Goal: Task Accomplishment & Management: Manage account settings

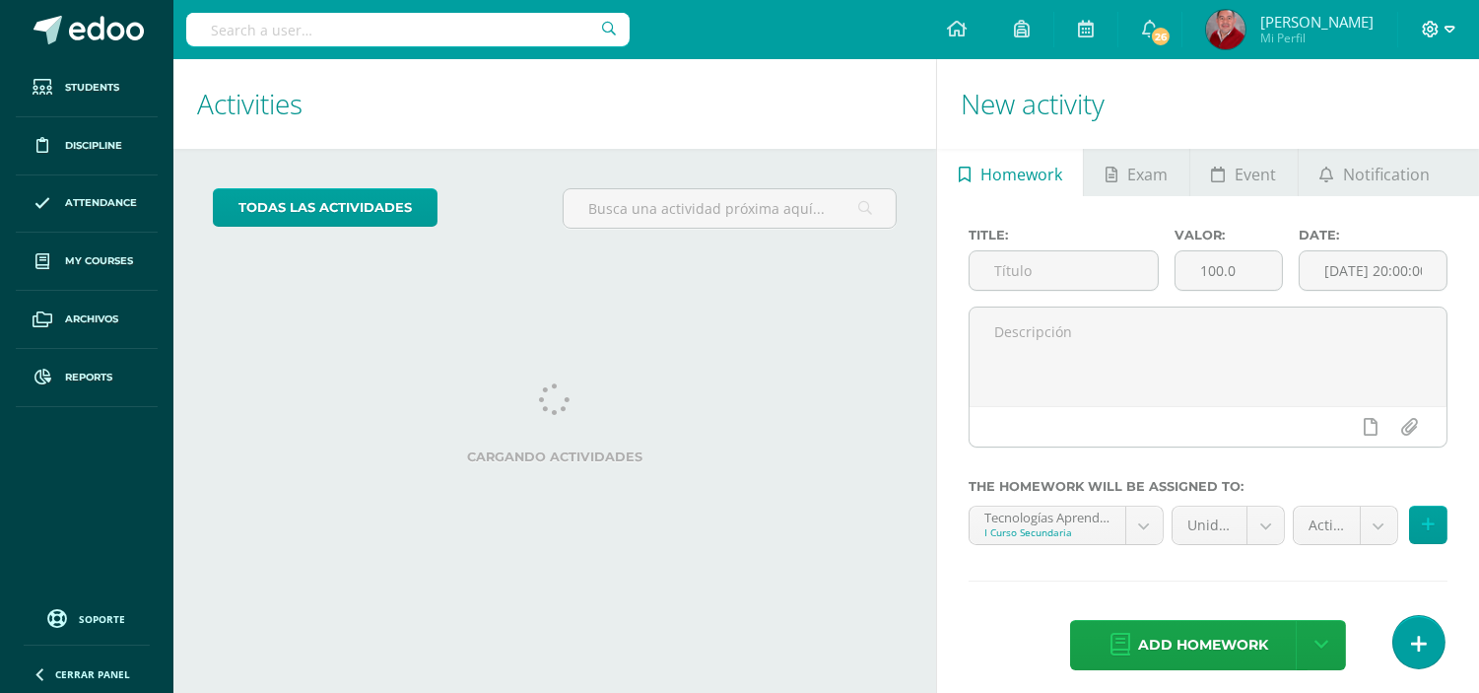
click at [1439, 27] on icon at bounding box center [1431, 29] width 17 height 17
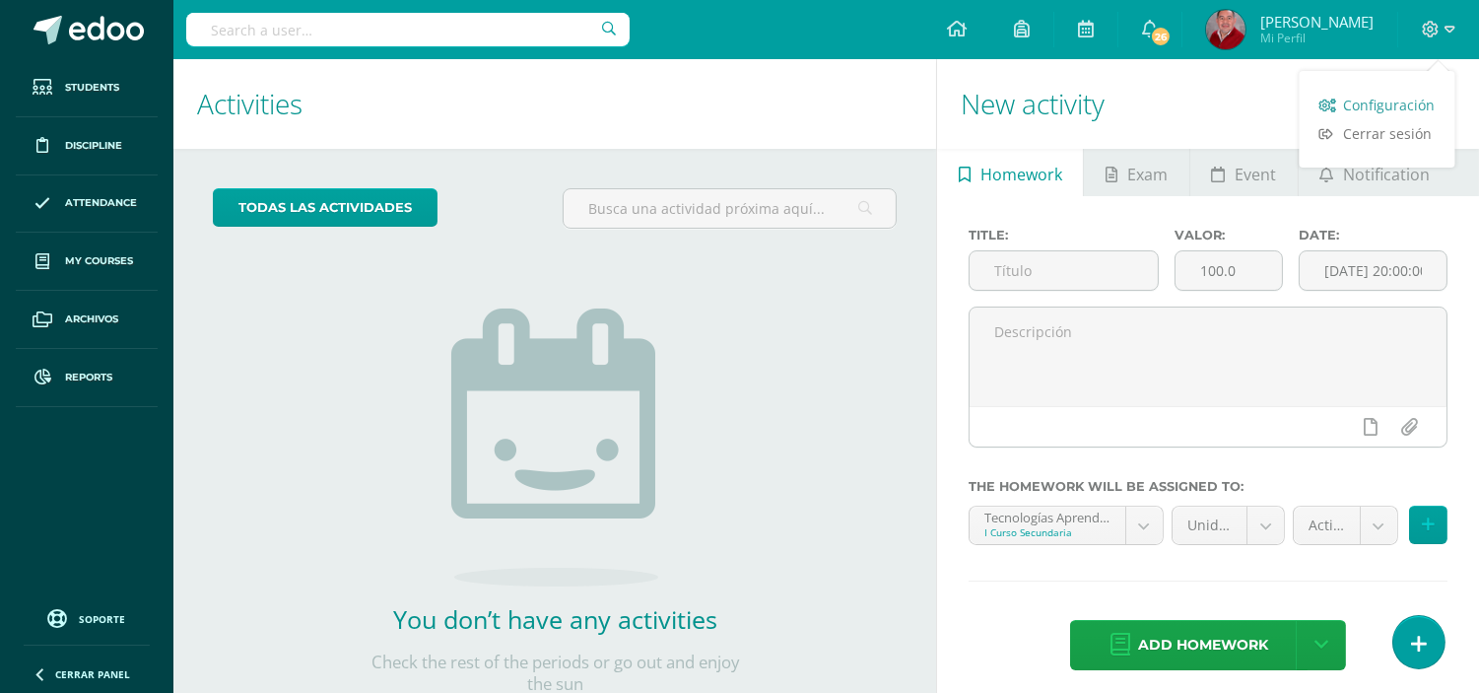
click at [1371, 106] on span "Configuración" at bounding box center [1390, 105] width 92 height 19
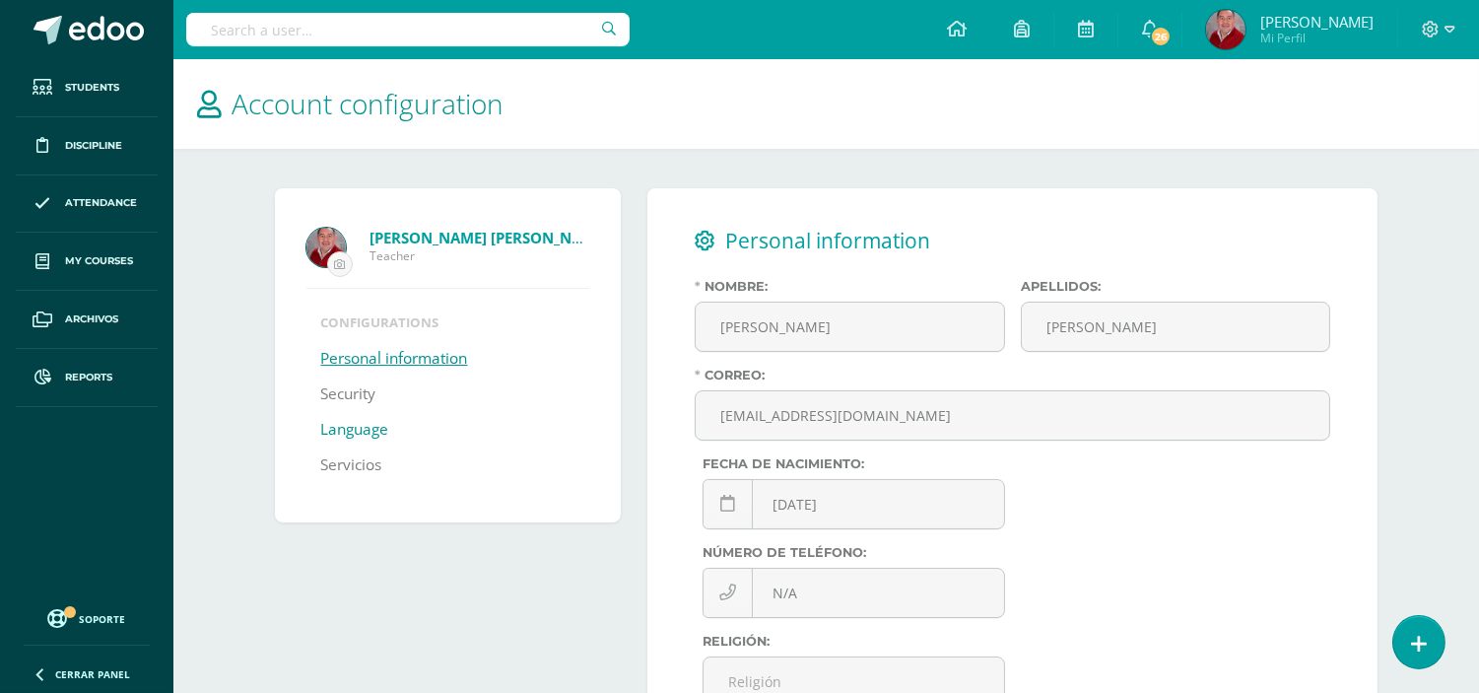
click at [353, 434] on link "Language" at bounding box center [355, 429] width 68 height 35
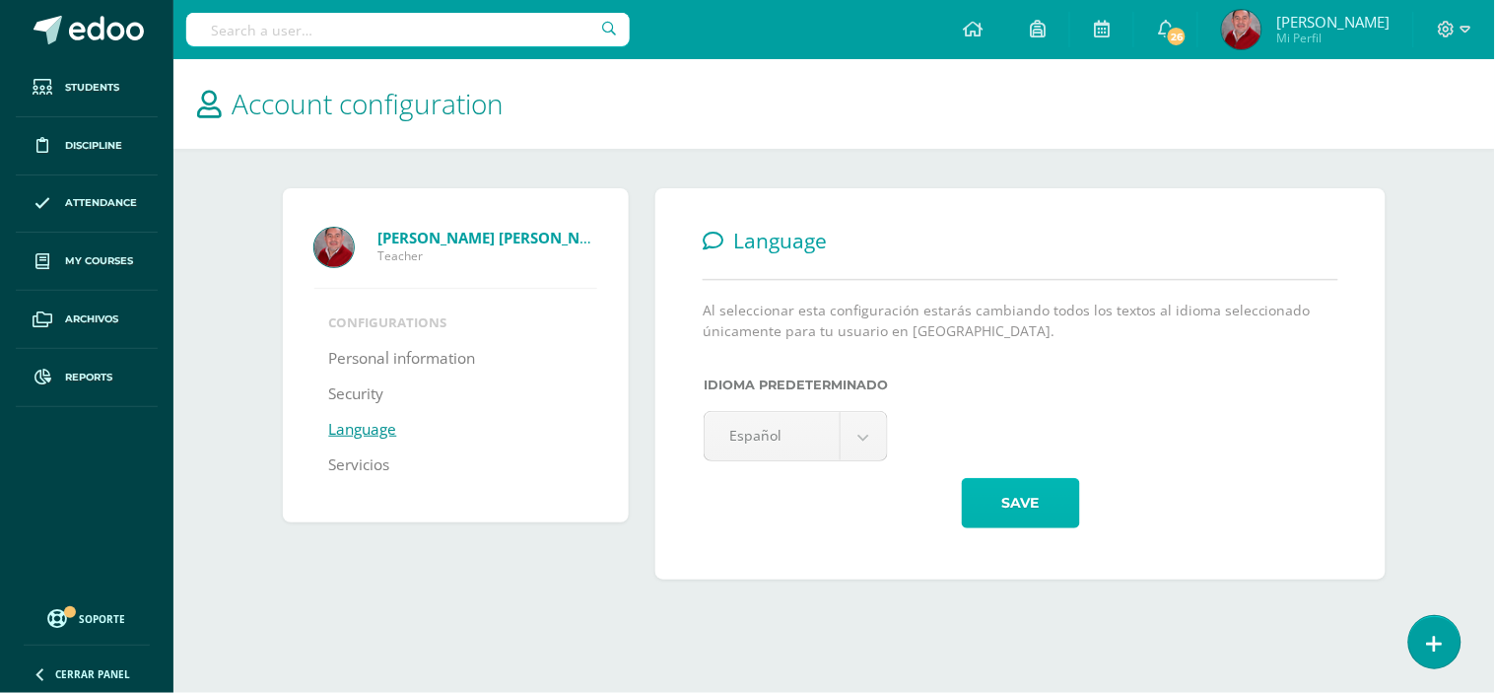
click at [1009, 503] on button "Save" at bounding box center [1021, 503] width 118 height 50
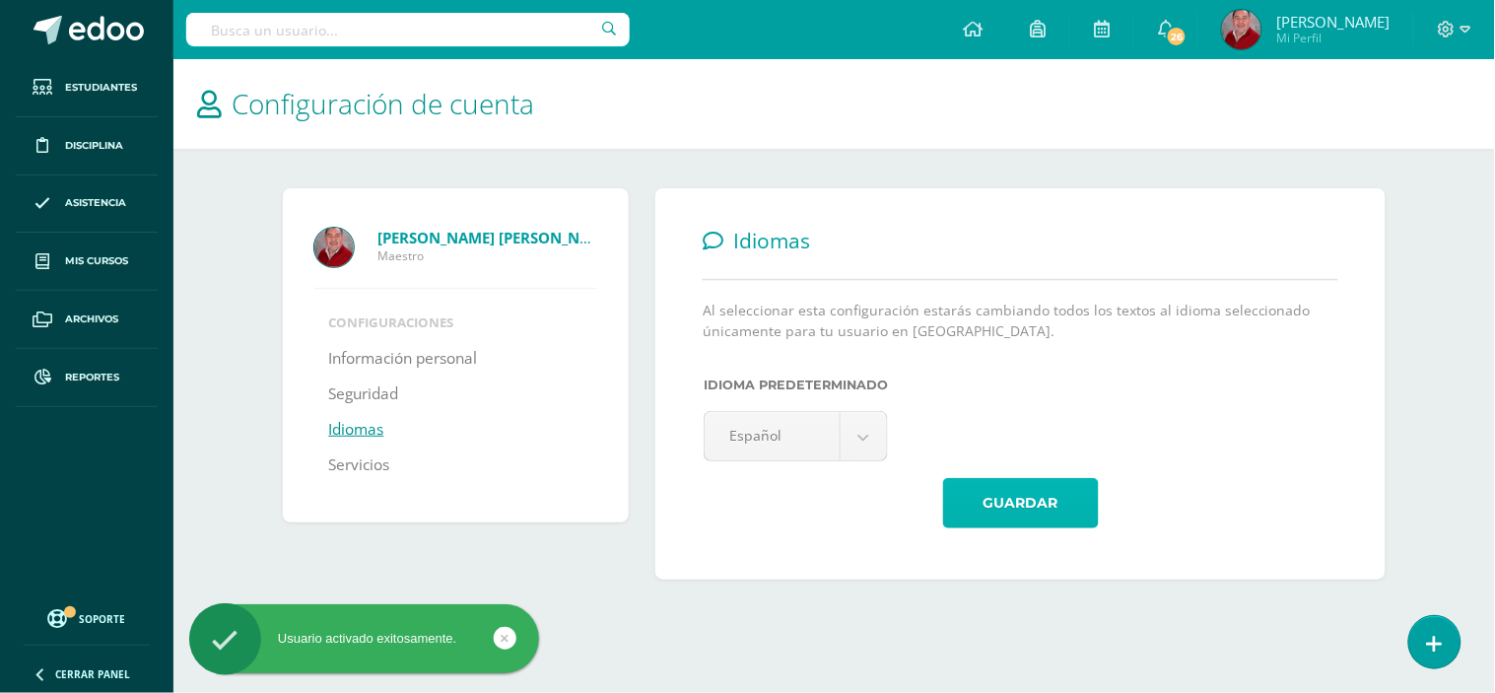
click at [1009, 503] on button "Guardar" at bounding box center [1021, 503] width 156 height 50
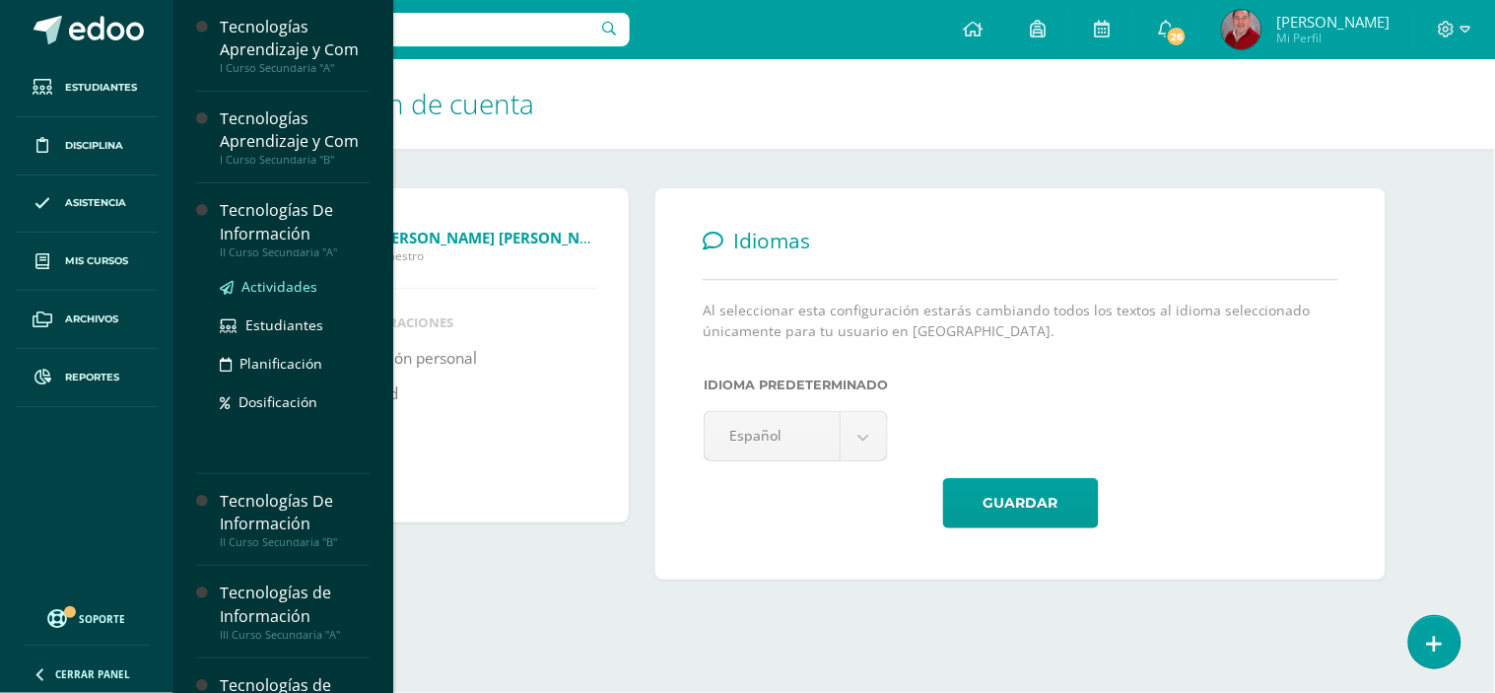
click at [271, 287] on span "Actividades" at bounding box center [279, 286] width 76 height 19
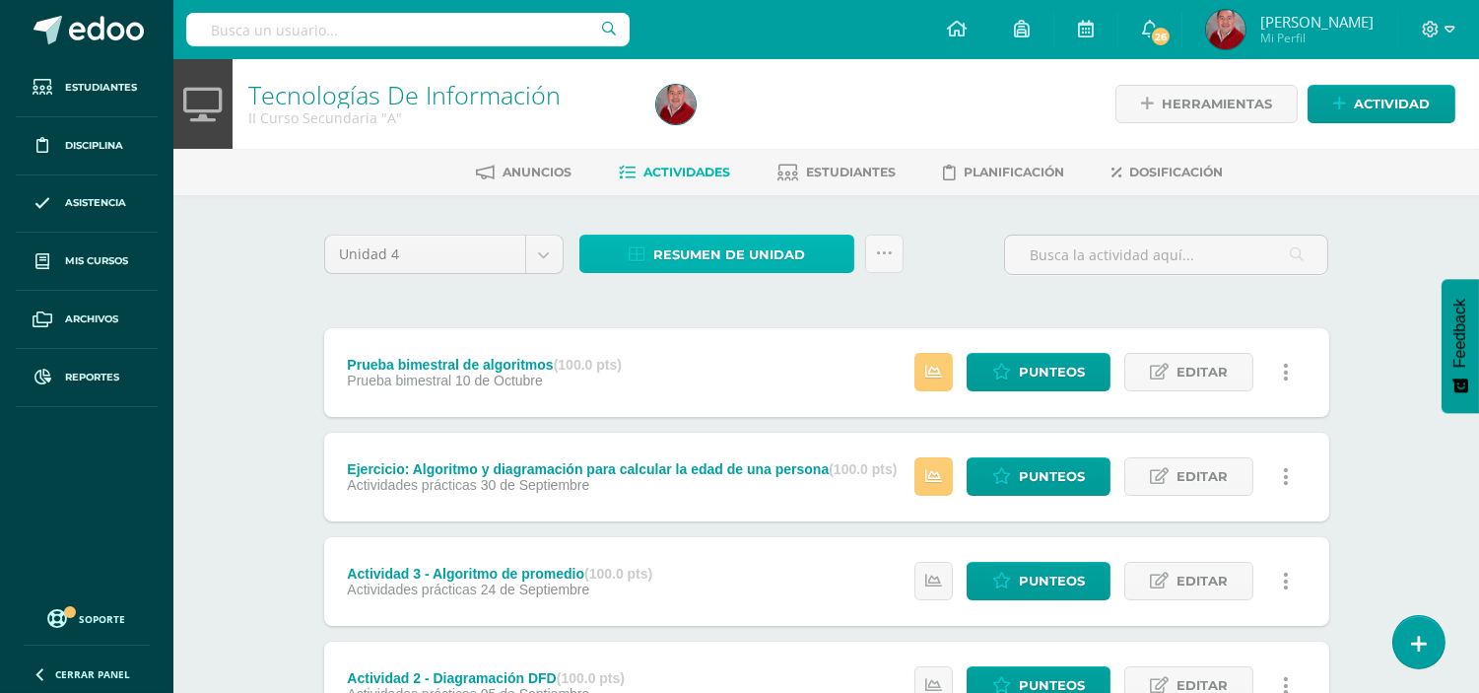
click at [680, 258] on span "Resumen de unidad" at bounding box center [729, 255] width 152 height 36
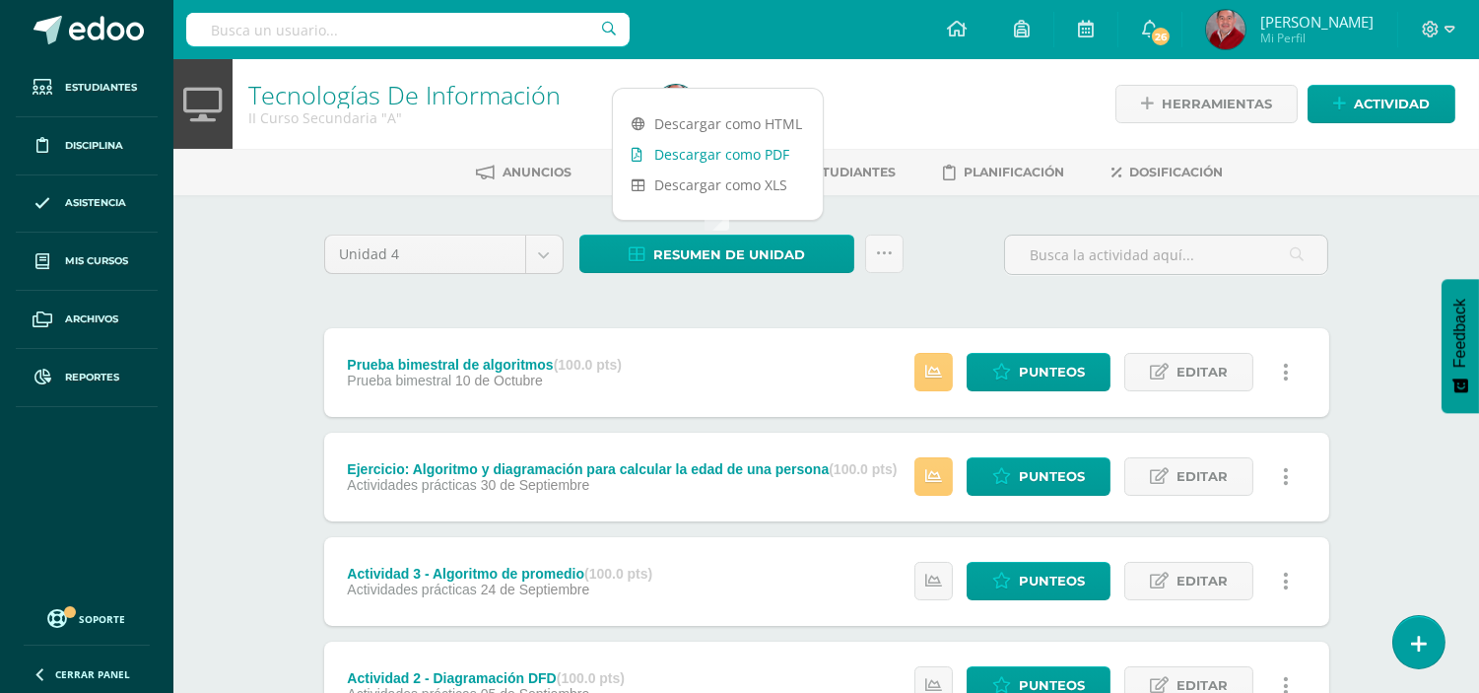
click at [747, 150] on link "Descargar como PDF" at bounding box center [718, 154] width 210 height 31
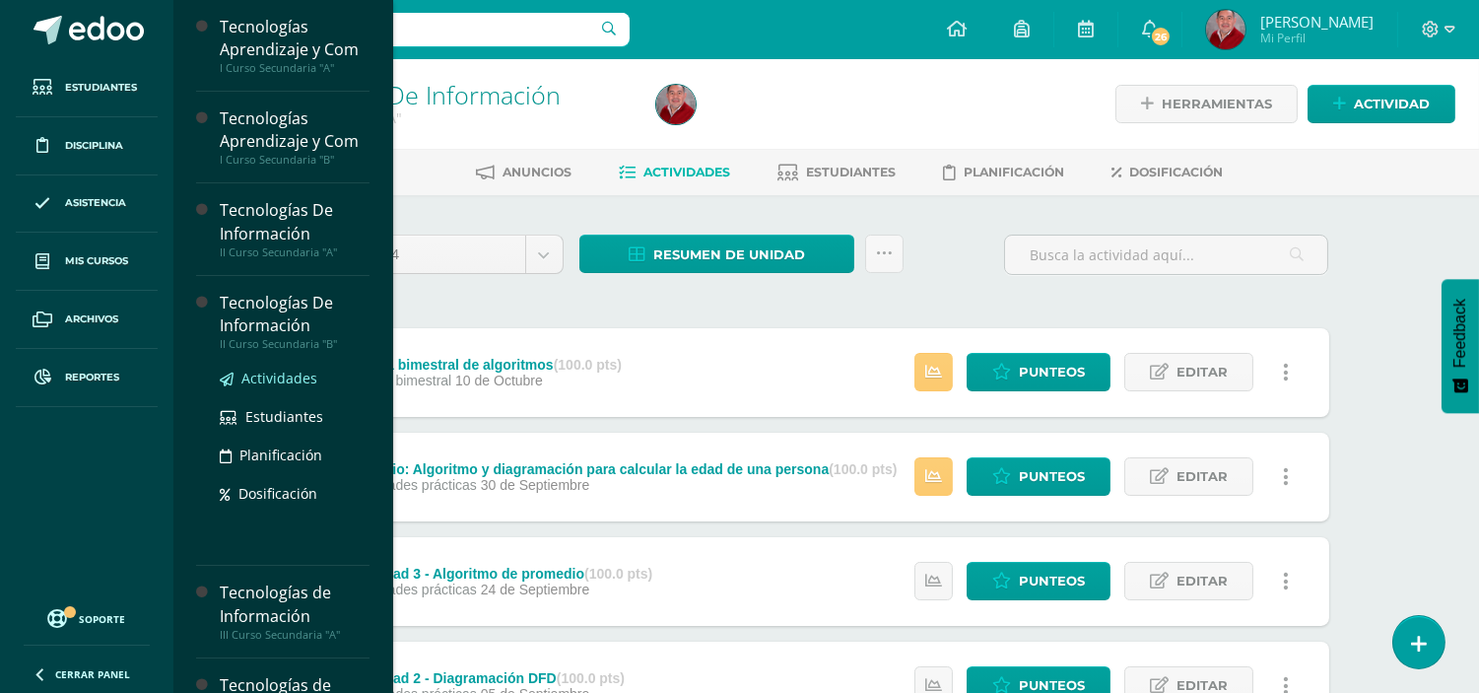
click at [277, 375] on span "Actividades" at bounding box center [279, 378] width 76 height 19
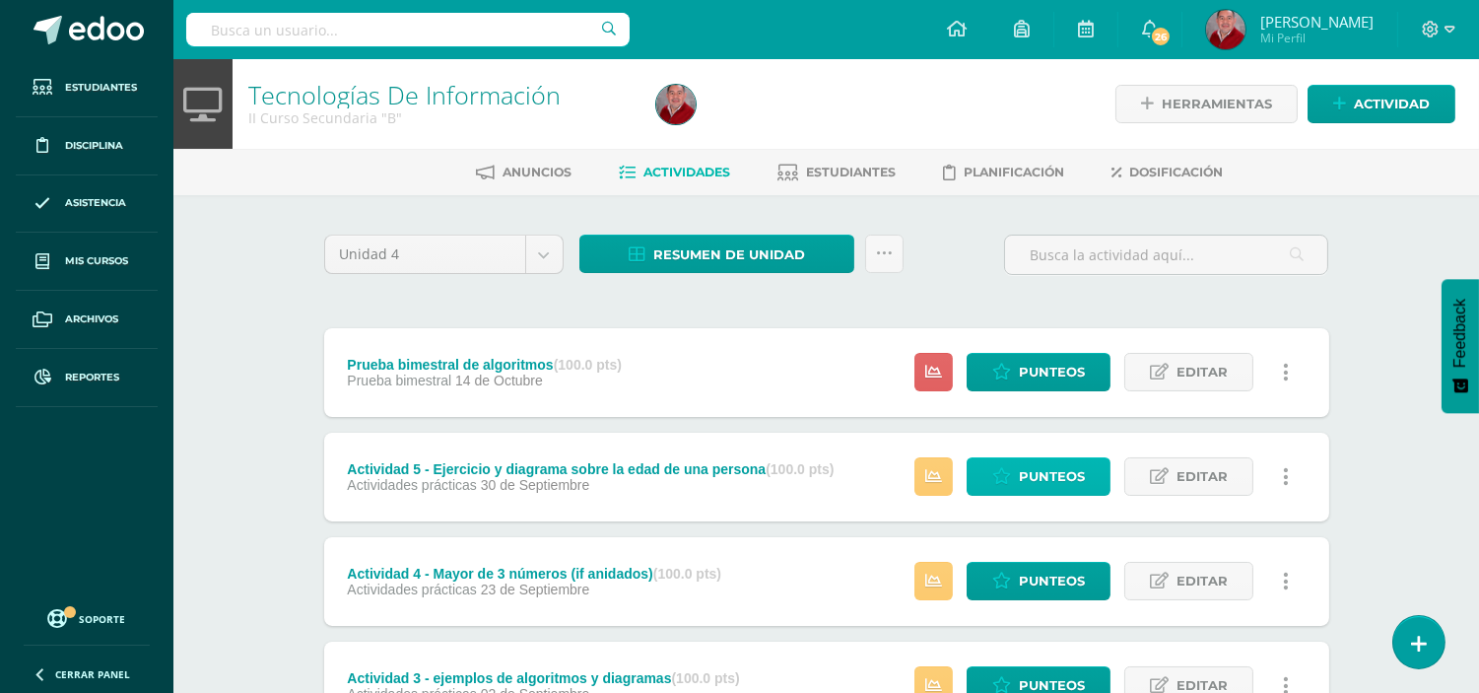
click at [1018, 483] on link "Punteos" at bounding box center [1039, 476] width 144 height 38
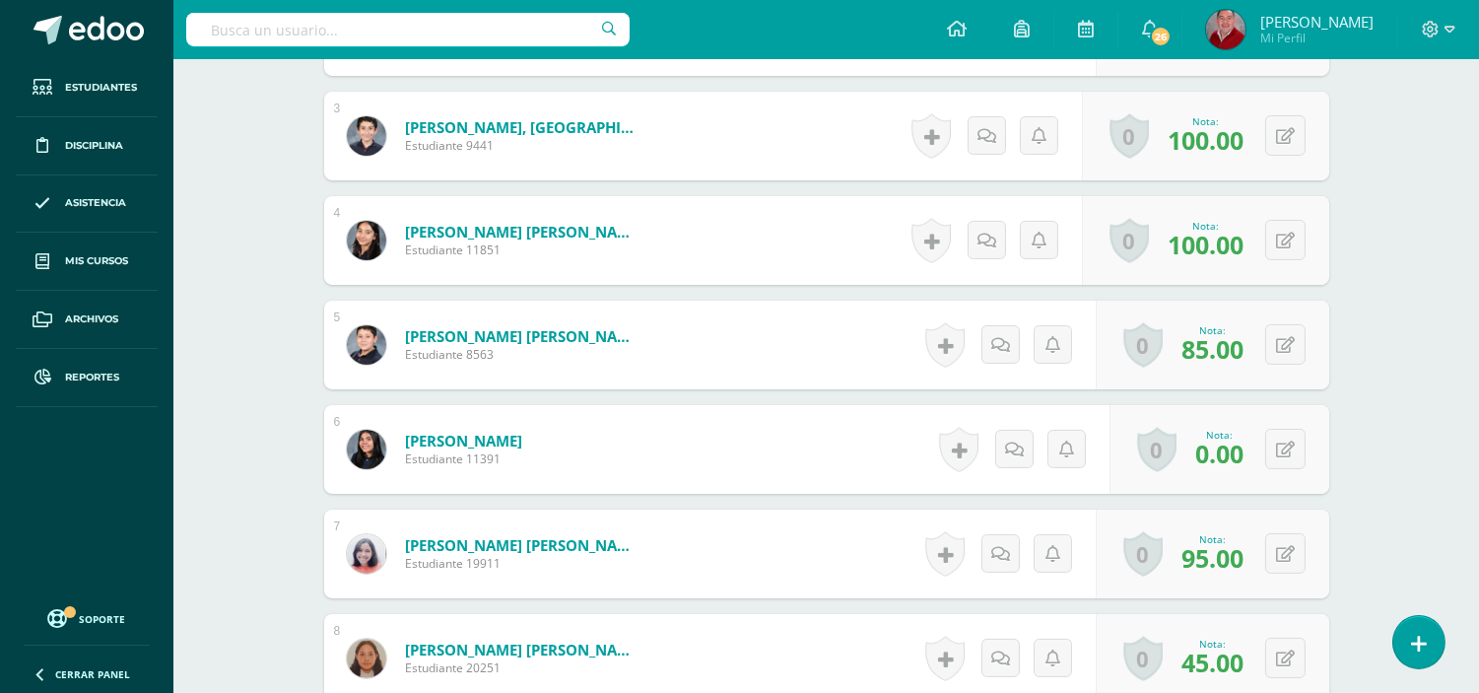
scroll to position [805, 0]
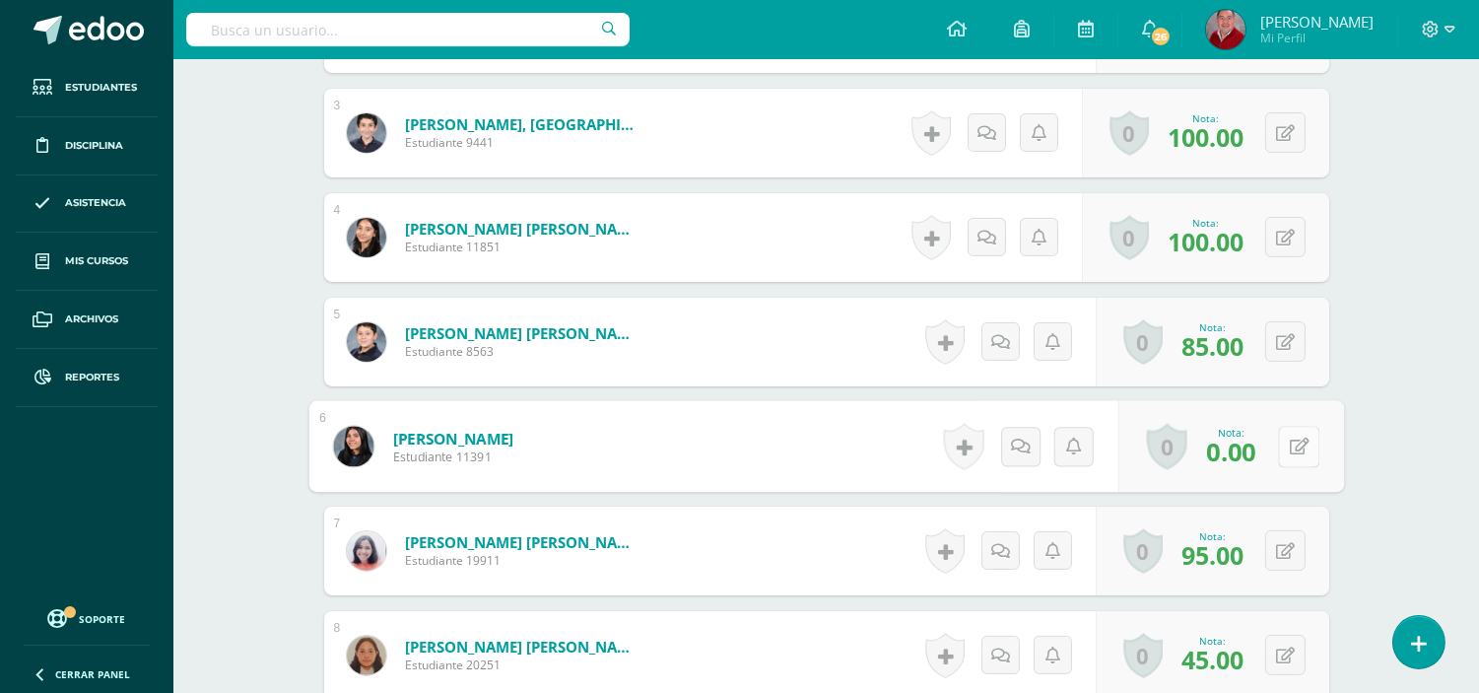
click at [1282, 444] on button at bounding box center [1298, 446] width 41 height 41
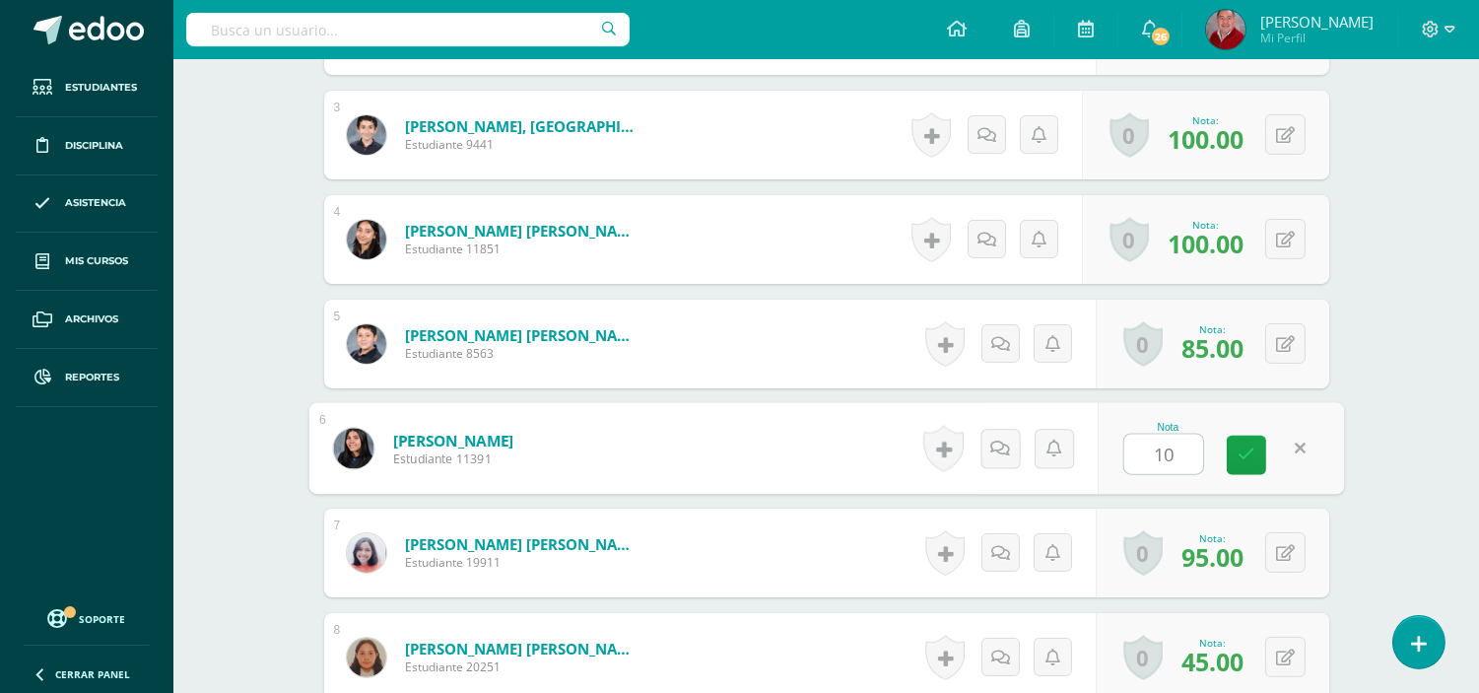
type input "100"
click at [1247, 448] on icon at bounding box center [1247, 454] width 18 height 17
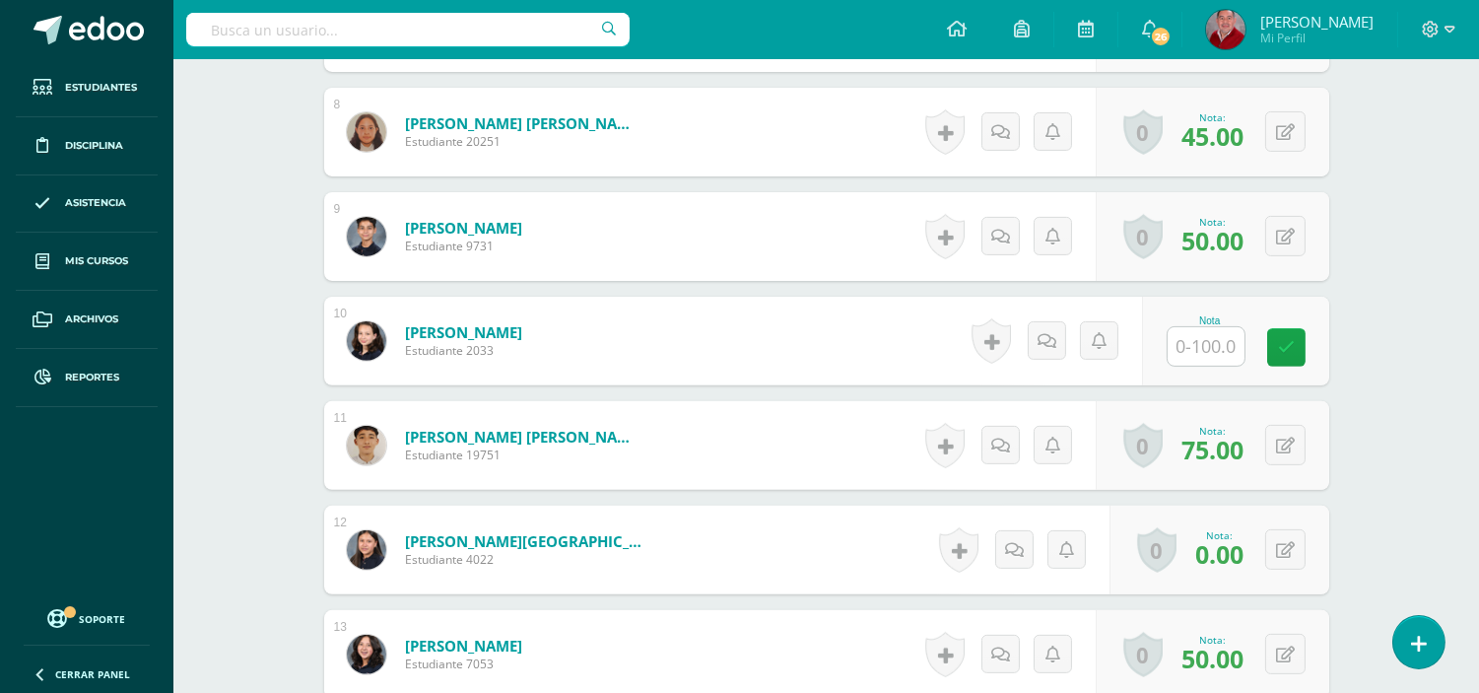
scroll to position [1373, 0]
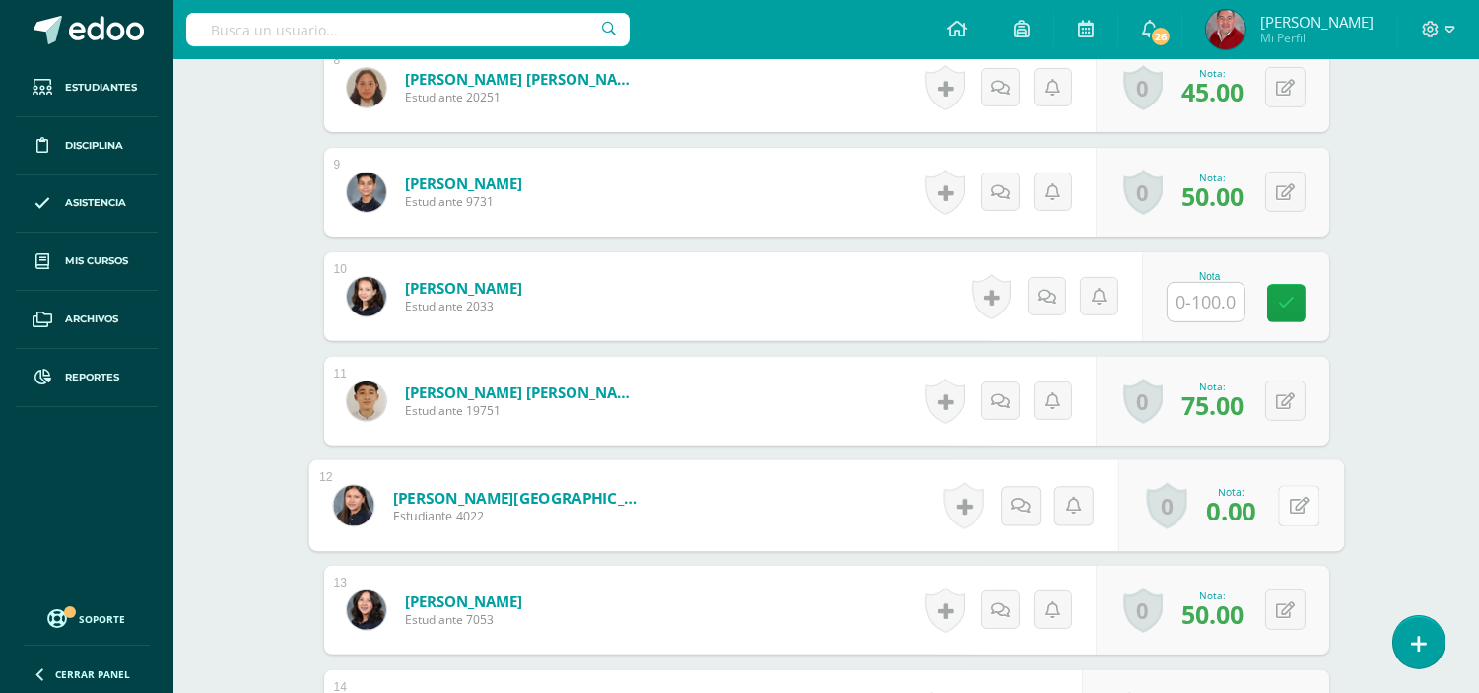
click at [1289, 512] on icon at bounding box center [1299, 505] width 20 height 17
type input "60"
click at [1254, 512] on icon at bounding box center [1247, 512] width 18 height 17
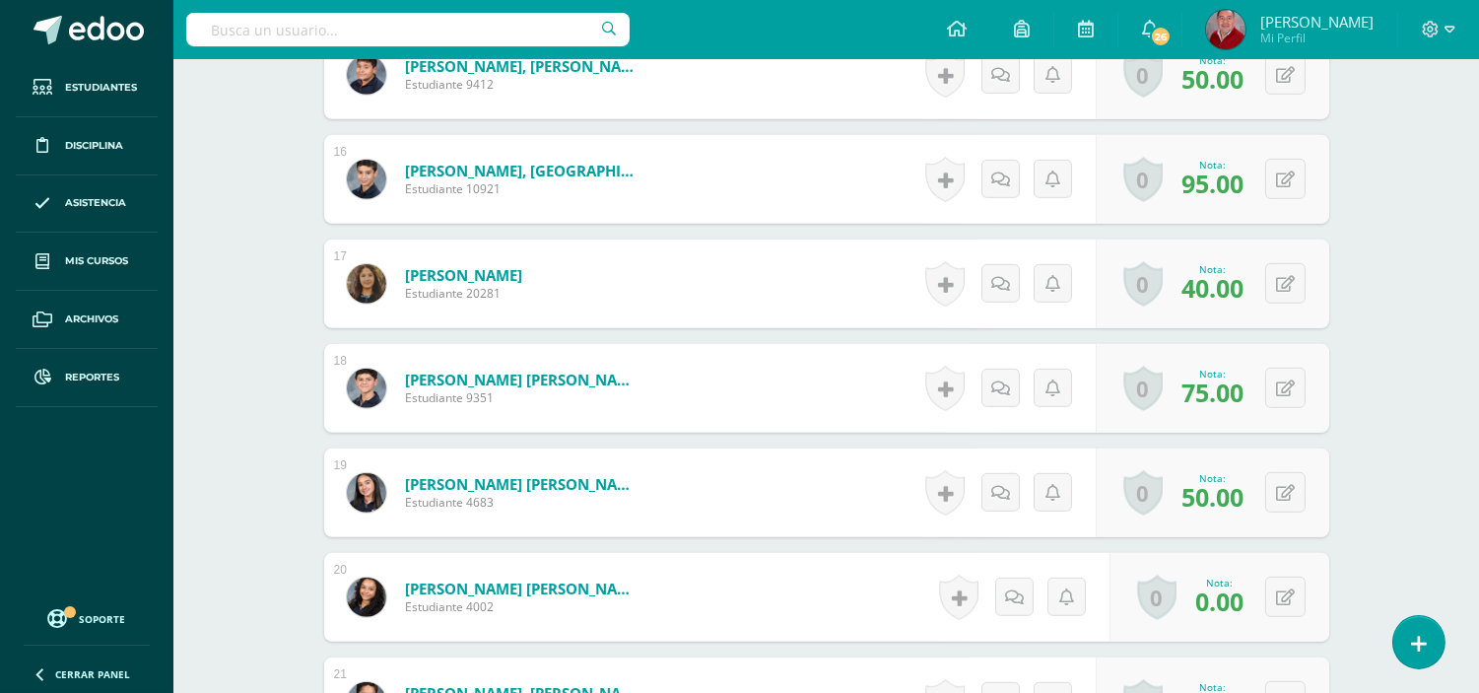
scroll to position [2161, 0]
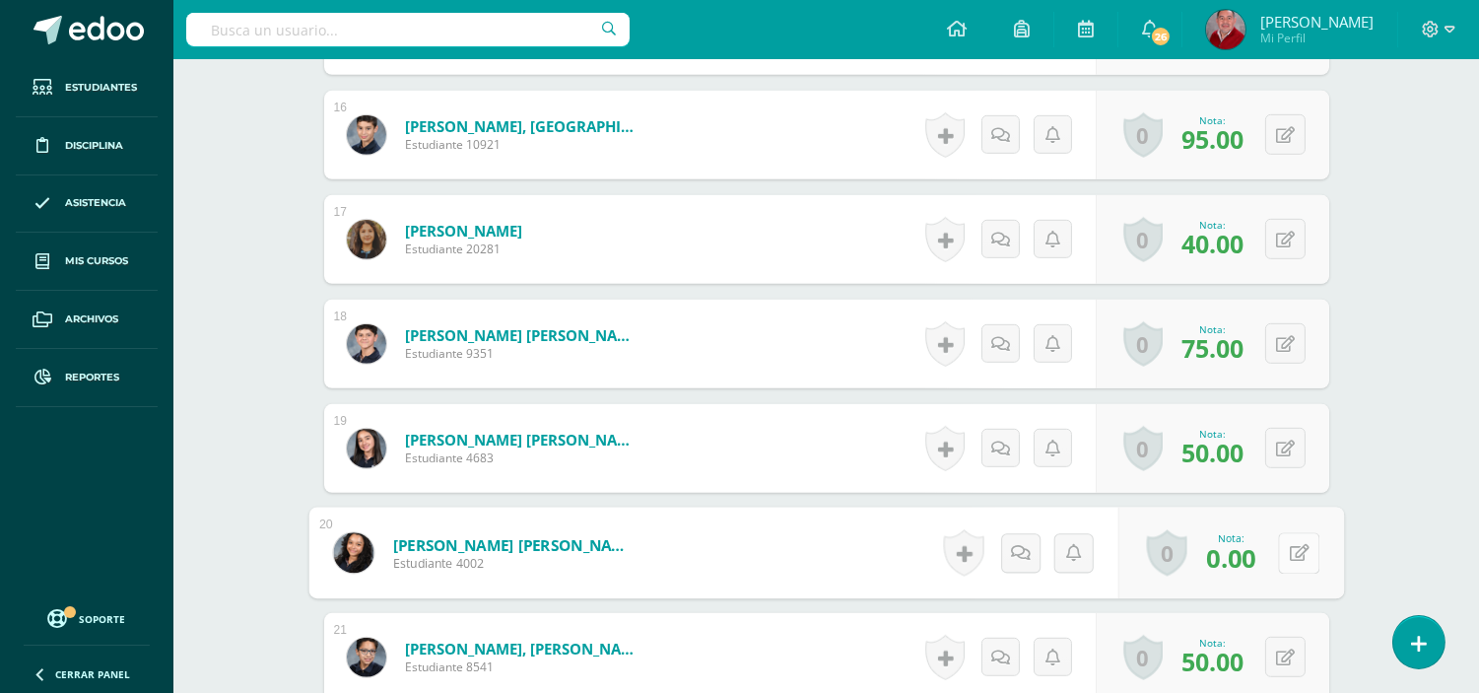
click at [1289, 550] on icon at bounding box center [1299, 552] width 20 height 17
type input "50"
click at [1233, 566] on link at bounding box center [1246, 559] width 39 height 39
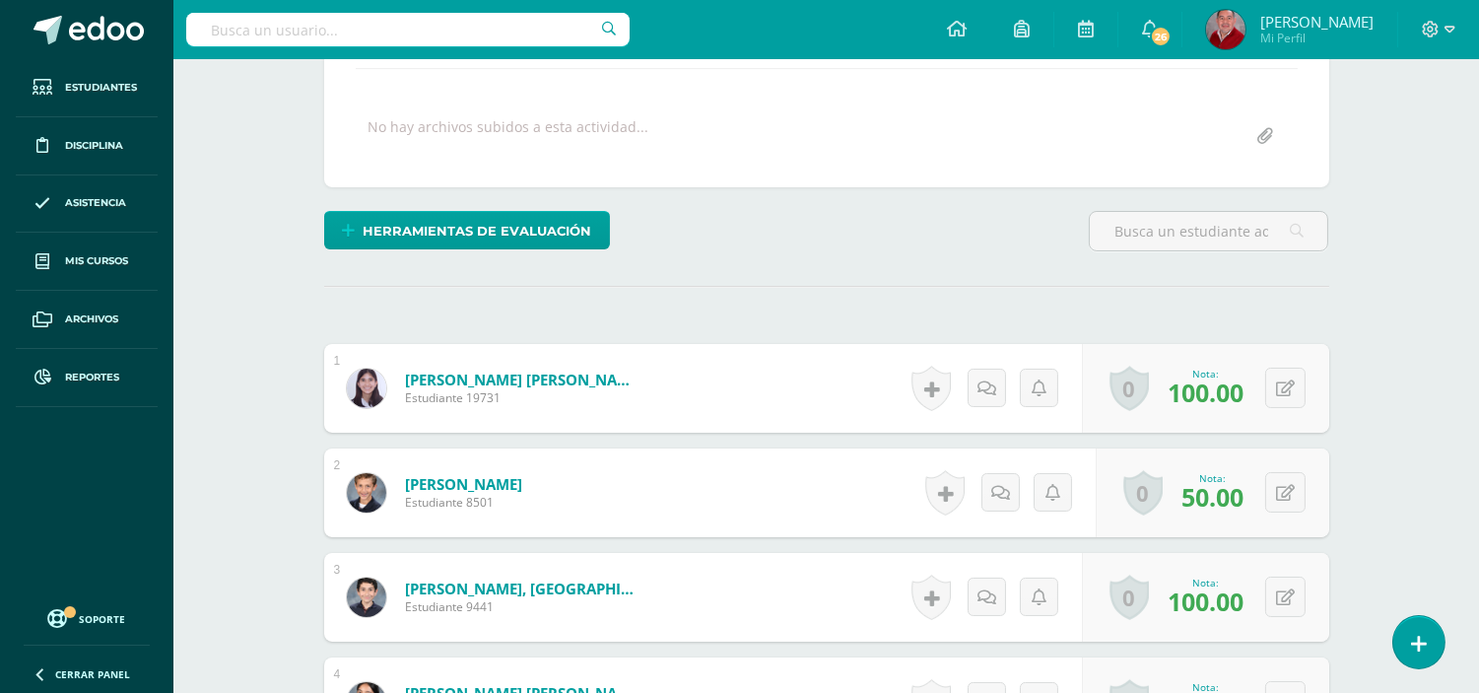
scroll to position [0, 0]
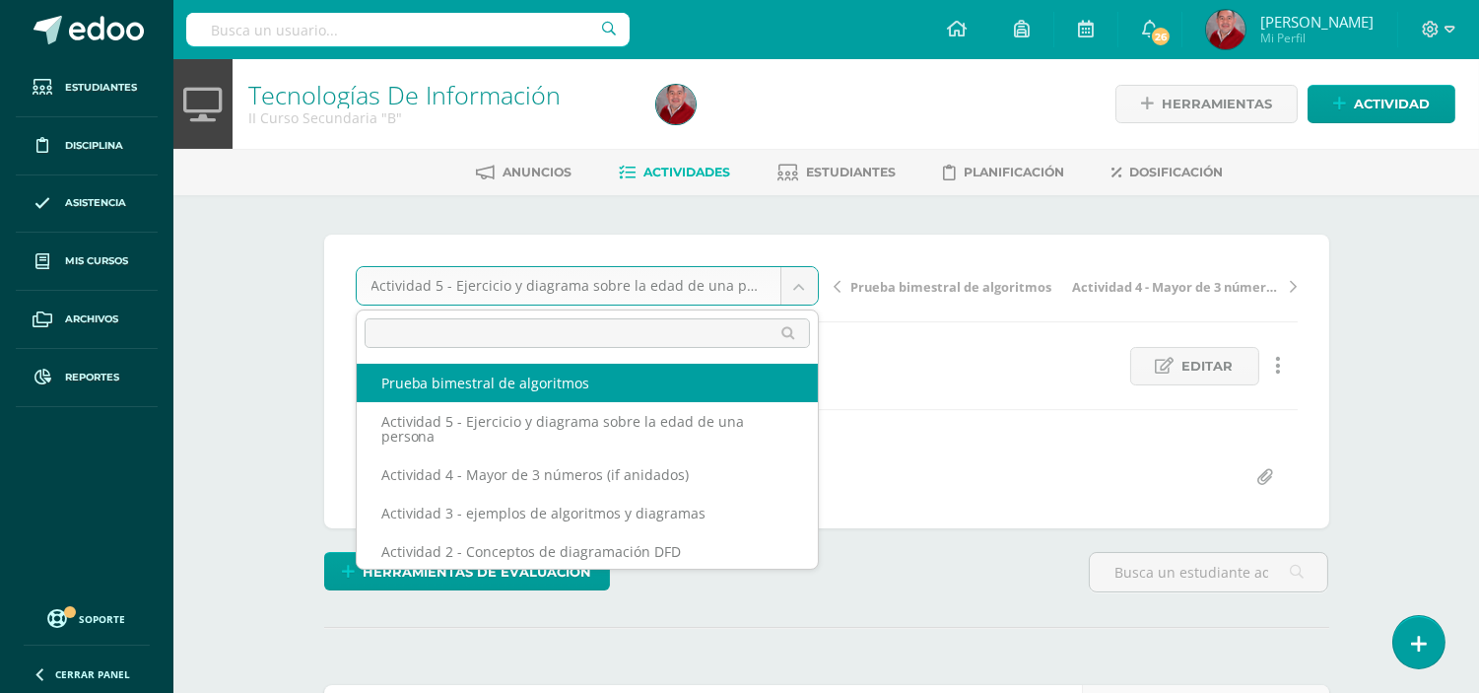
select select "/dashboard/teacher/grade-activity/238500/"
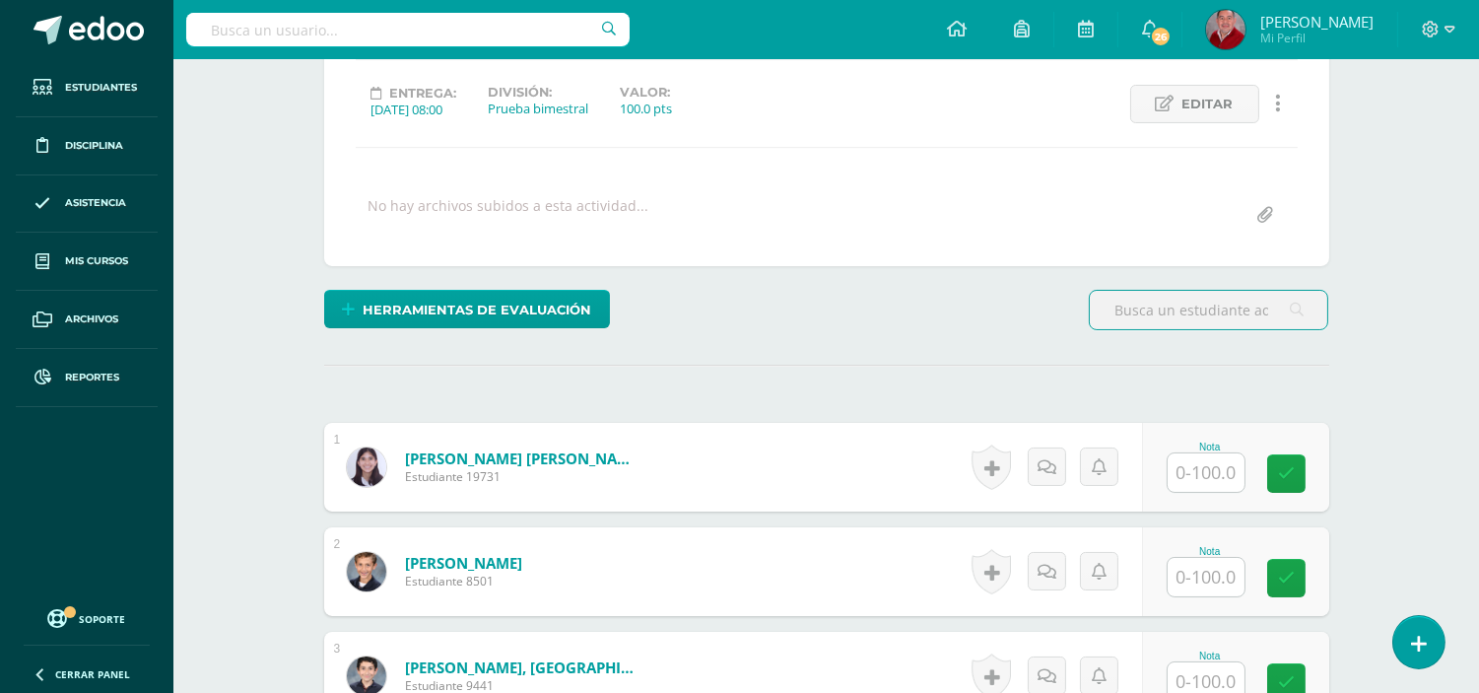
scroll to position [350, 0]
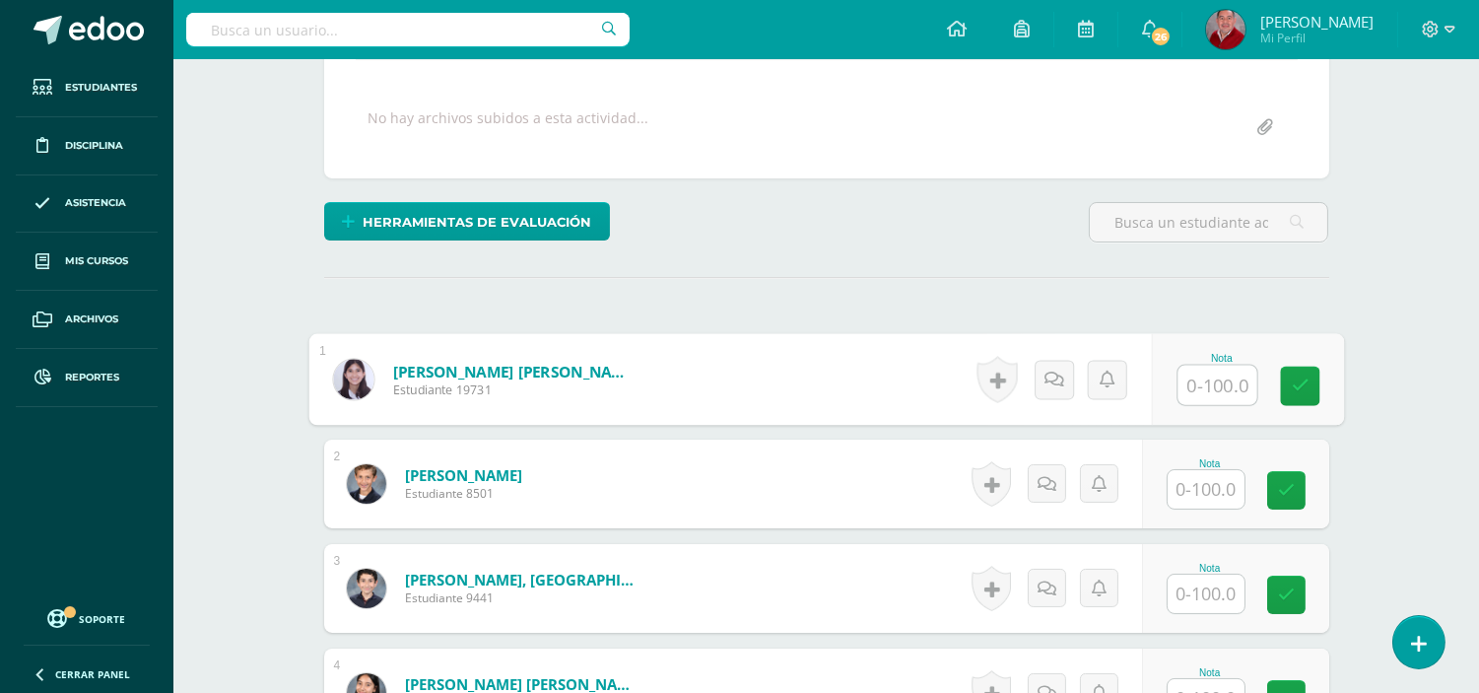
click at [1207, 385] on input "text" at bounding box center [1217, 385] width 79 height 39
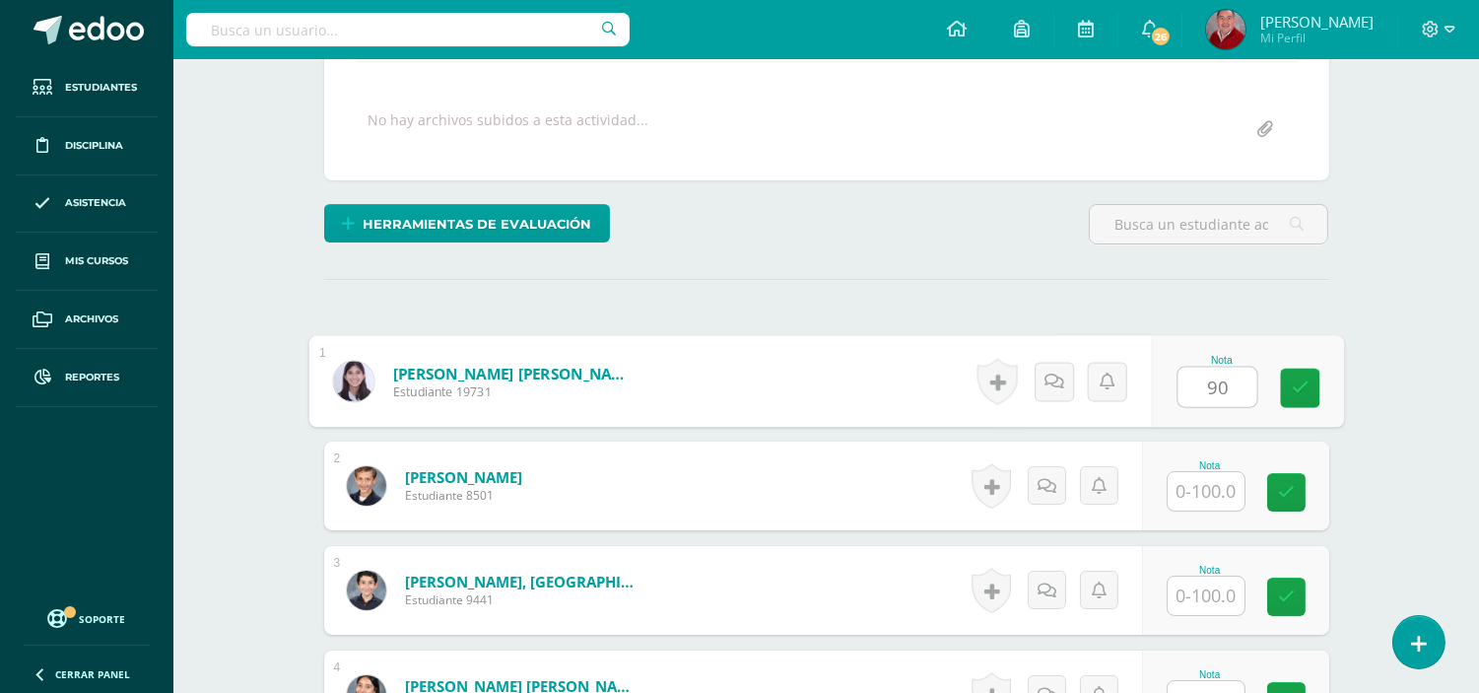
type input "90"
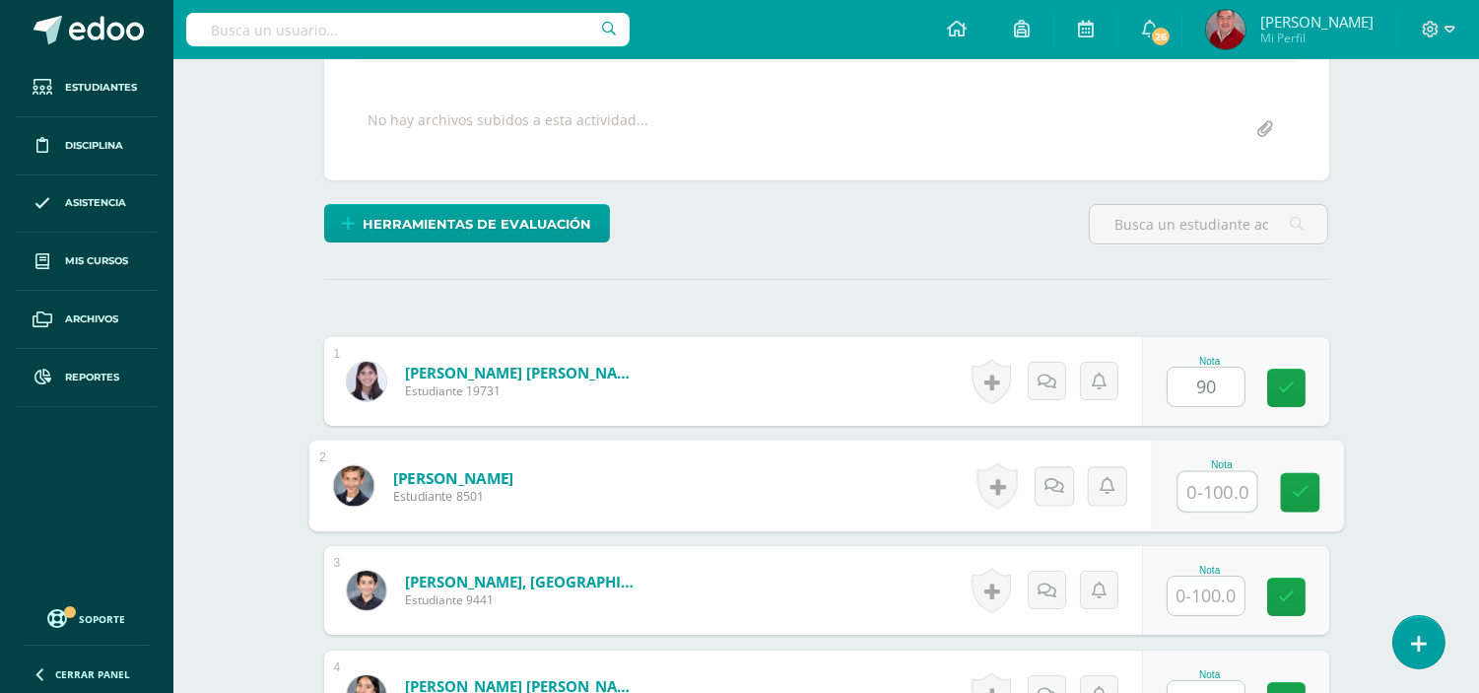
click at [1226, 493] on input "text" at bounding box center [1217, 491] width 79 height 39
type input "55"
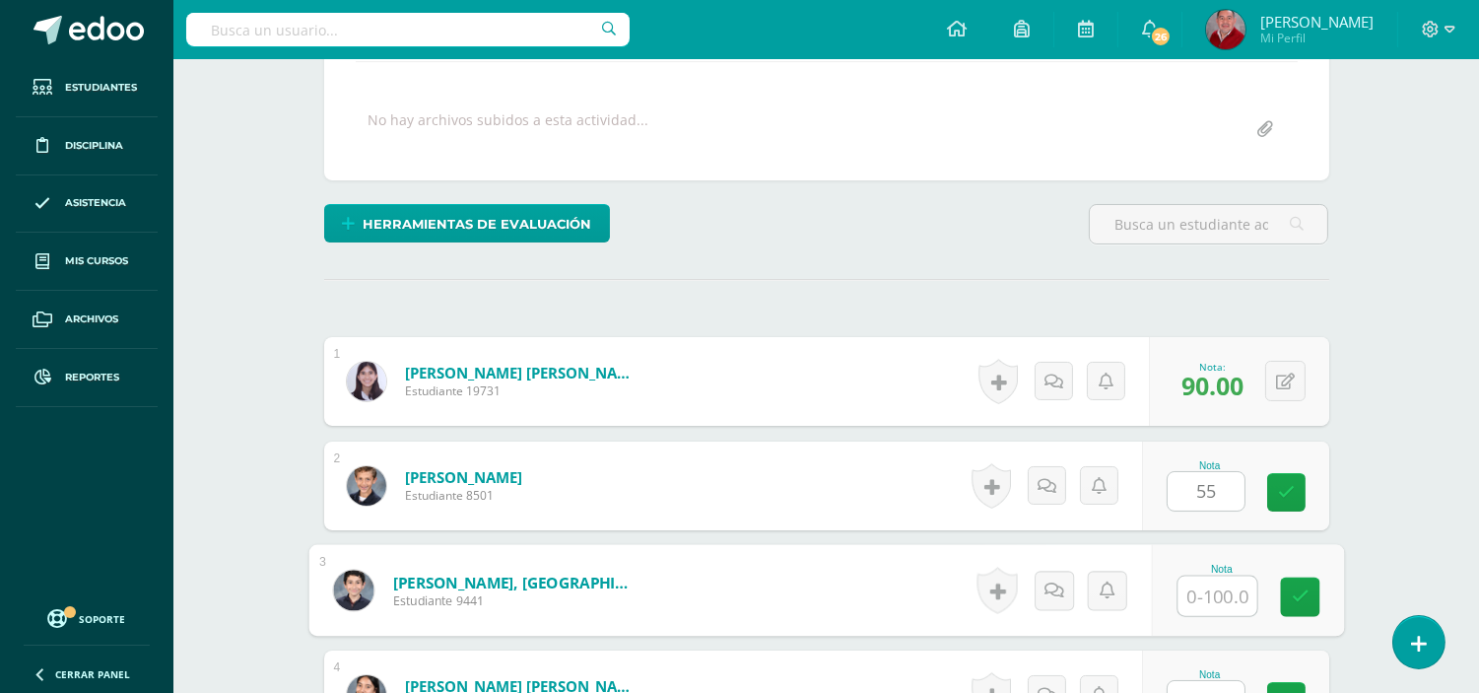
click at [1219, 598] on input "text" at bounding box center [1217, 596] width 79 height 39
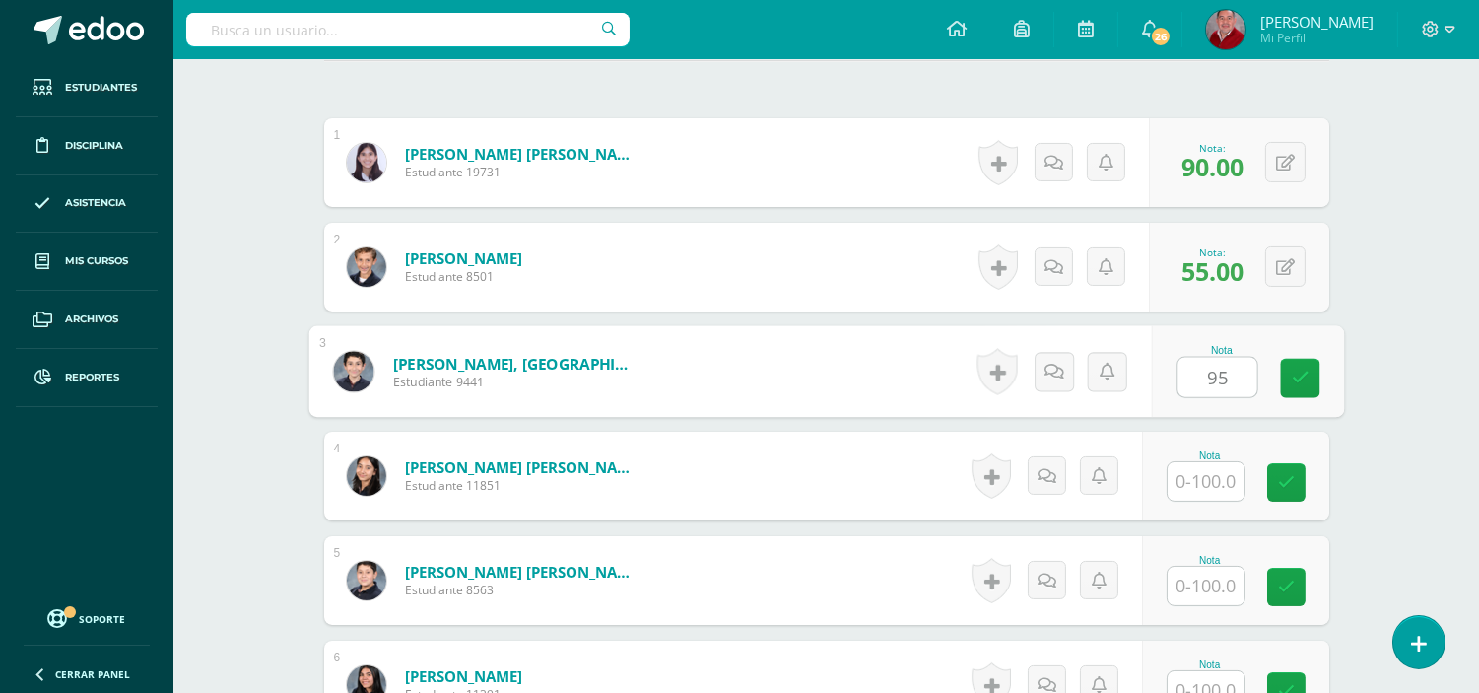
scroll to position [654, 0]
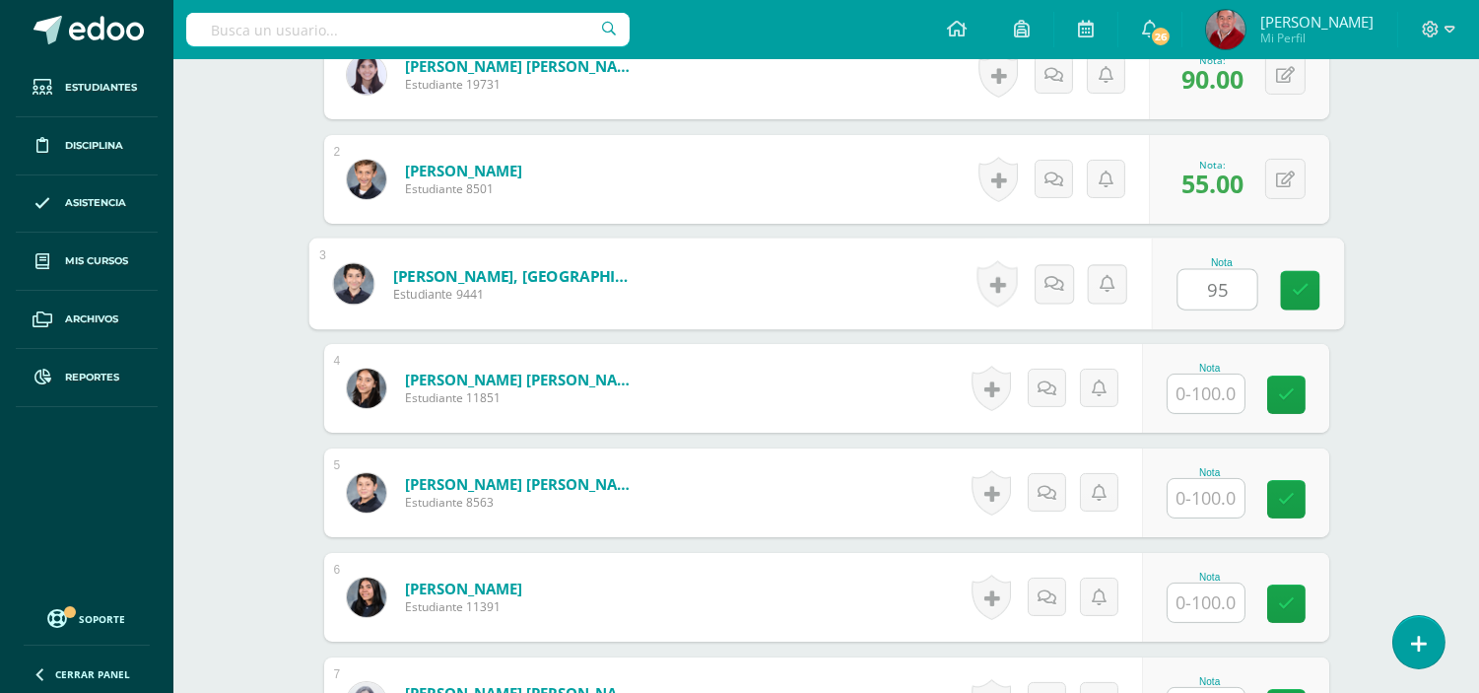
type input "95"
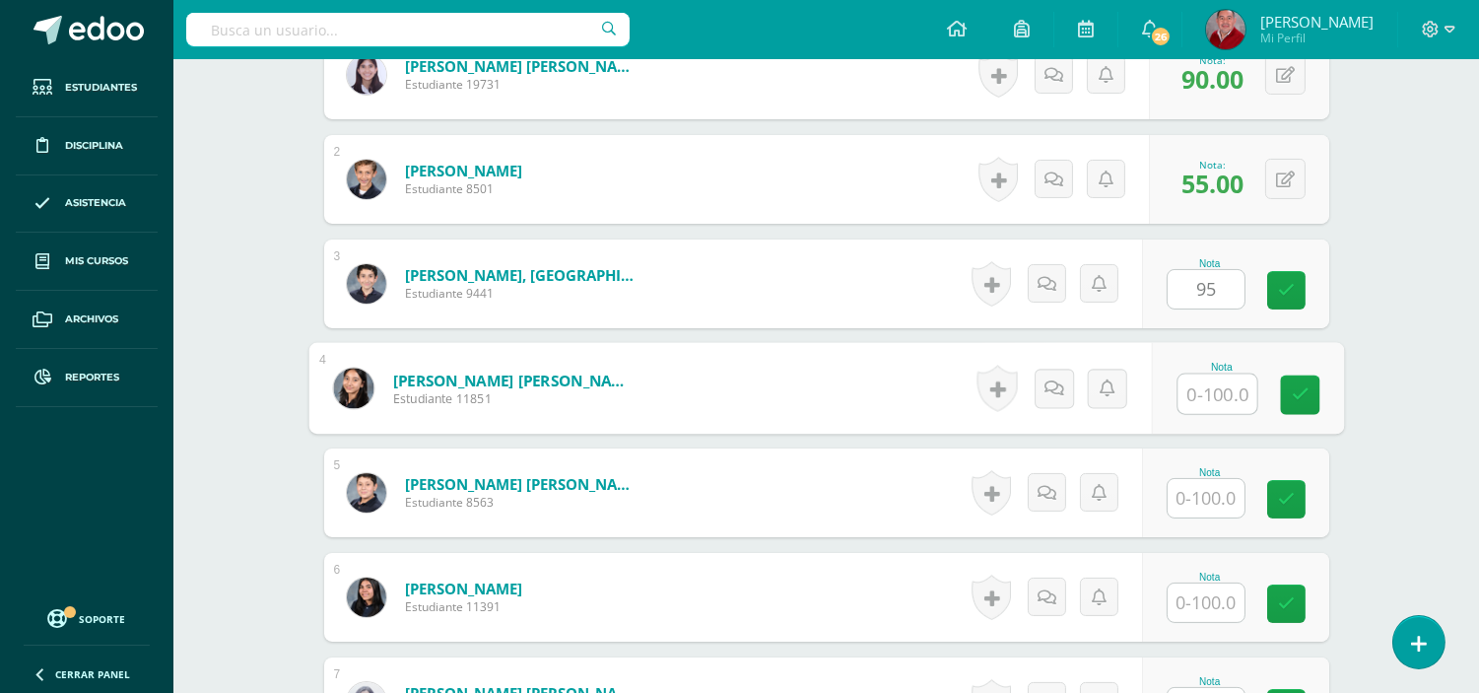
click at [1210, 392] on input "text" at bounding box center [1217, 393] width 79 height 39
type input "95"
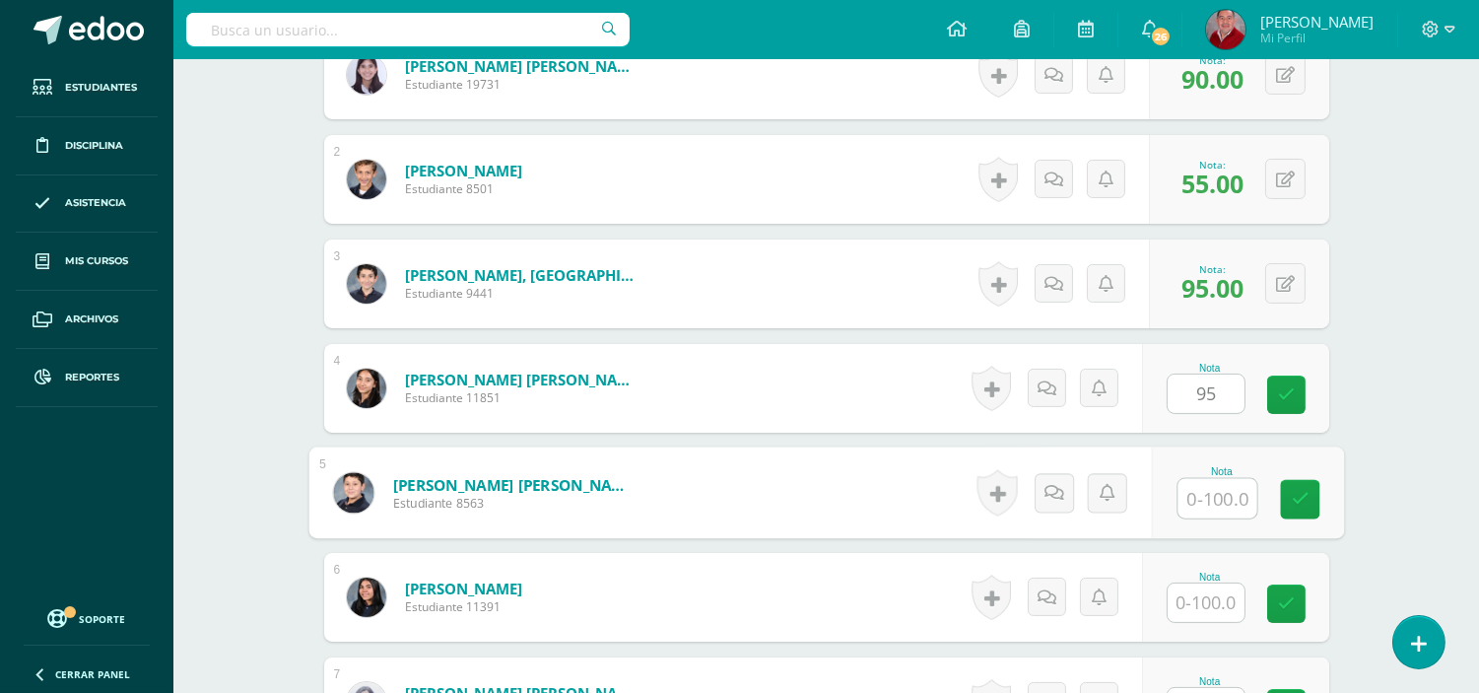
click at [1197, 510] on input "text" at bounding box center [1217, 498] width 79 height 39
type input "100"
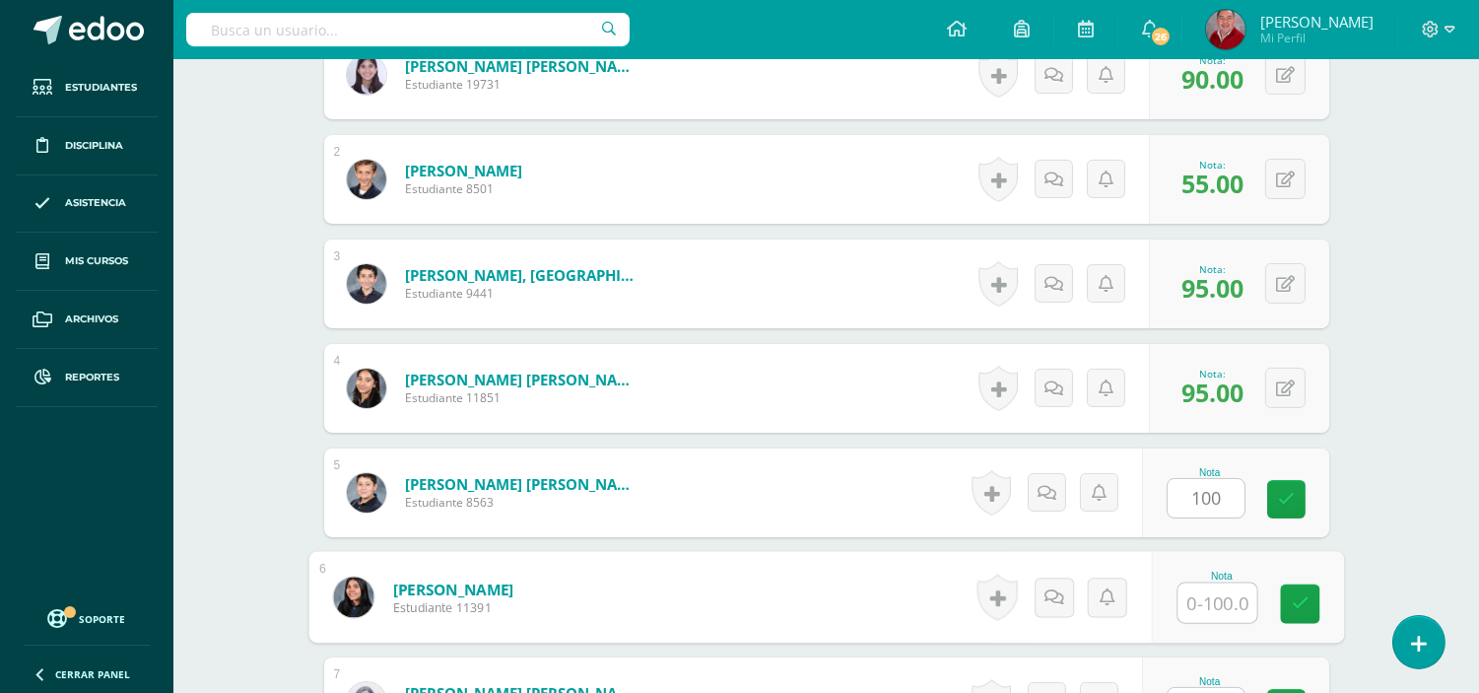
click at [1213, 596] on input "text" at bounding box center [1217, 602] width 79 height 39
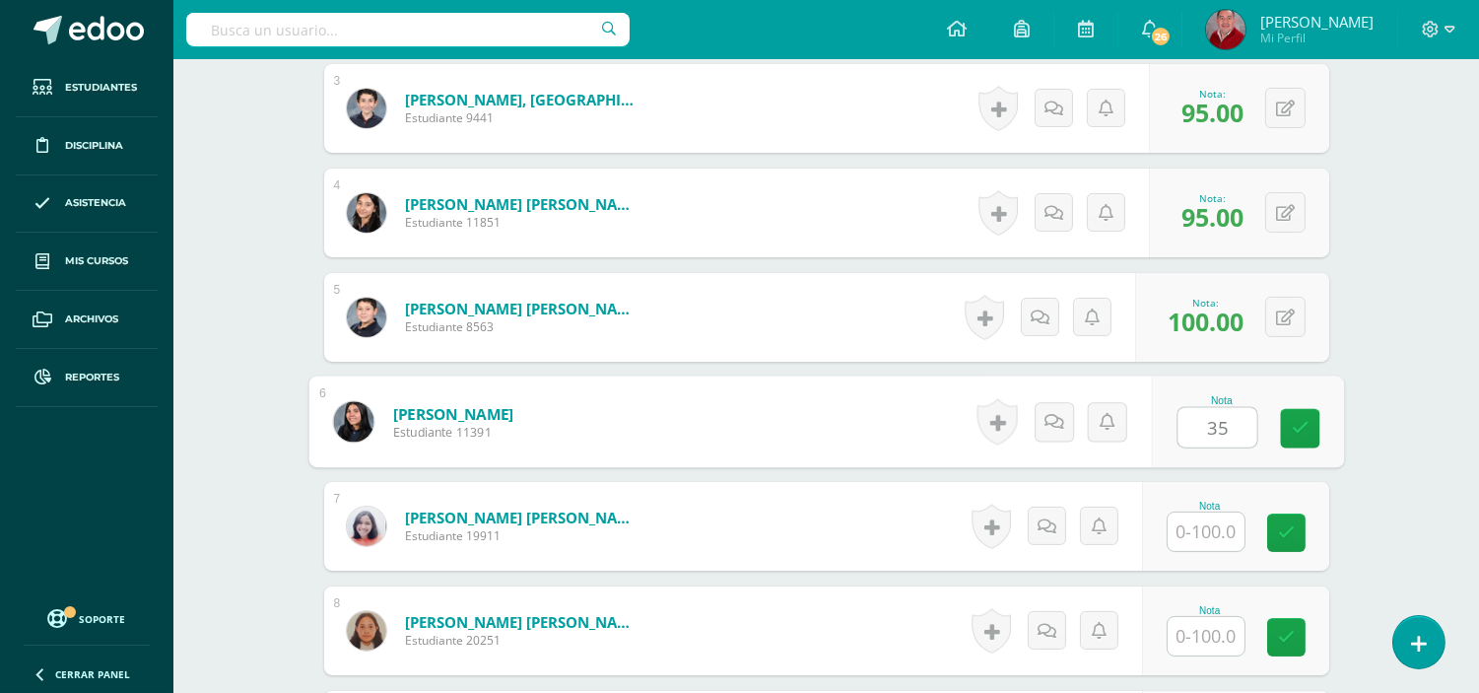
scroll to position [918, 0]
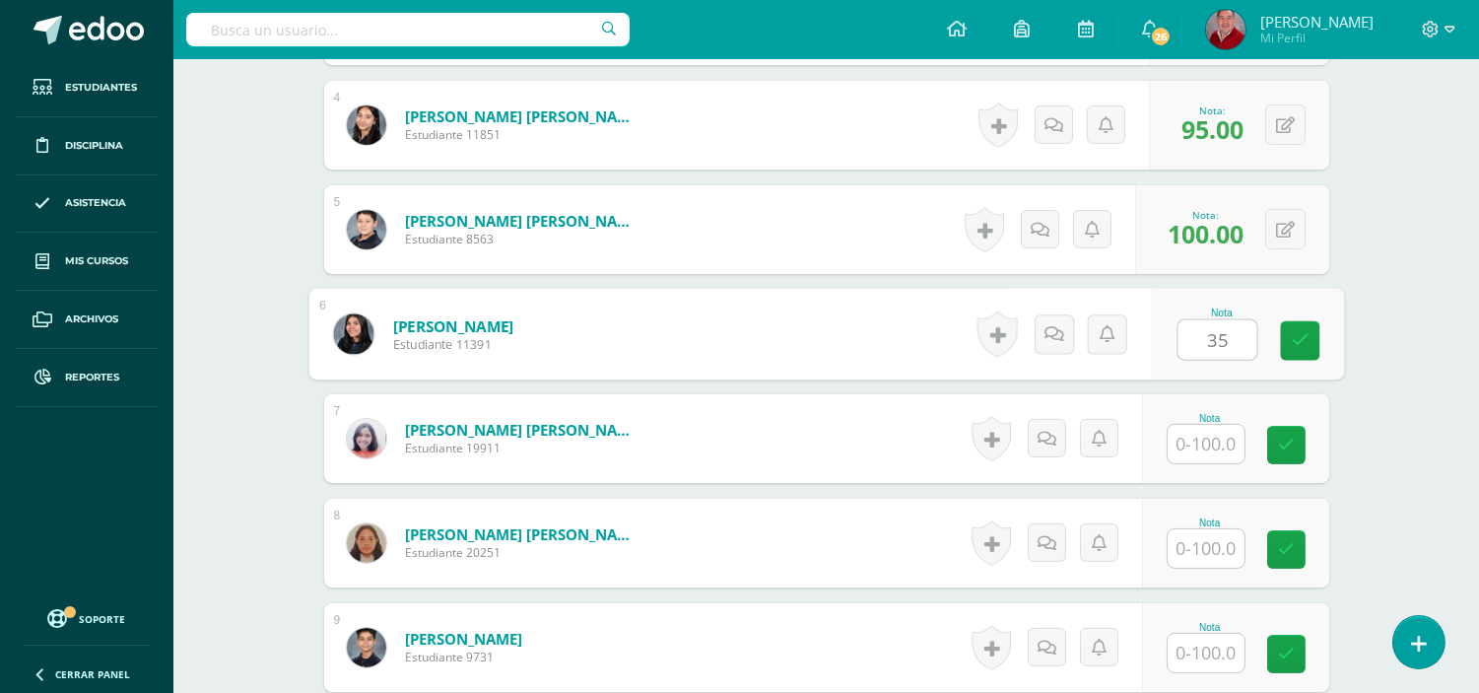
type input "35"
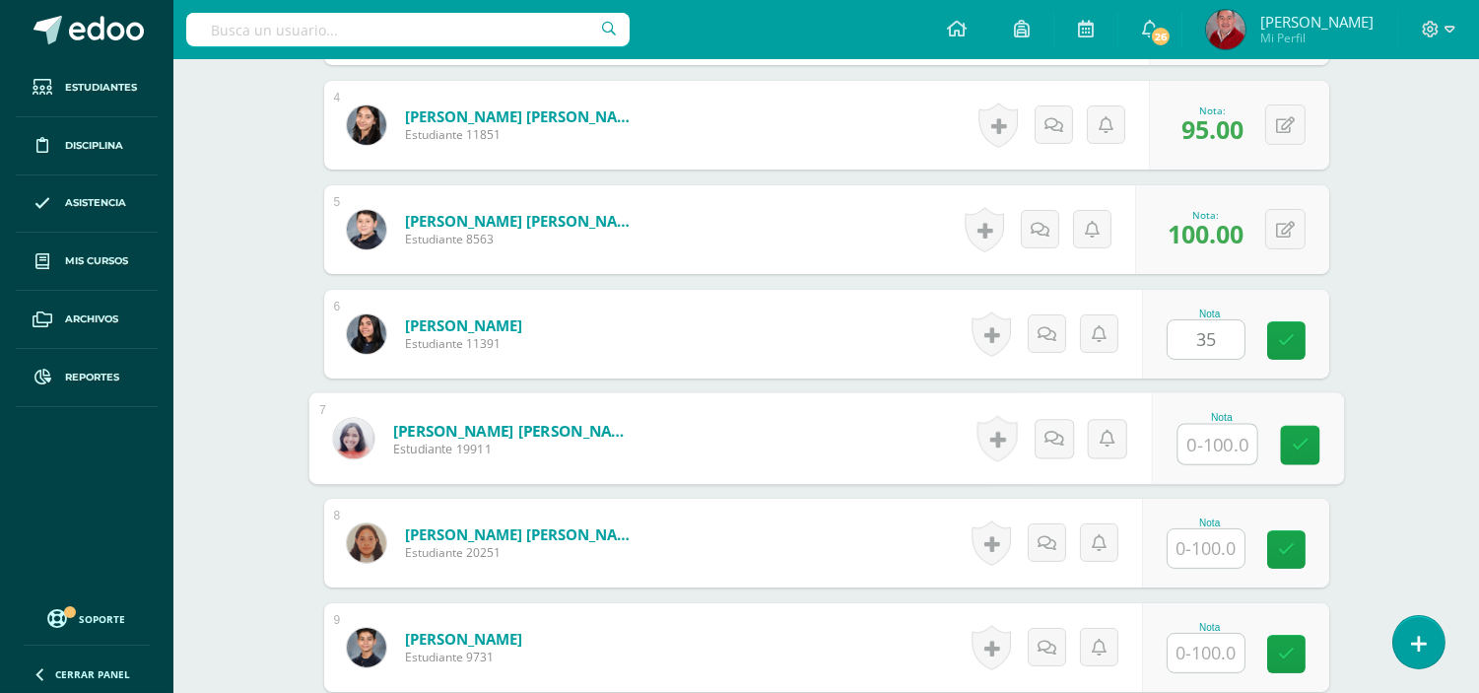
click at [1208, 440] on input "text" at bounding box center [1217, 444] width 79 height 39
type input "45"
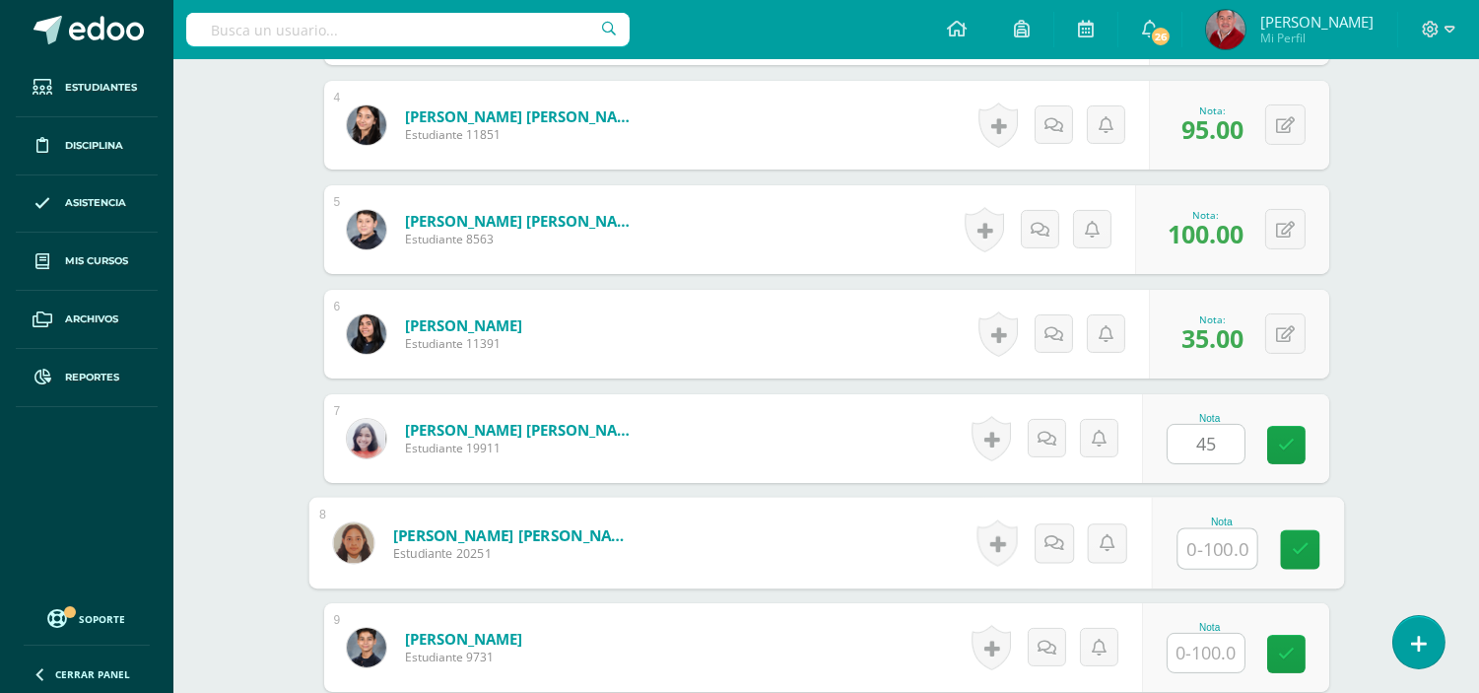
click at [1208, 548] on input "text" at bounding box center [1217, 548] width 79 height 39
type input "45"
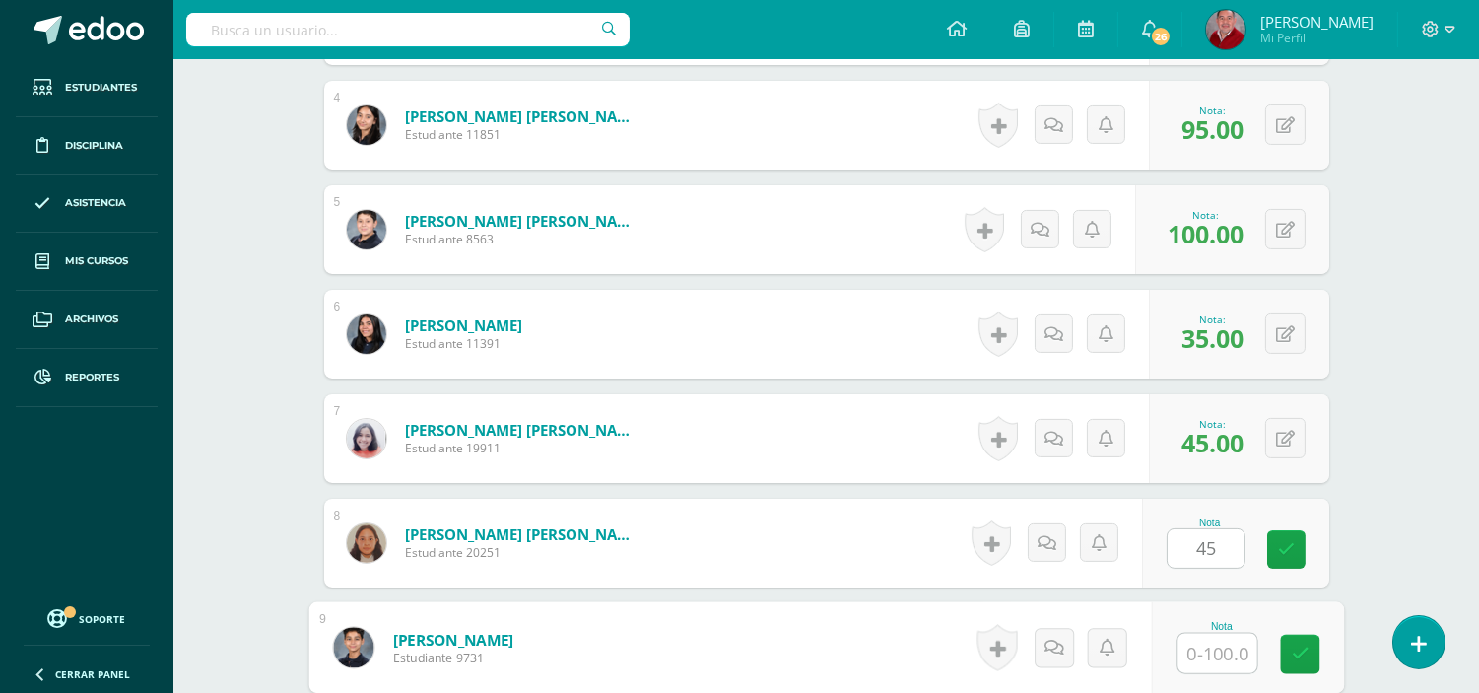
click at [1218, 658] on input "text" at bounding box center [1217, 653] width 79 height 39
type input "90"
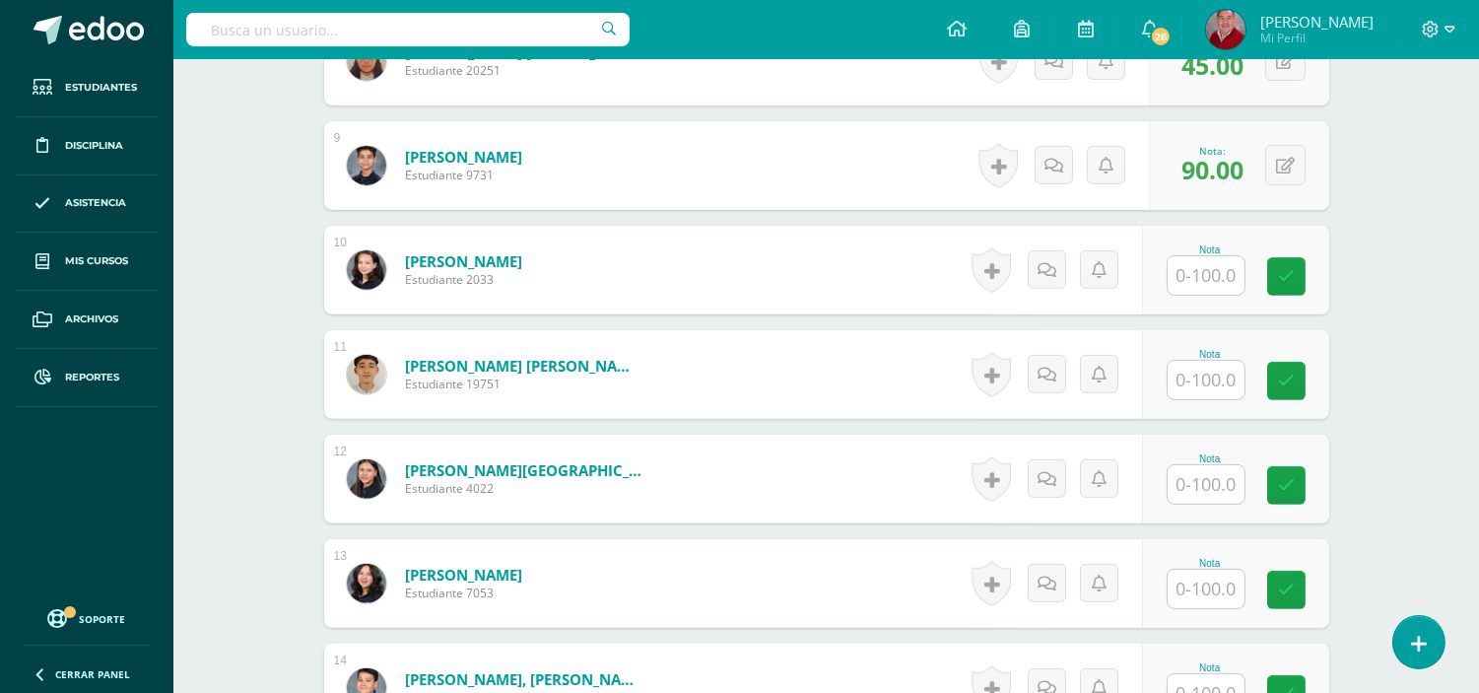
scroll to position [1443, 0]
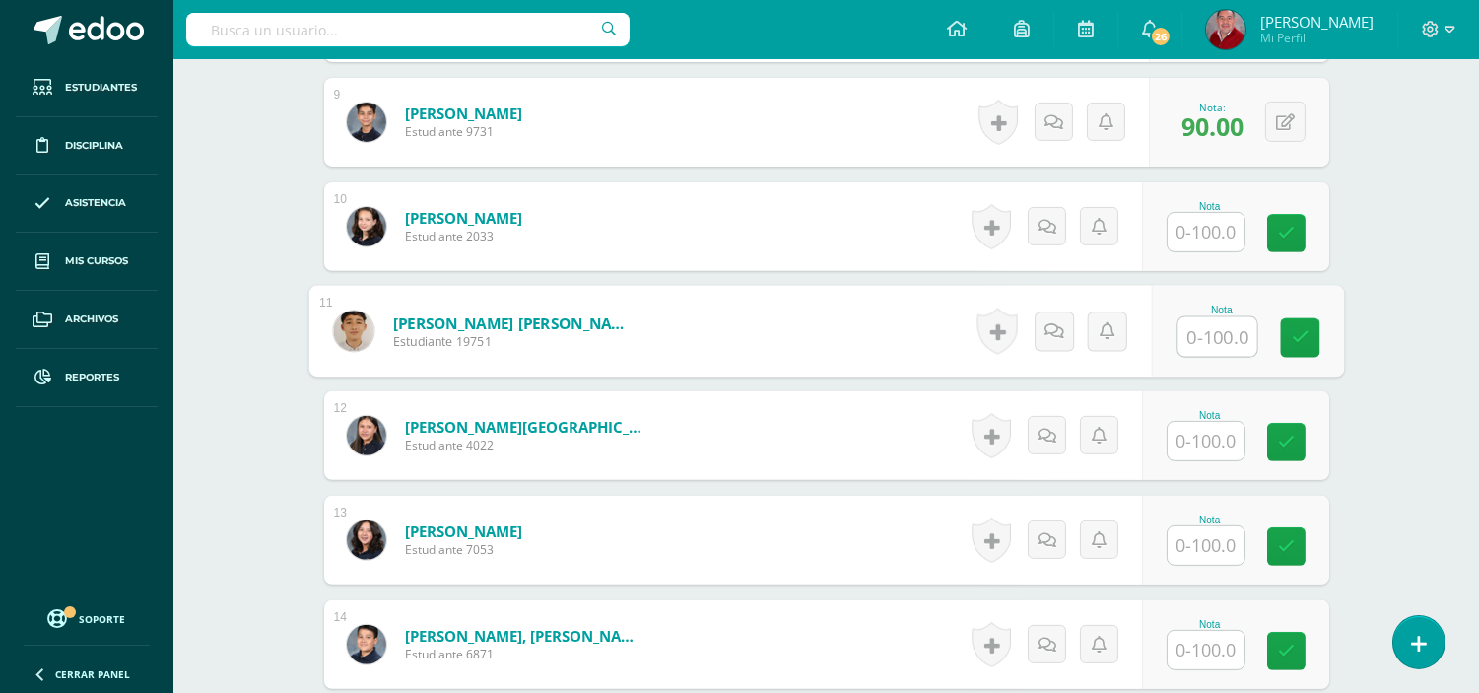
click at [1196, 346] on input "text" at bounding box center [1217, 336] width 79 height 39
type input "65"
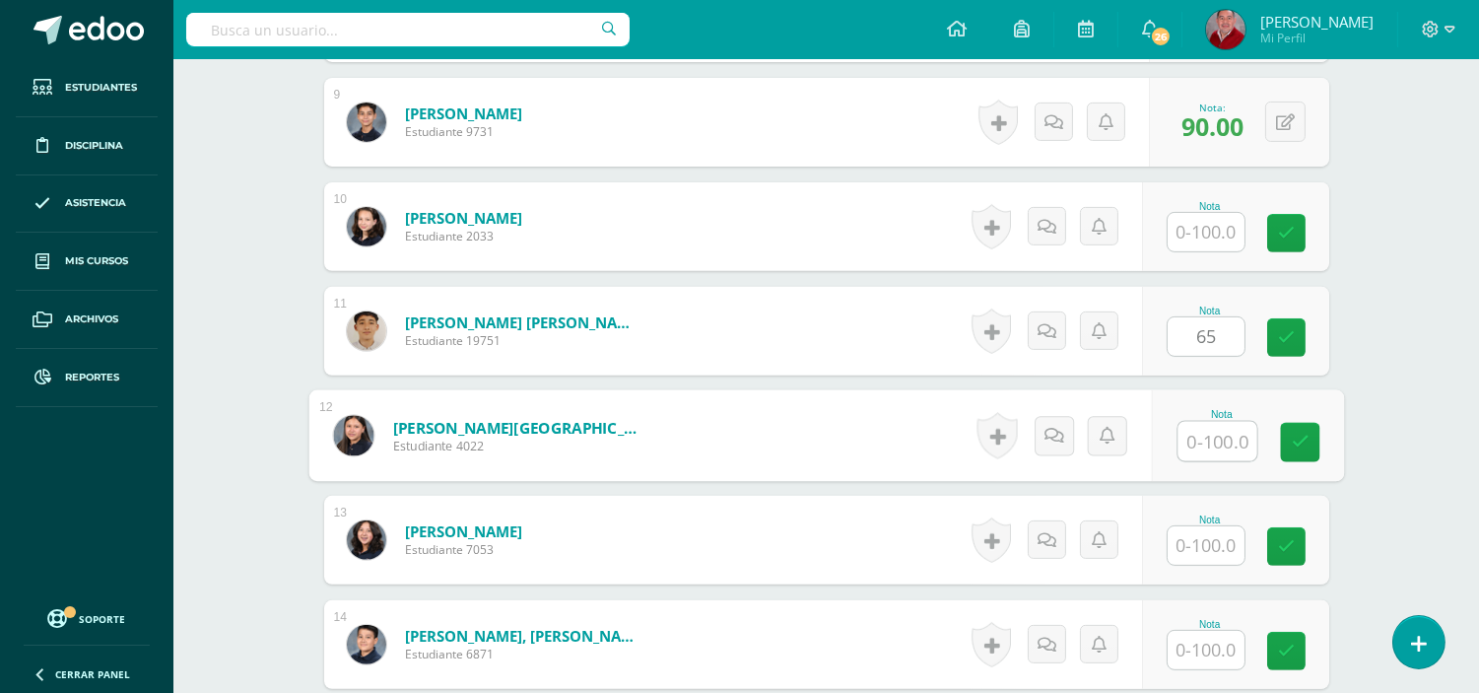
click at [1209, 441] on input "text" at bounding box center [1217, 441] width 79 height 39
type input "80"
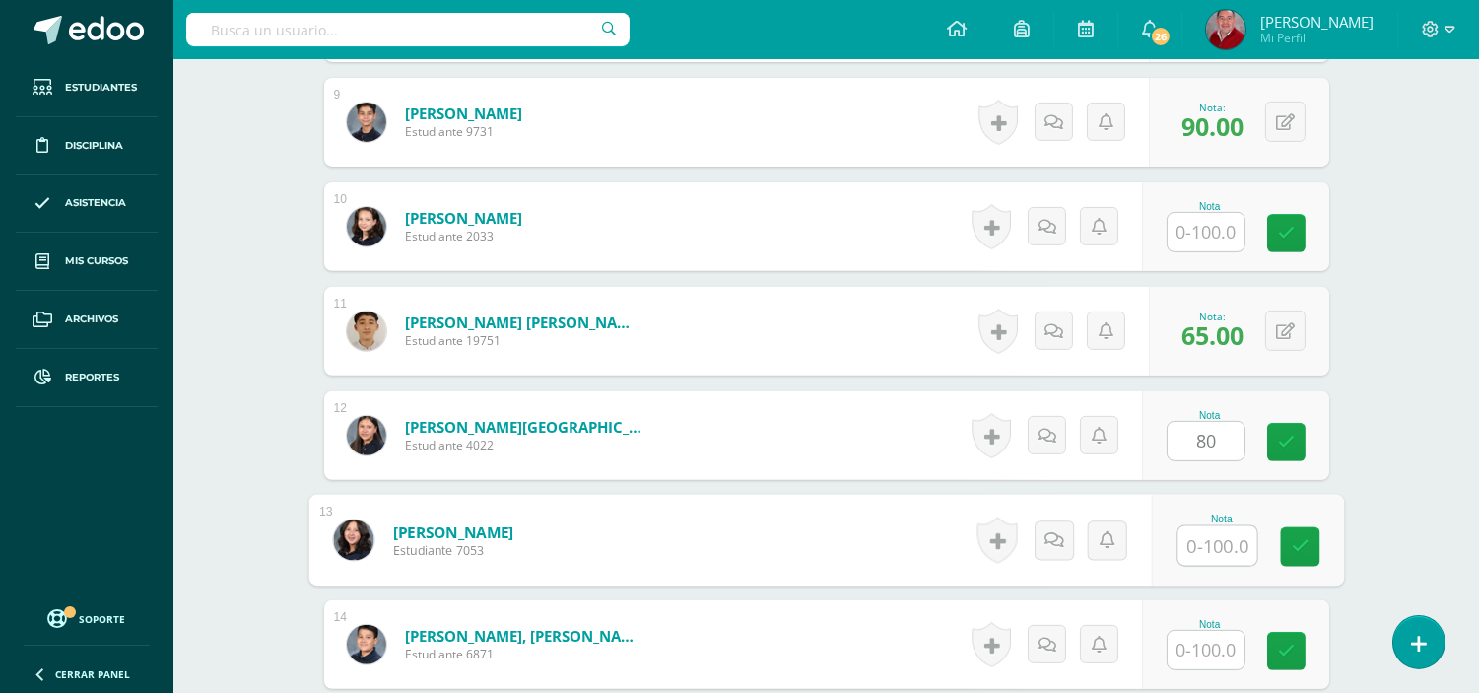
click at [1205, 553] on input "text" at bounding box center [1217, 545] width 79 height 39
type input "45"
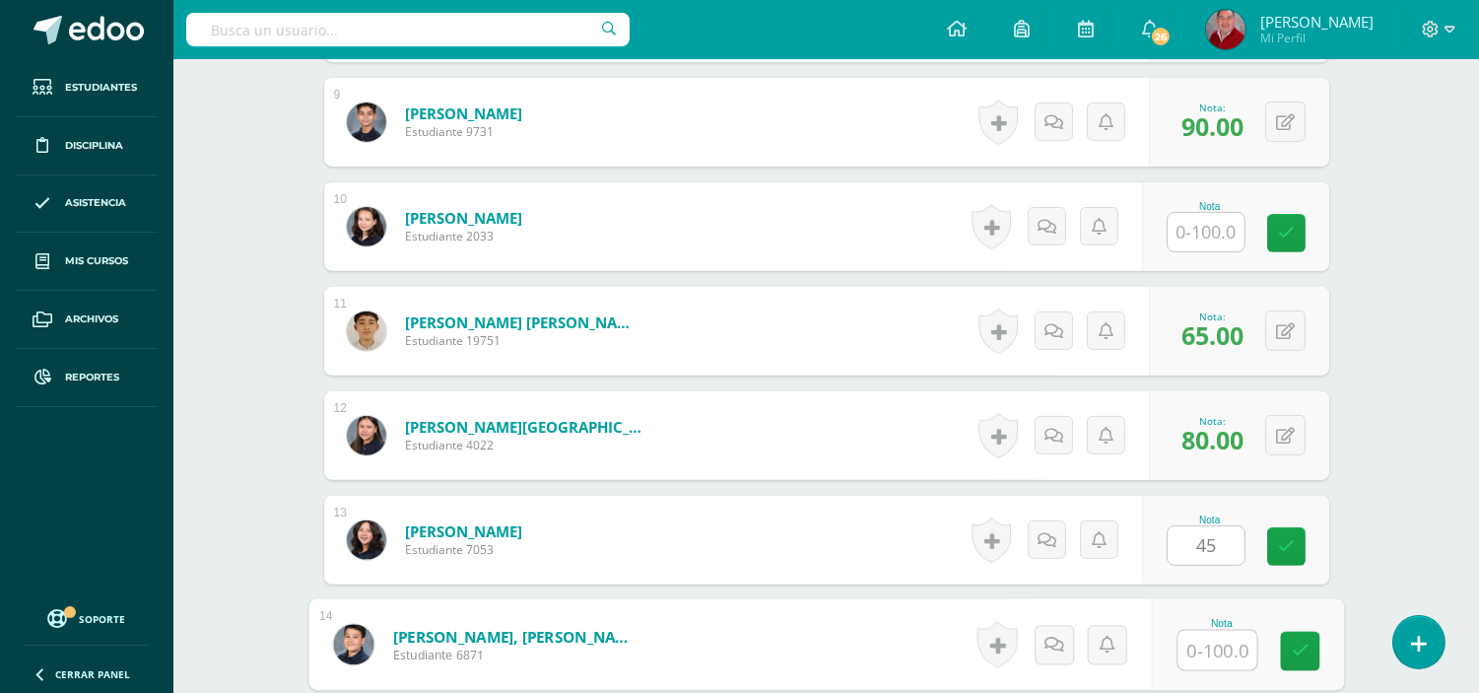
click at [1204, 647] on input "text" at bounding box center [1217, 650] width 79 height 39
type input "100"
click at [1308, 660] on link at bounding box center [1299, 651] width 39 height 39
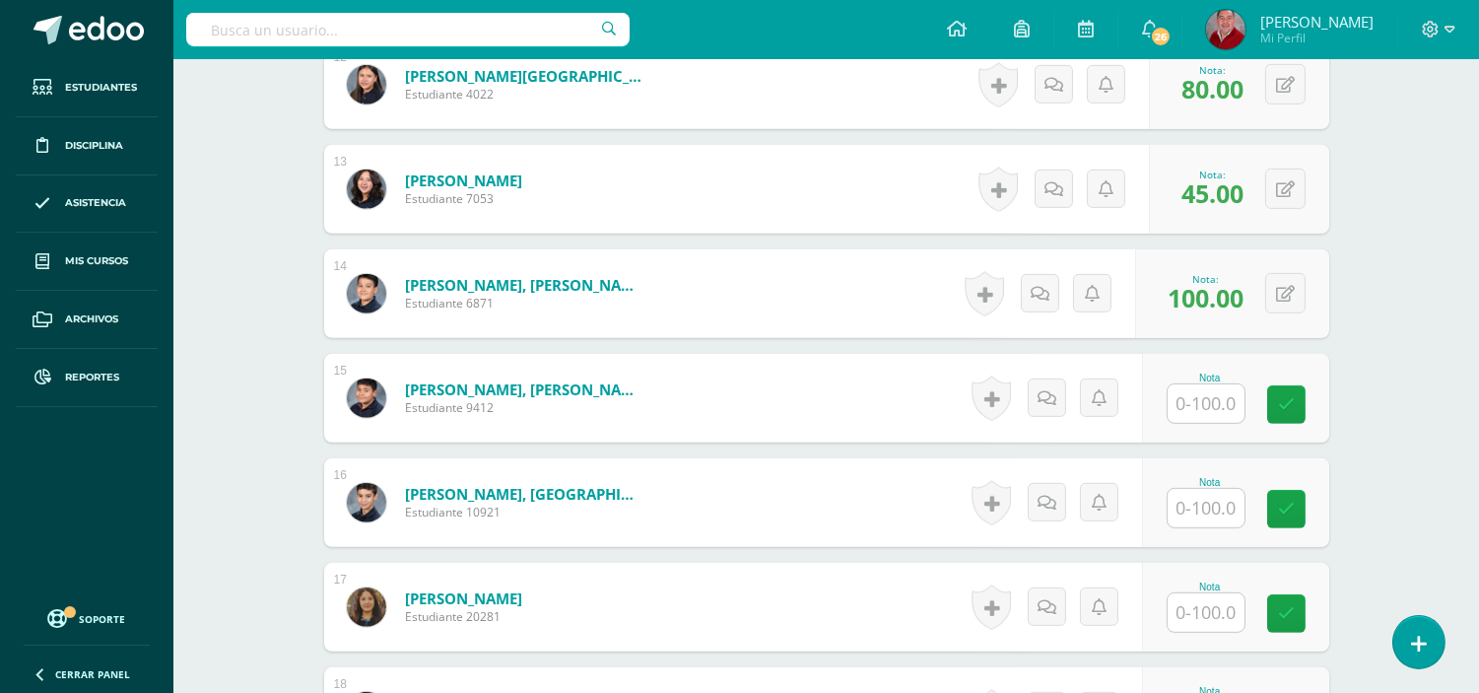
scroll to position [1880, 0]
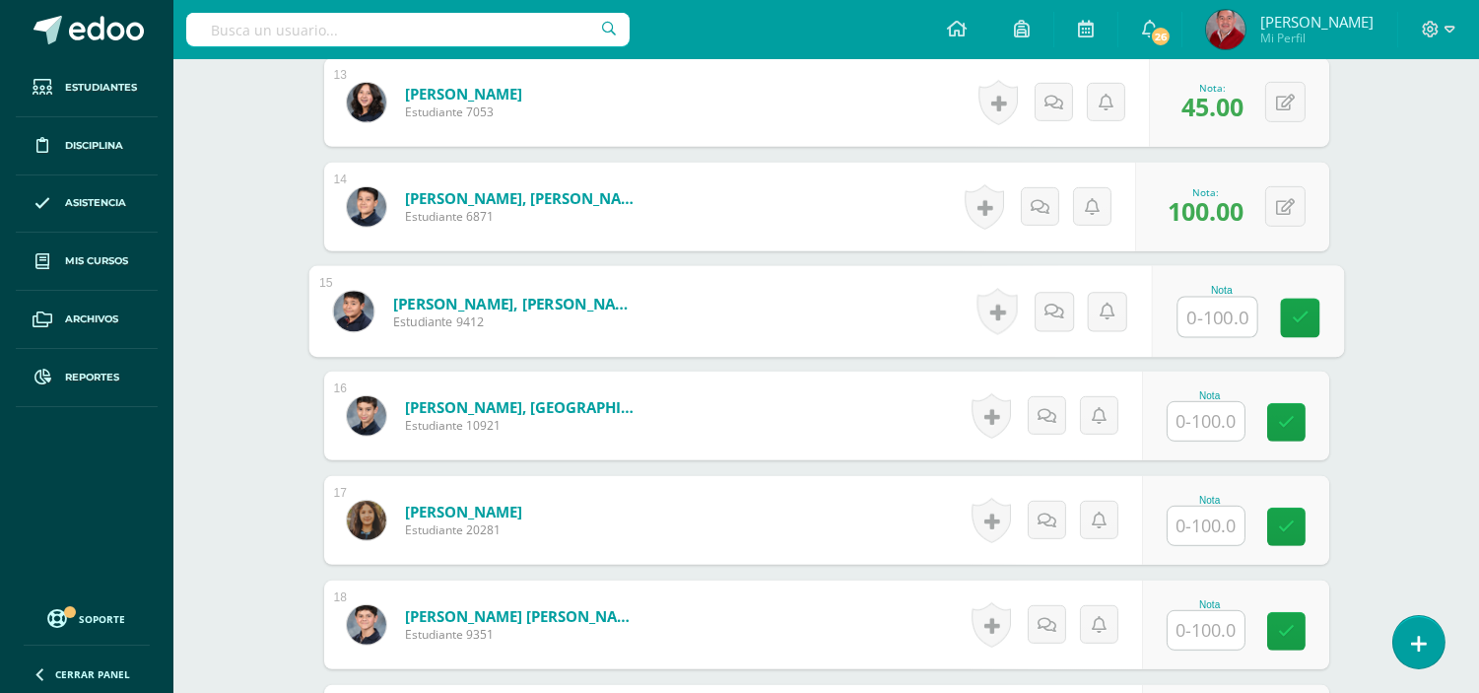
click at [1222, 315] on input "text" at bounding box center [1217, 317] width 79 height 39
type input "55"
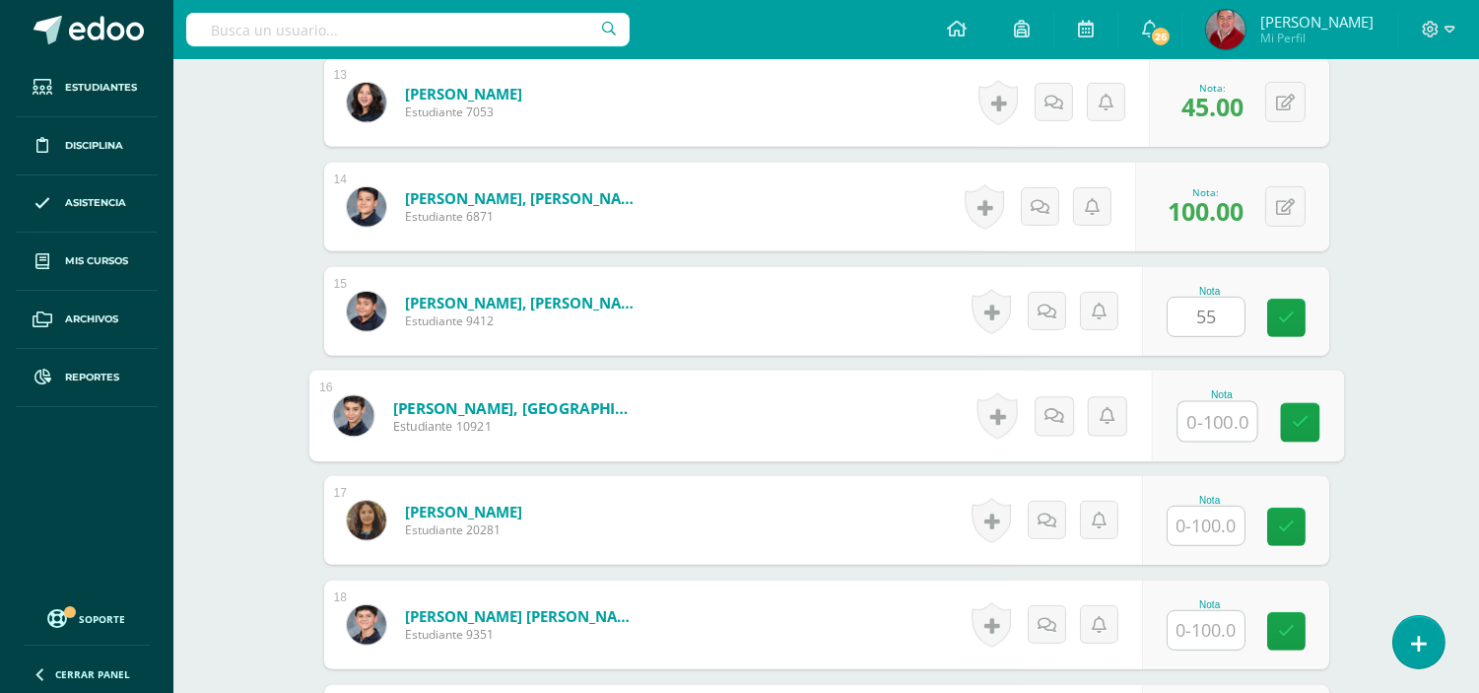
click at [1213, 412] on input "text" at bounding box center [1217, 421] width 79 height 39
type input "90"
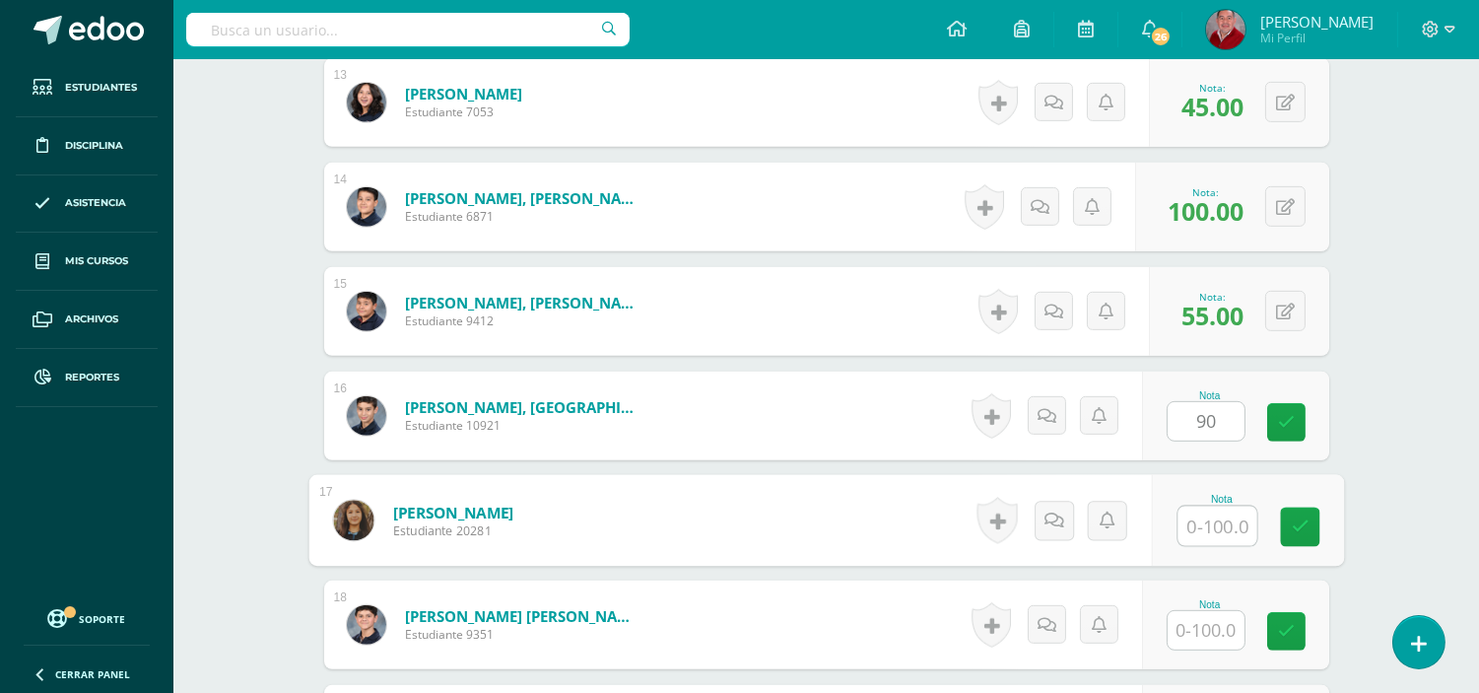
click at [1212, 519] on input "text" at bounding box center [1217, 526] width 79 height 39
type input "70"
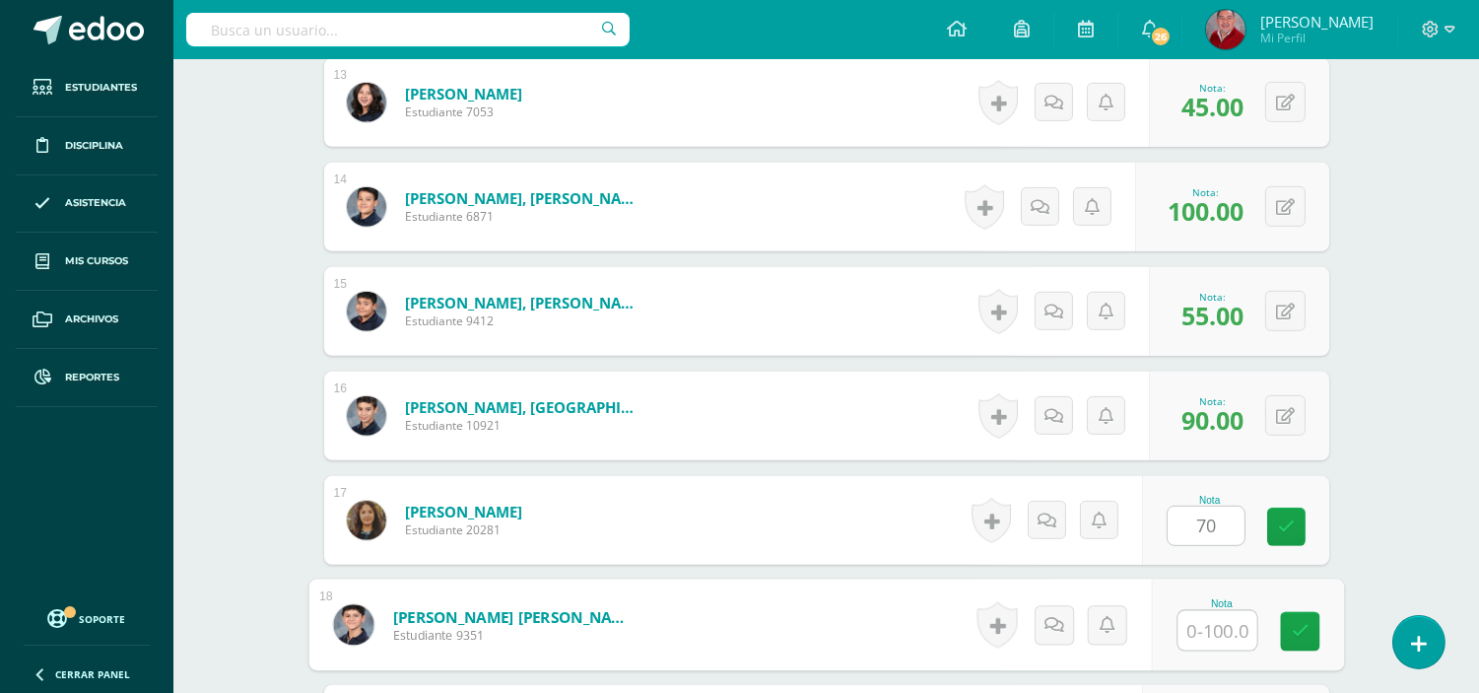
click at [1200, 628] on input "text" at bounding box center [1217, 630] width 79 height 39
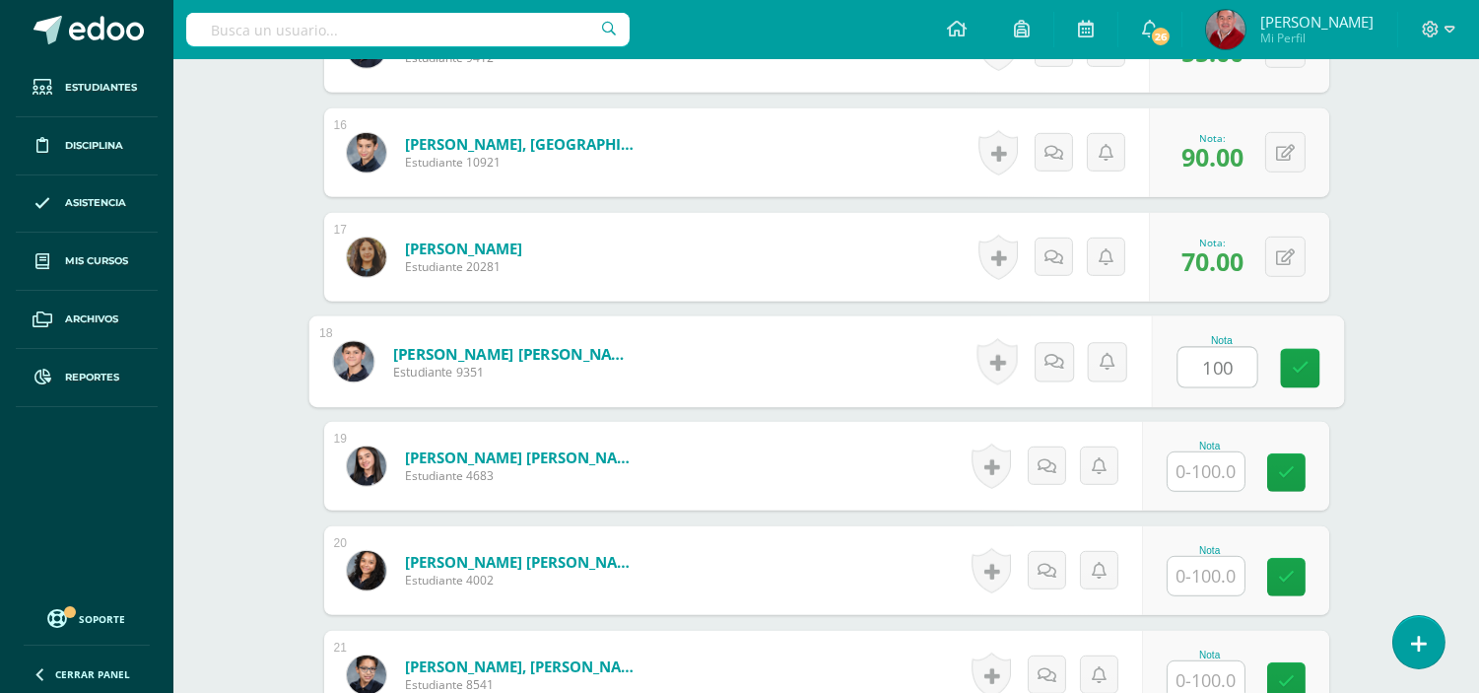
scroll to position [2231, 0]
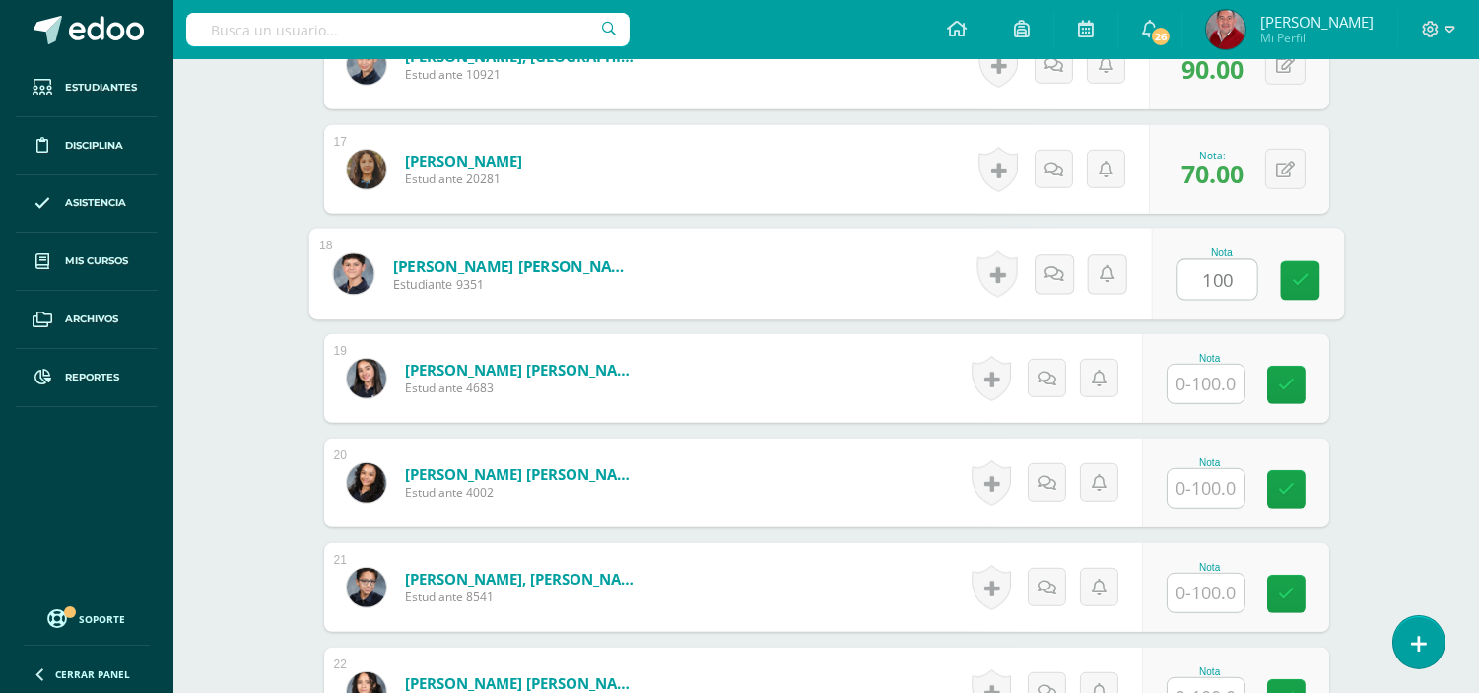
type input "100"
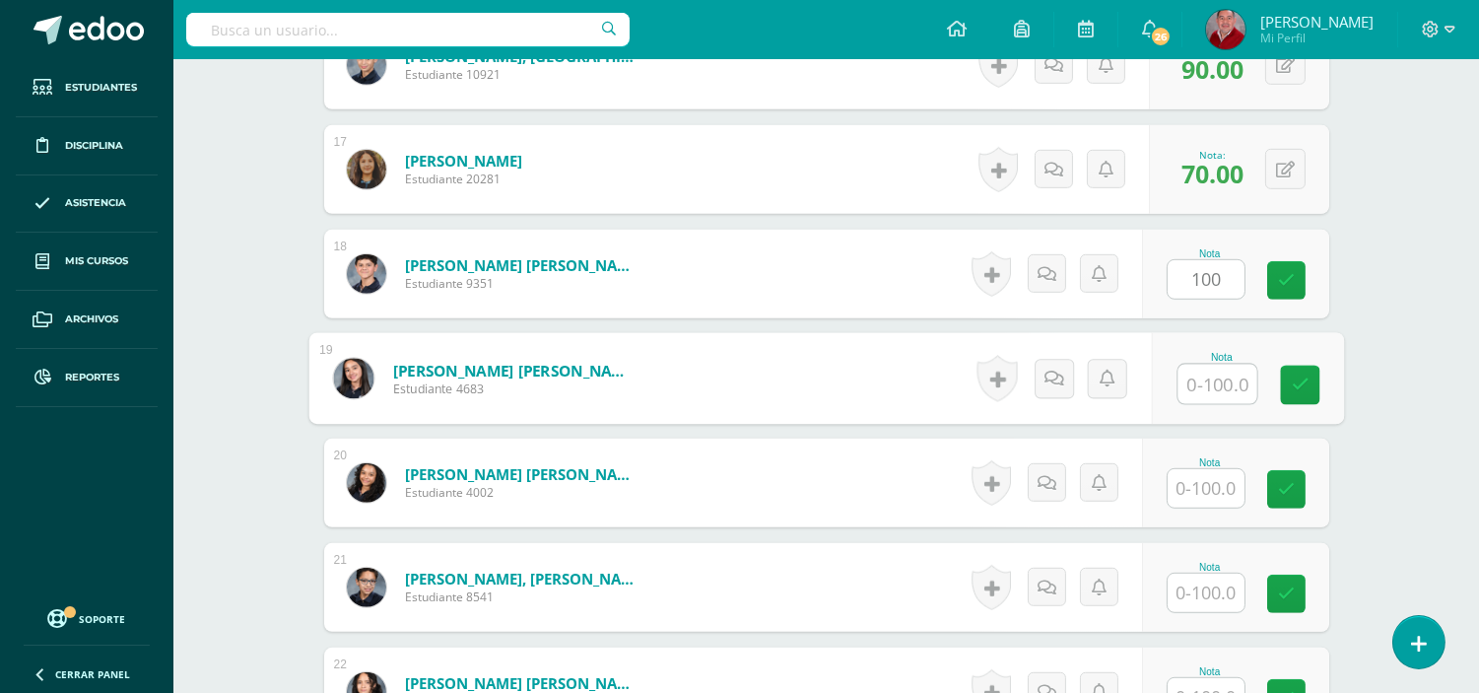
click at [1206, 387] on input "text" at bounding box center [1217, 384] width 79 height 39
type input "40"
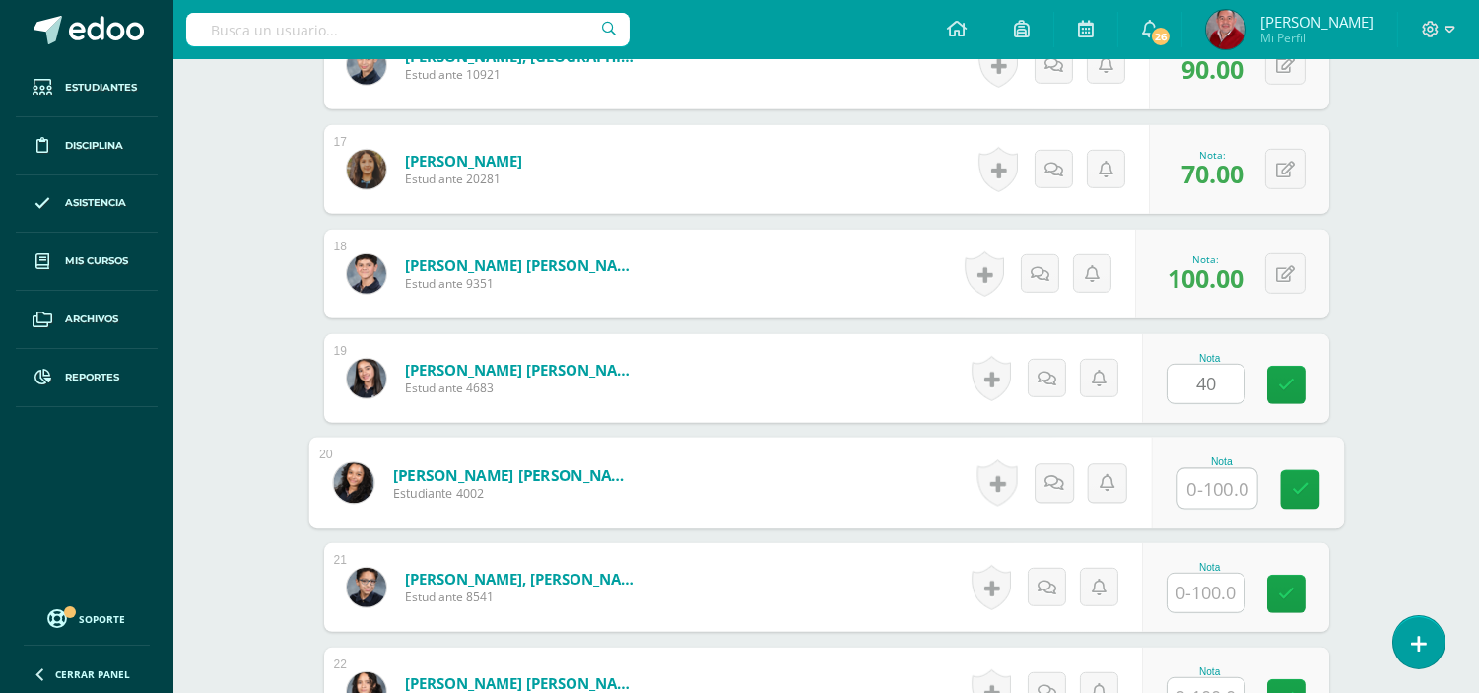
click at [1202, 491] on input "text" at bounding box center [1217, 488] width 79 height 39
type input "65"
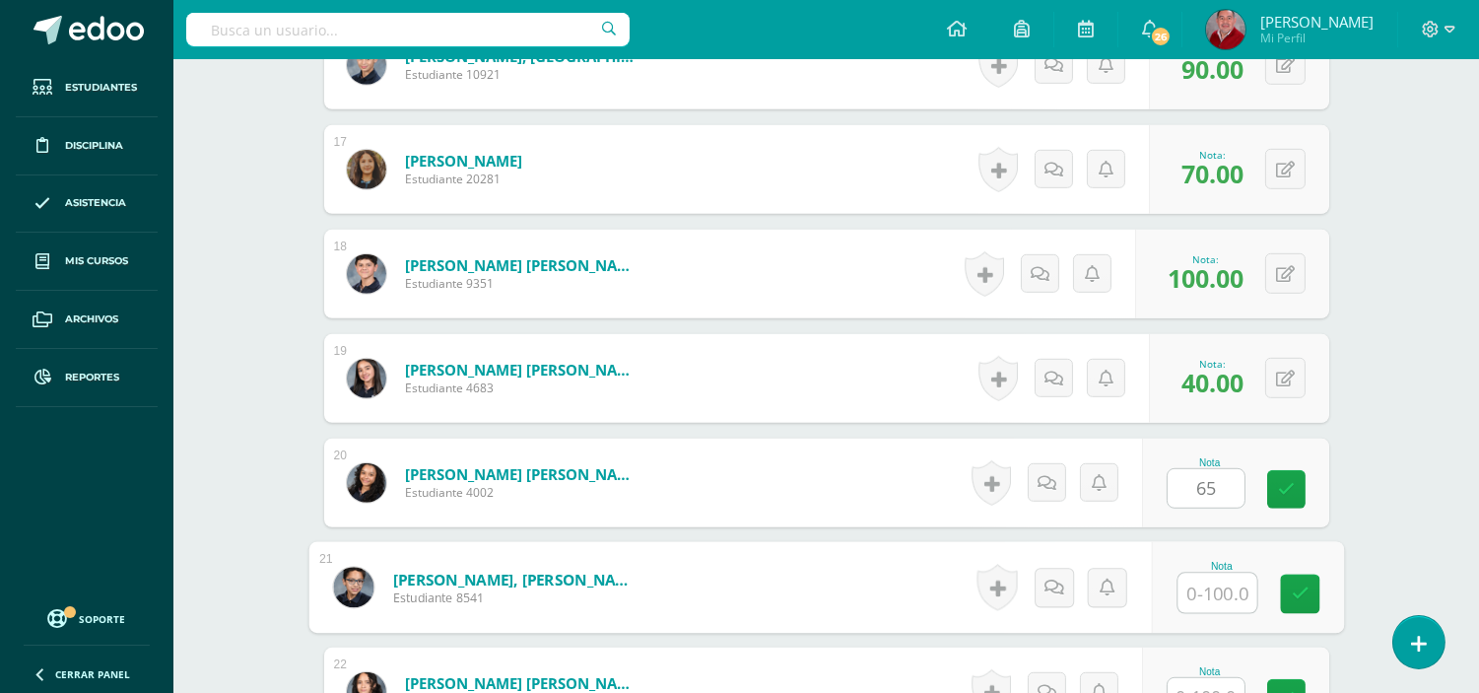
click at [1193, 585] on input "text" at bounding box center [1217, 593] width 79 height 39
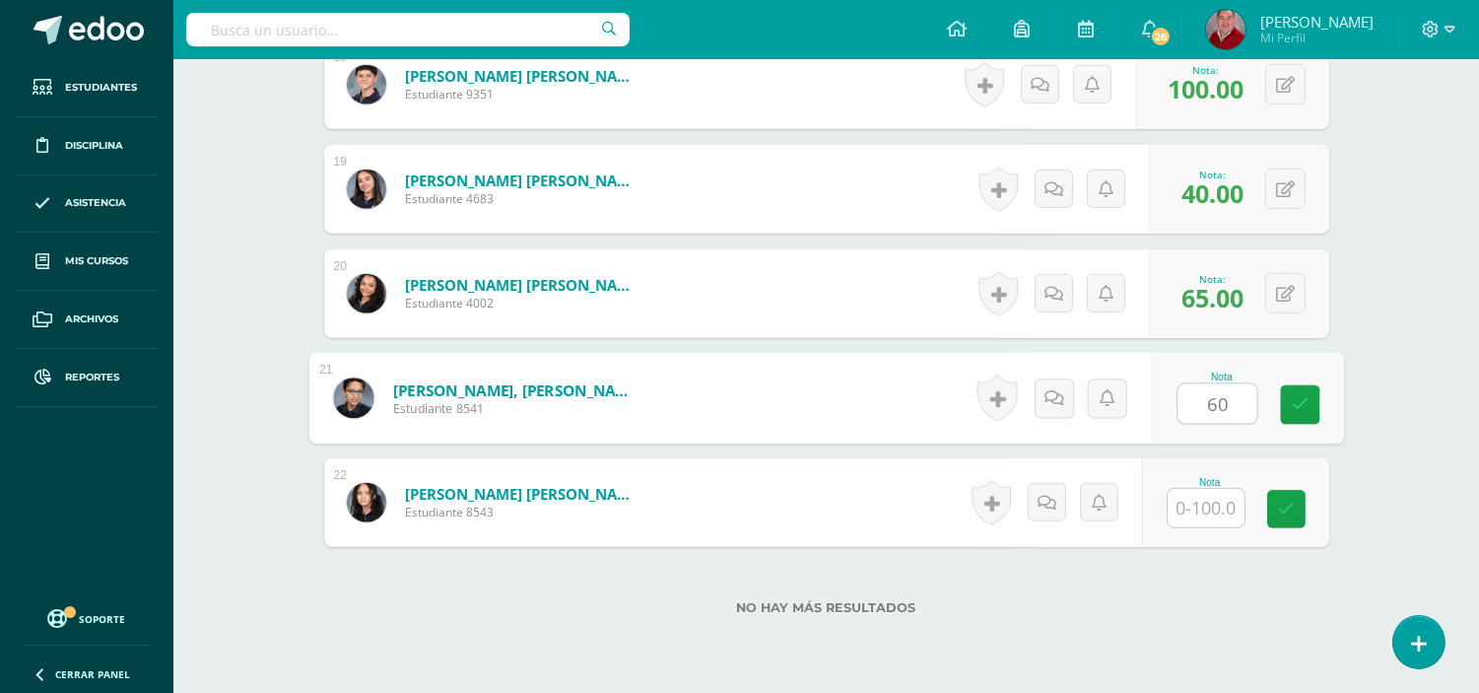
scroll to position [2436, 0]
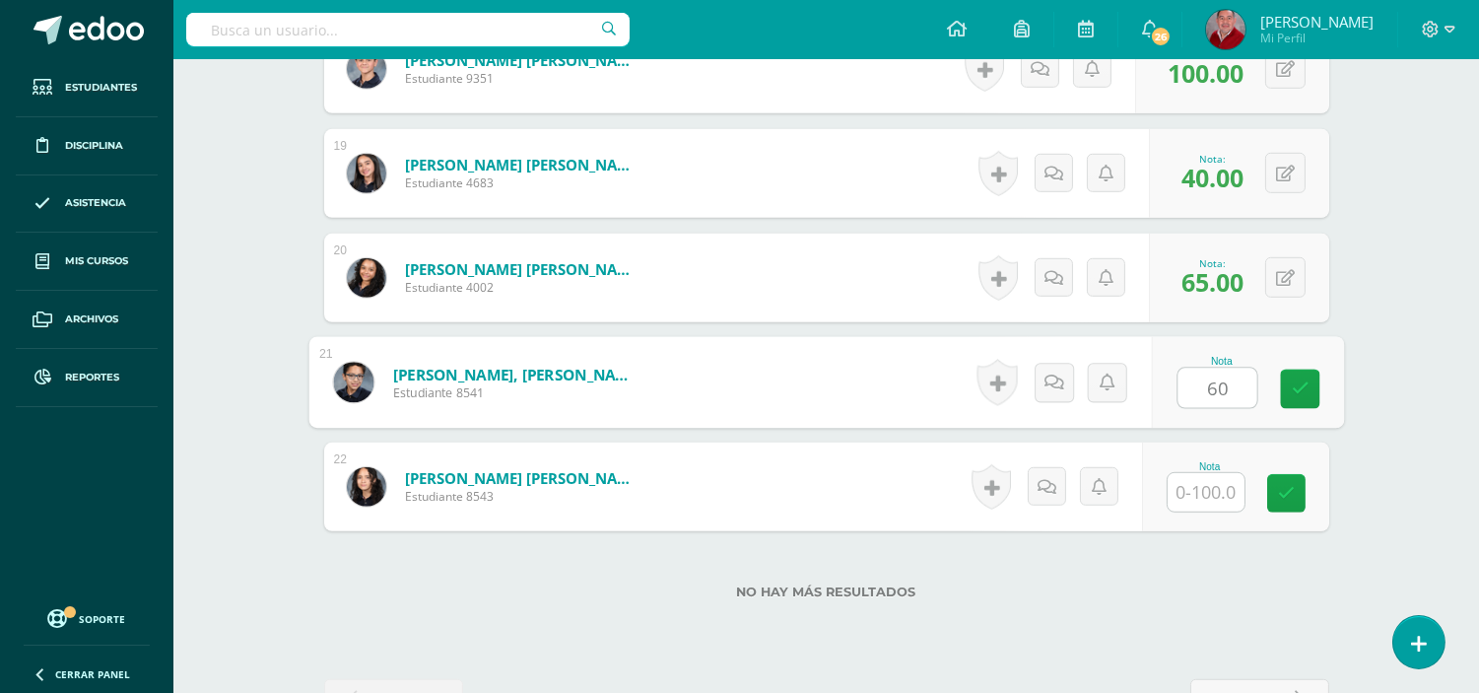
type input "60"
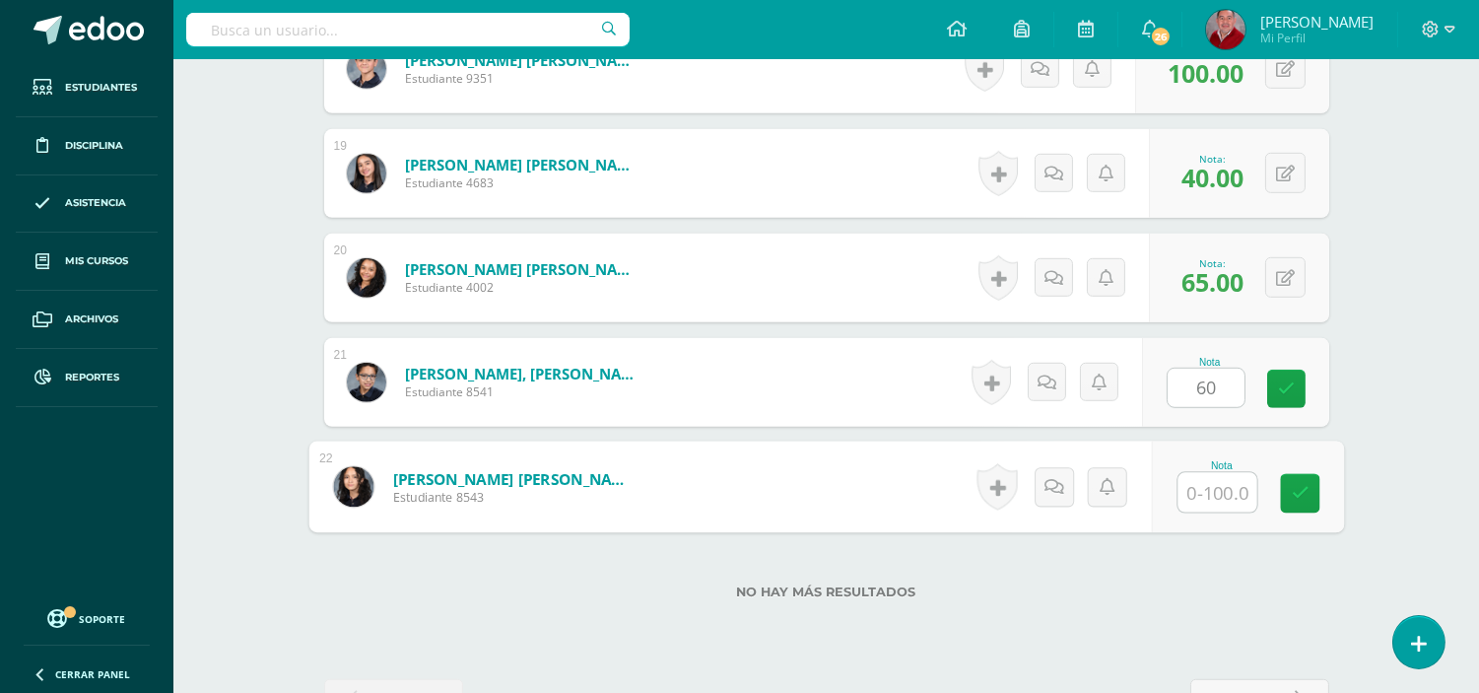
click at [1203, 483] on input "text" at bounding box center [1217, 492] width 79 height 39
type input "100"
click at [1308, 488] on link at bounding box center [1299, 493] width 39 height 39
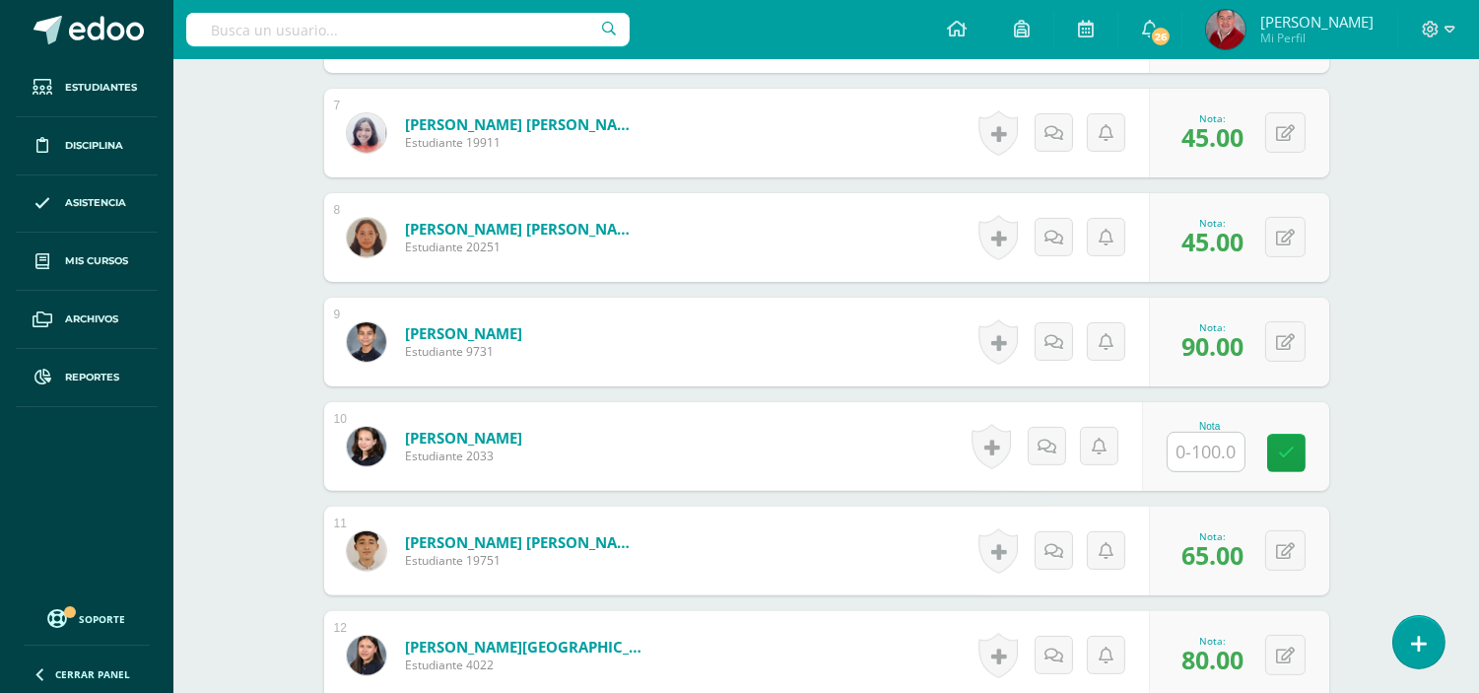
scroll to position [10, 0]
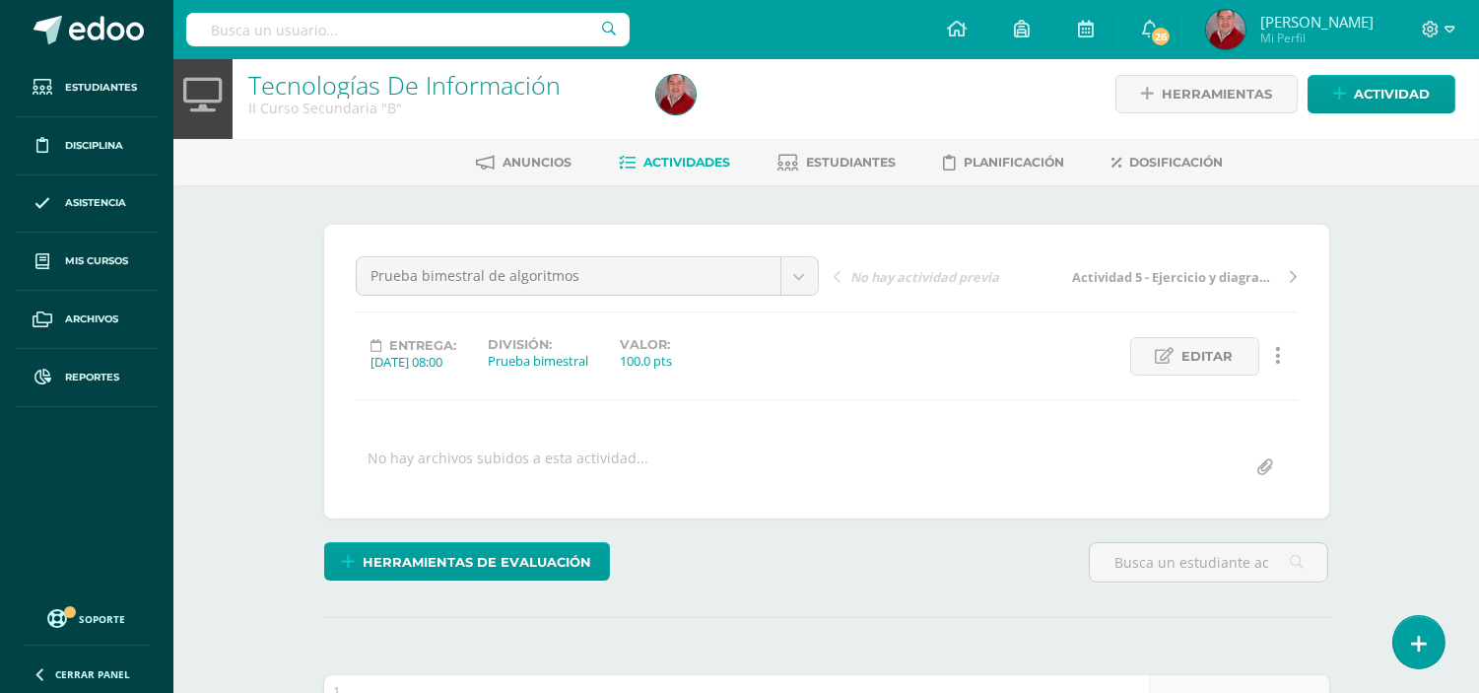
click at [673, 155] on span "Actividades" at bounding box center [688, 162] width 87 height 15
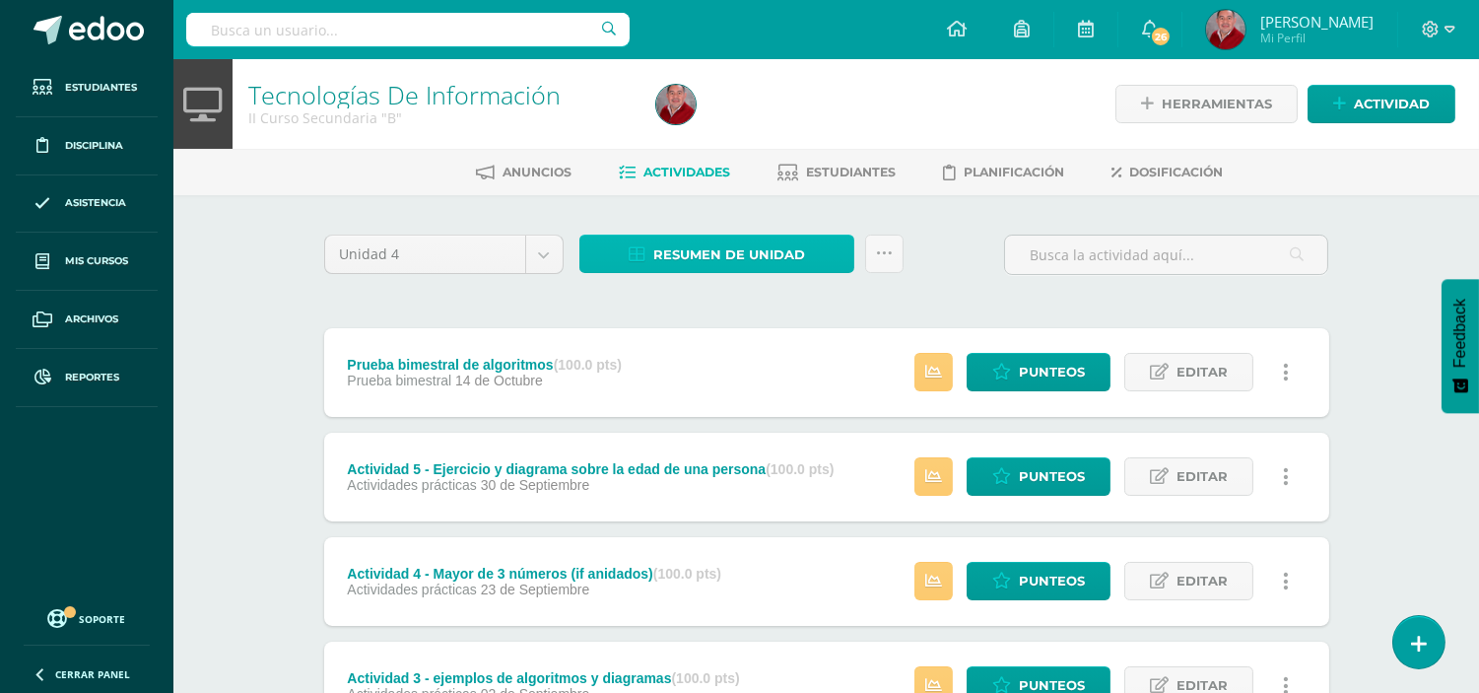
click at [668, 243] on span "Resumen de unidad" at bounding box center [729, 255] width 152 height 36
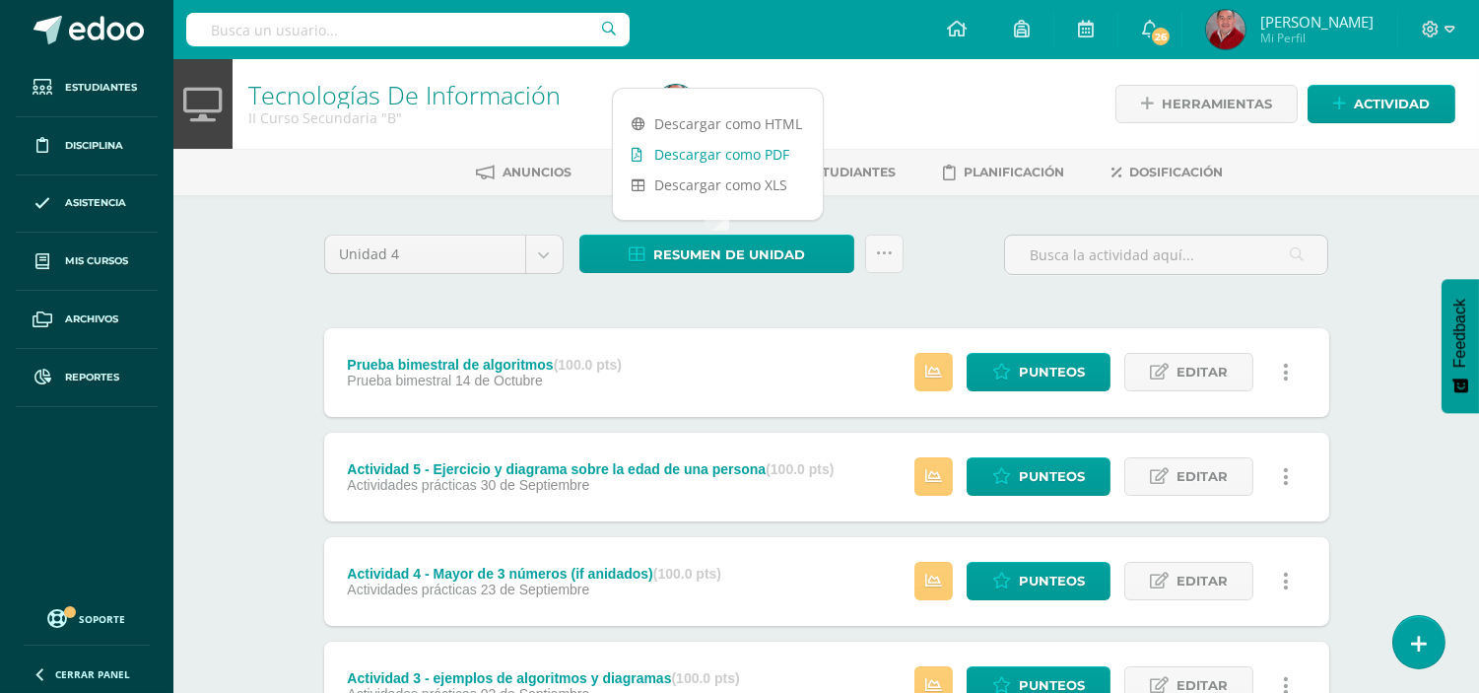
click at [698, 161] on link "Descargar como PDF" at bounding box center [718, 154] width 210 height 31
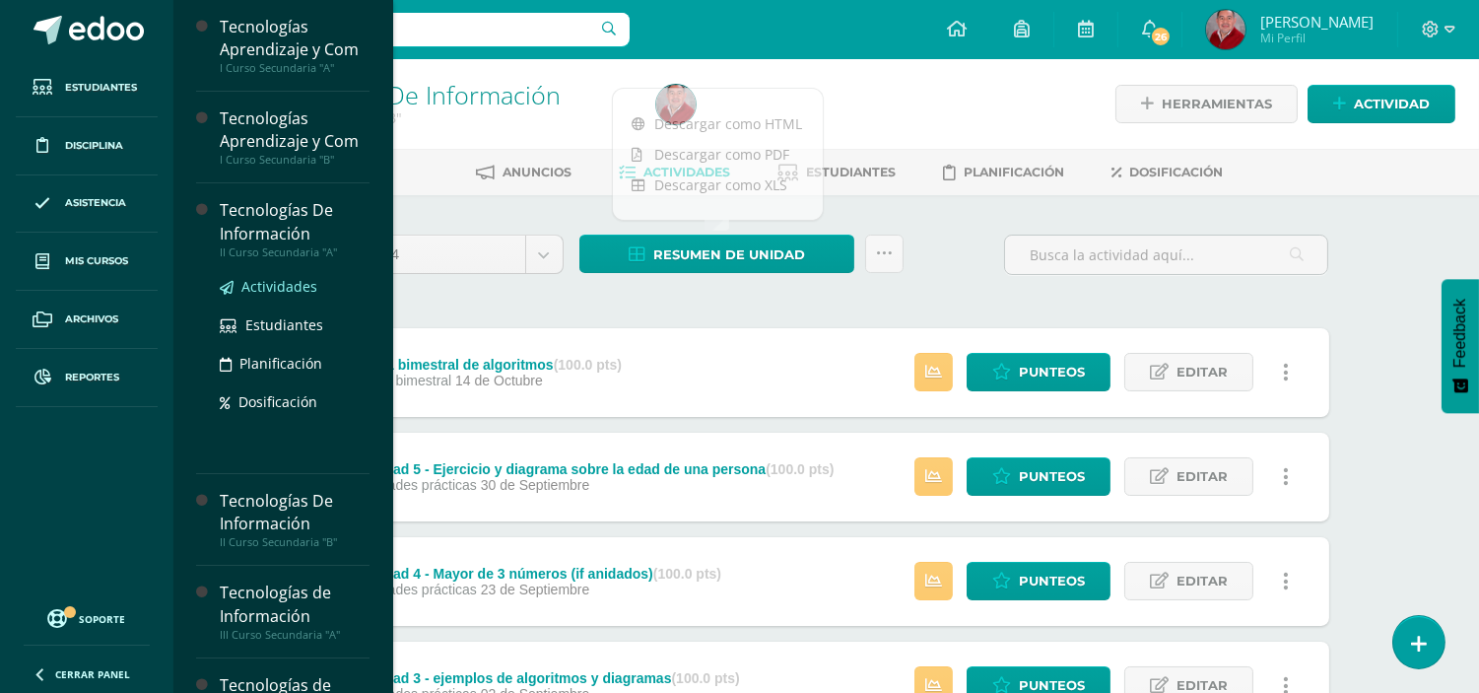
click at [279, 288] on span "Actividades" at bounding box center [279, 286] width 76 height 19
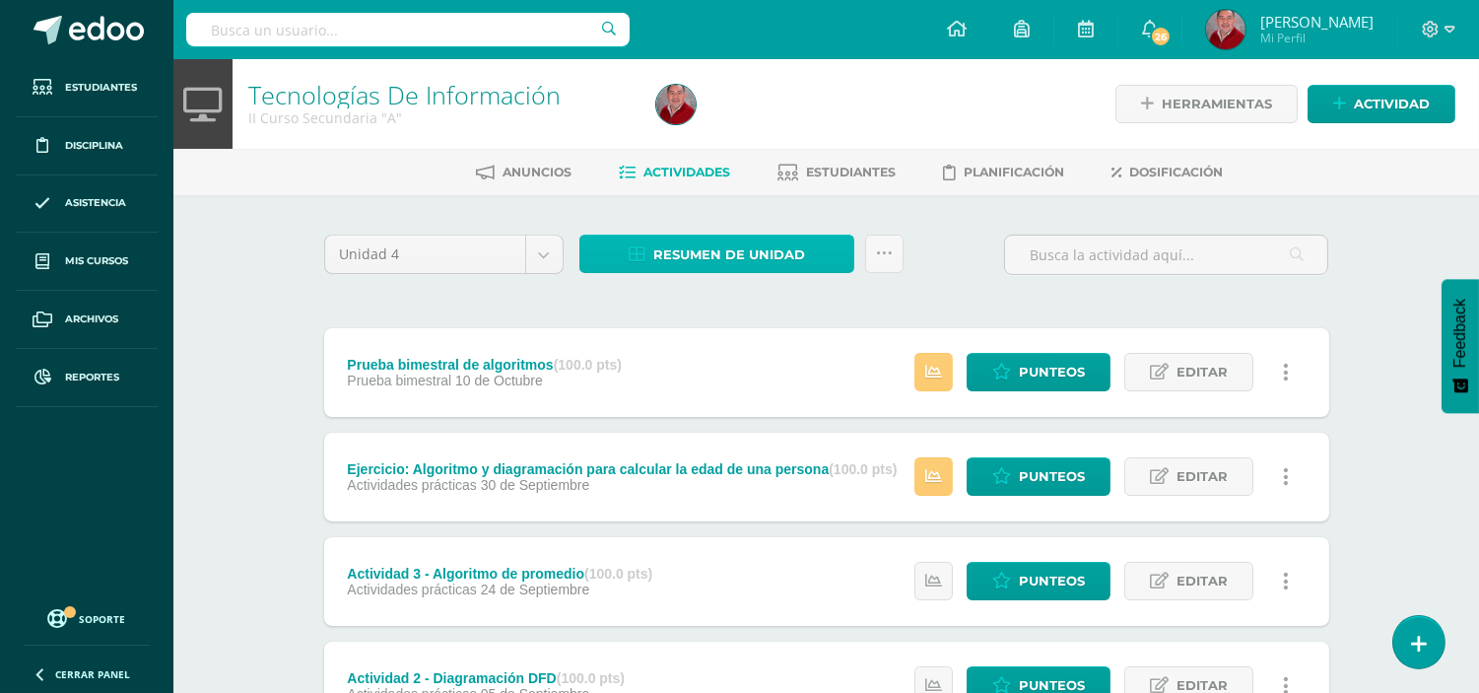
click at [722, 247] on span "Resumen de unidad" at bounding box center [729, 255] width 152 height 36
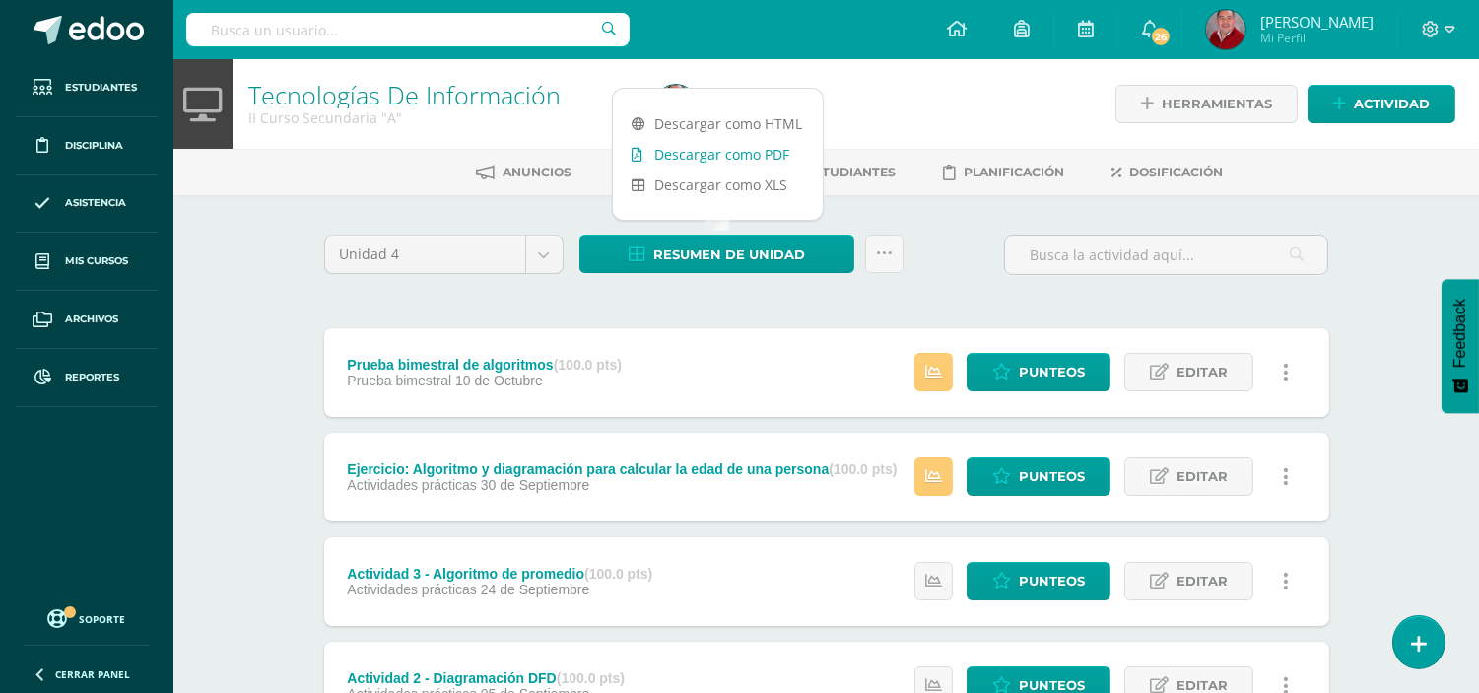
click at [724, 159] on link "Descargar como PDF" at bounding box center [718, 154] width 210 height 31
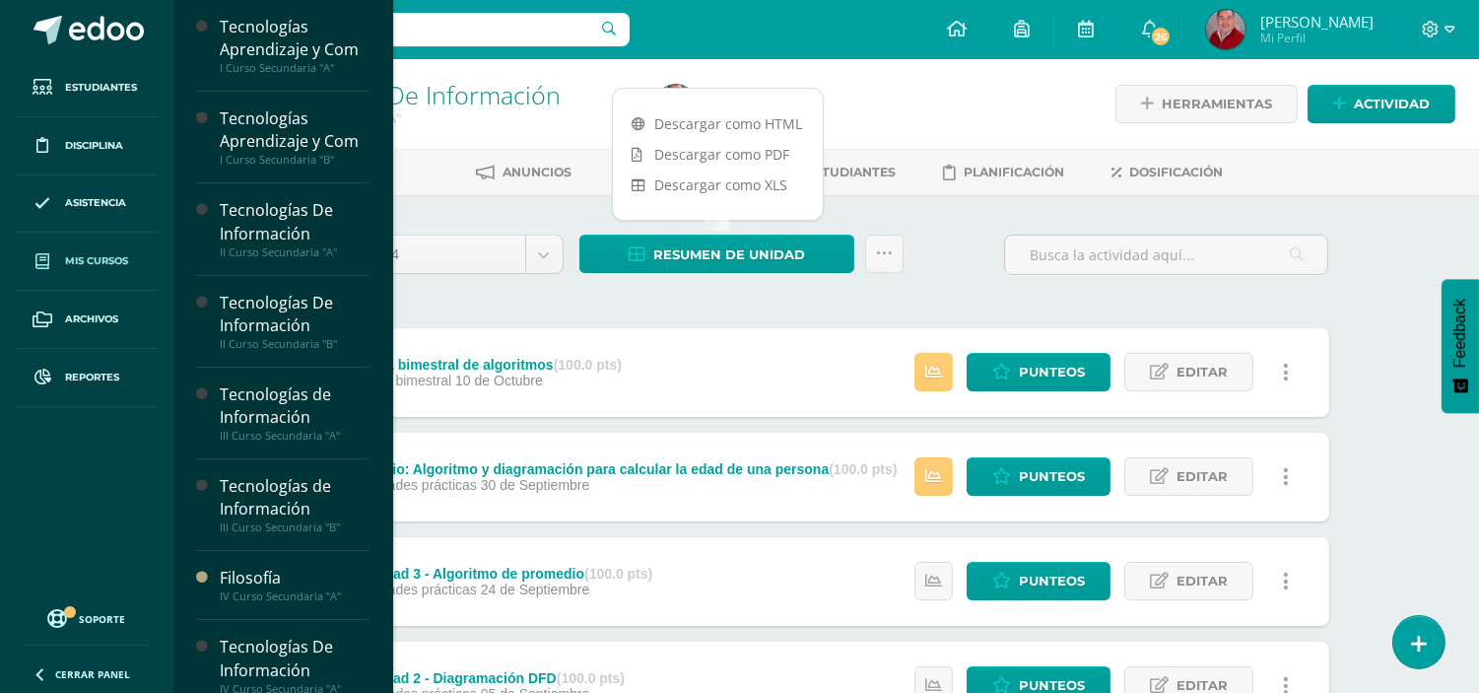
click at [85, 267] on span "Mis cursos" at bounding box center [96, 261] width 63 height 16
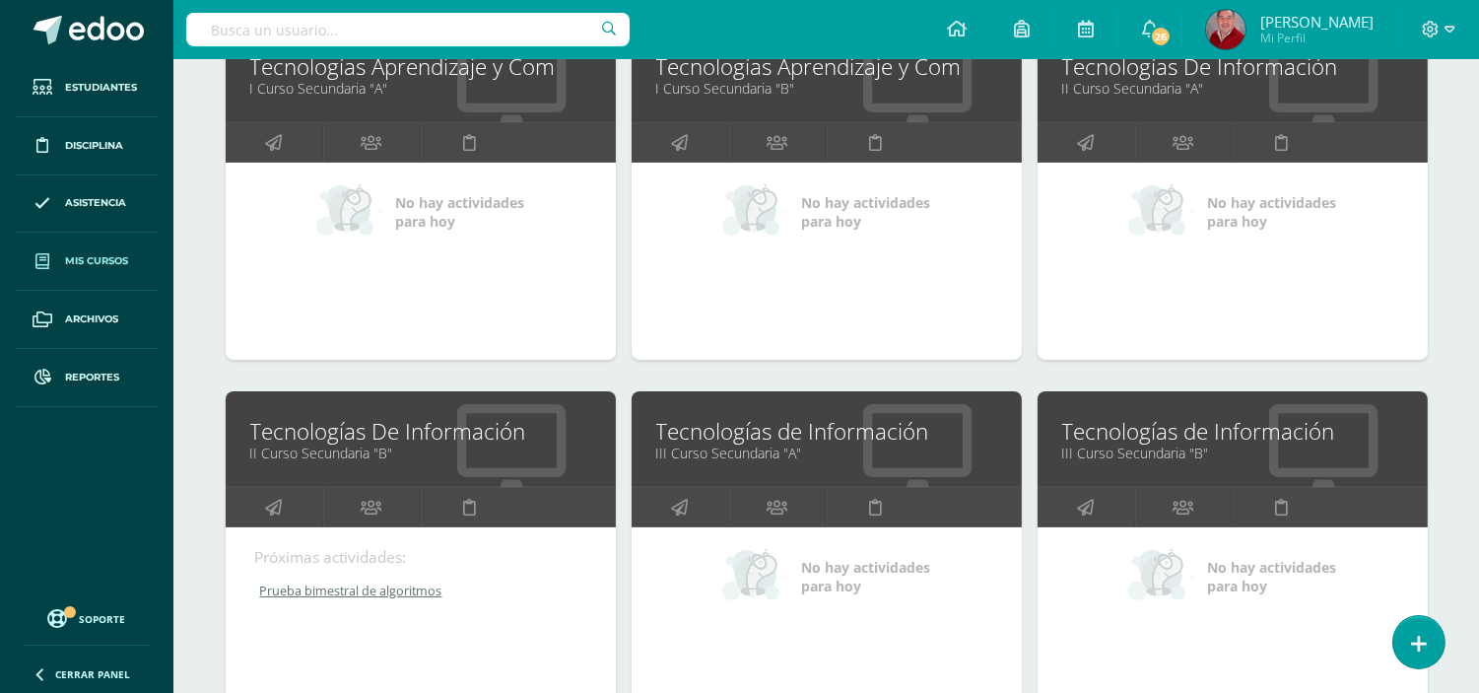
scroll to position [351, 0]
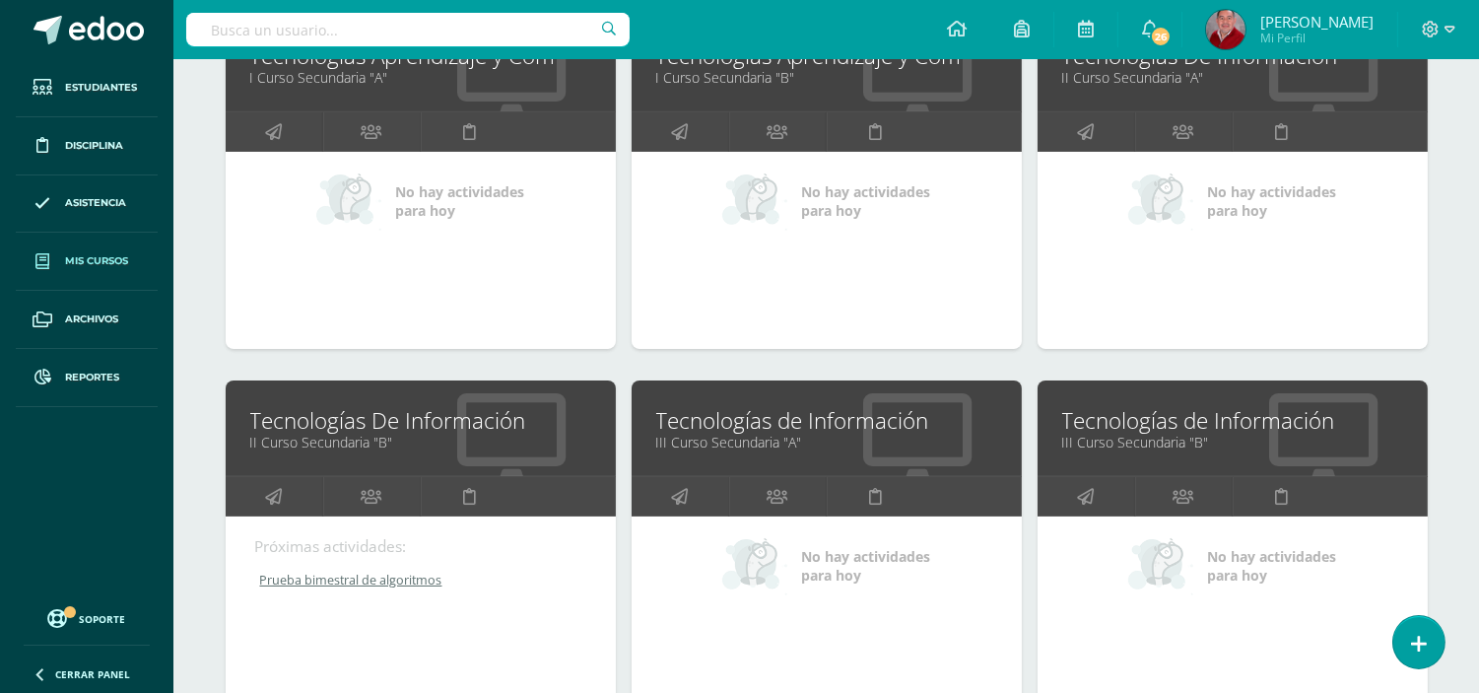
click at [342, 582] on link "Prueba bimestral de algoritmos" at bounding box center [421, 580] width 333 height 17
click at [375, 438] on link "II Curso Secundaria "B"" at bounding box center [420, 442] width 341 height 19
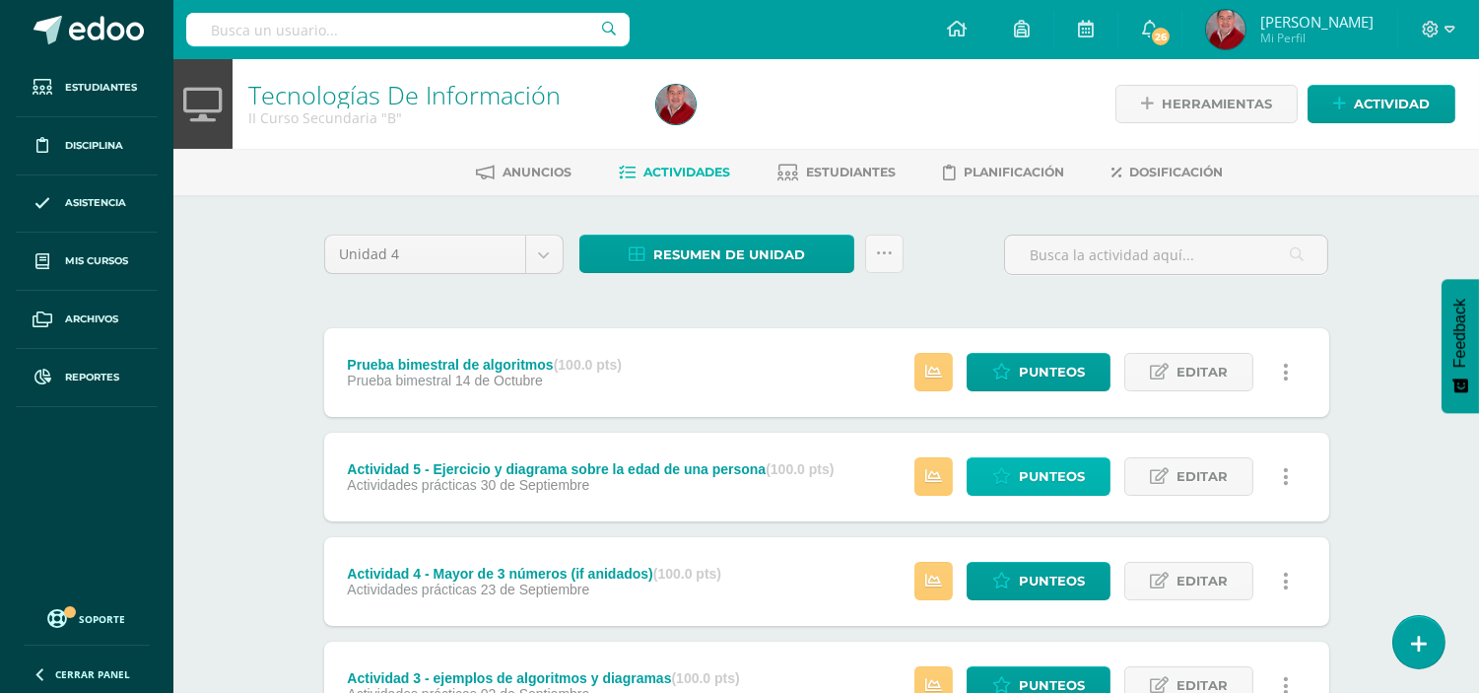
click at [1008, 483] on icon at bounding box center [1001, 476] width 19 height 17
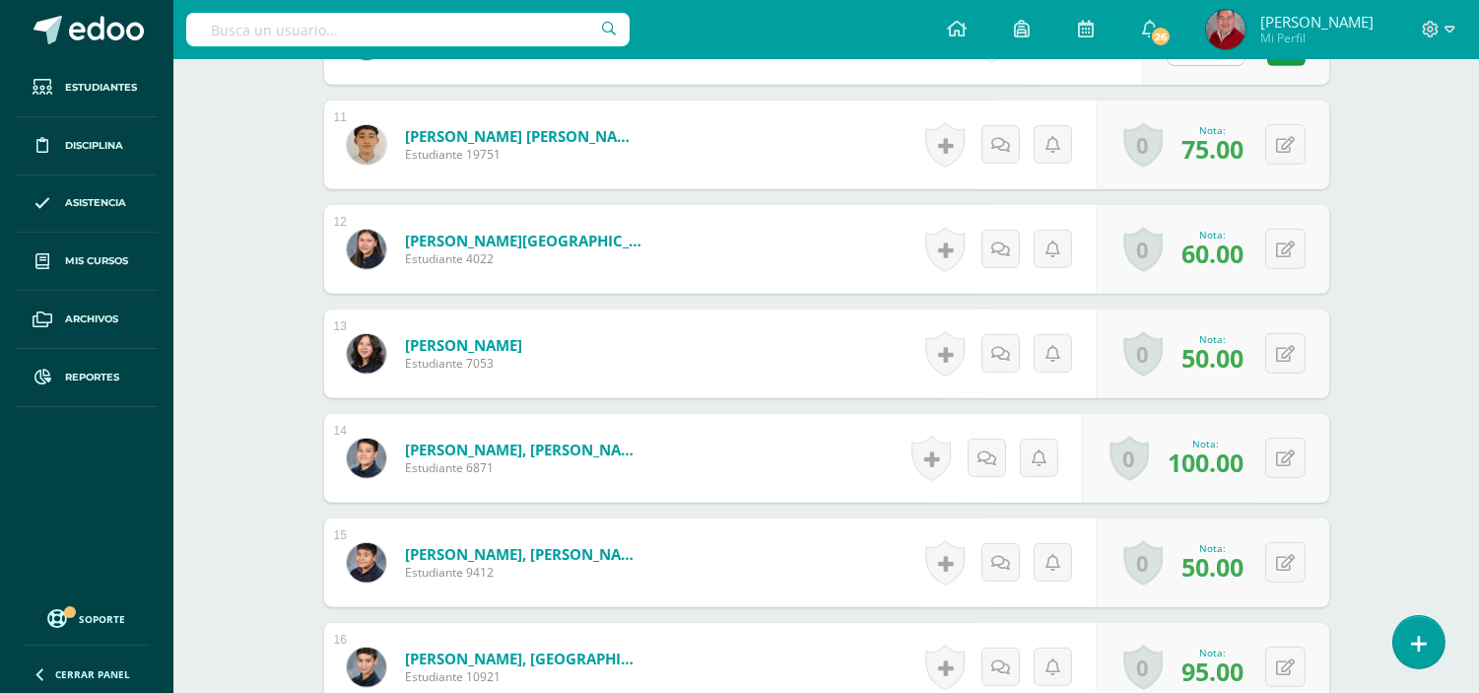
scroll to position [1575, 0]
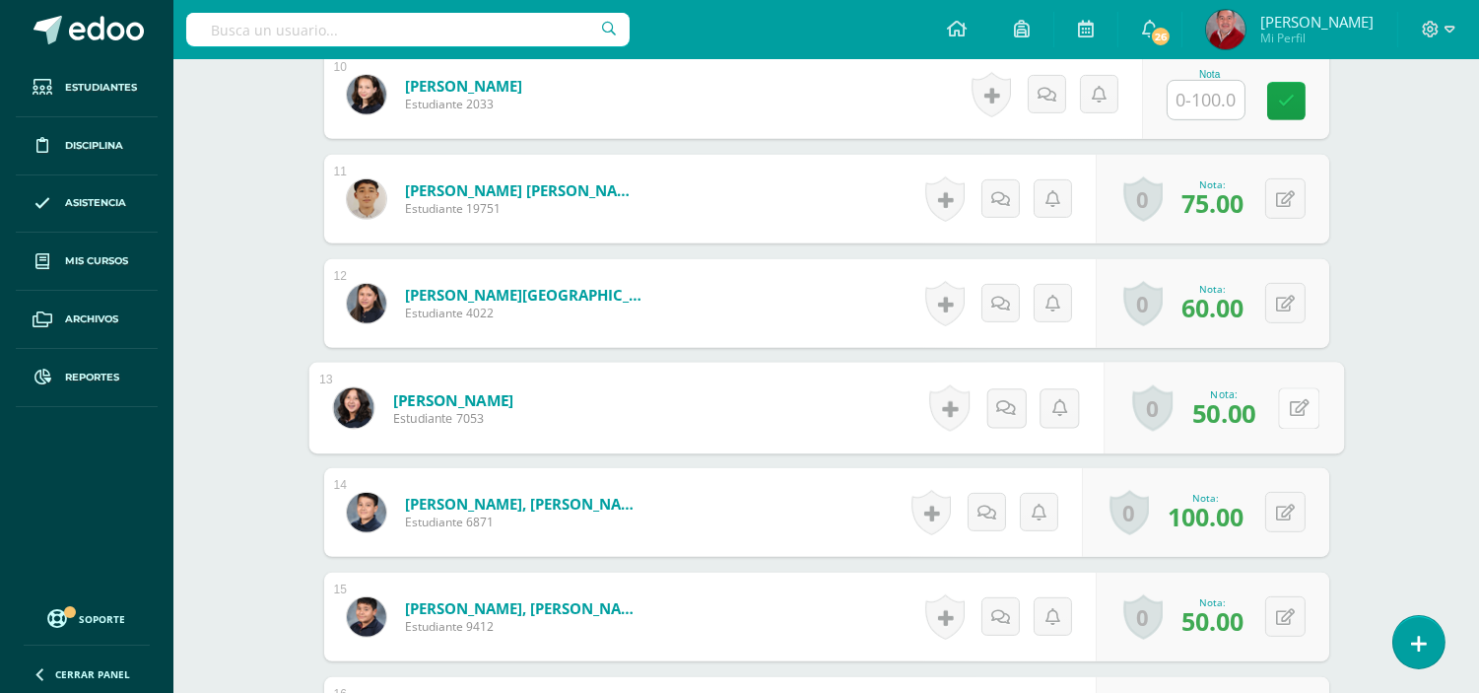
click at [1282, 398] on button at bounding box center [1298, 407] width 41 height 41
type input "60"
click at [1235, 417] on link at bounding box center [1246, 414] width 39 height 39
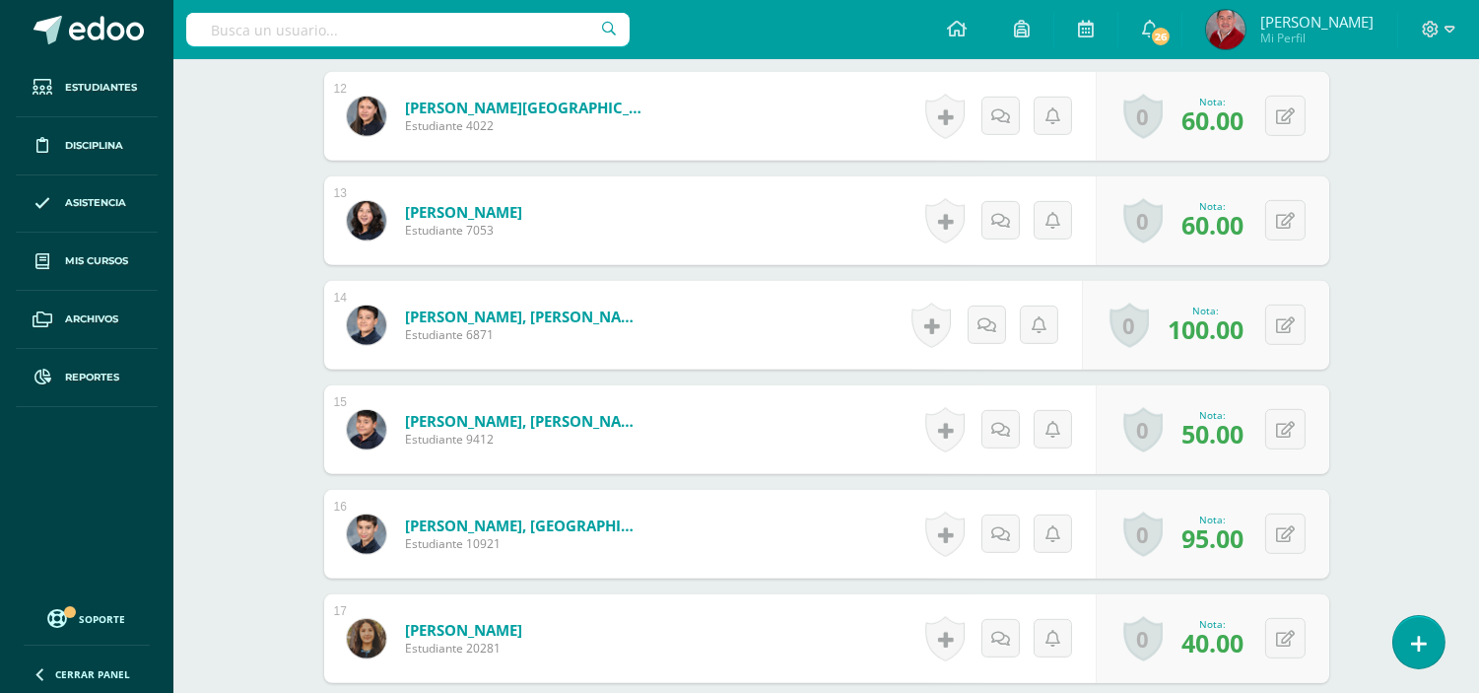
scroll to position [1768, 0]
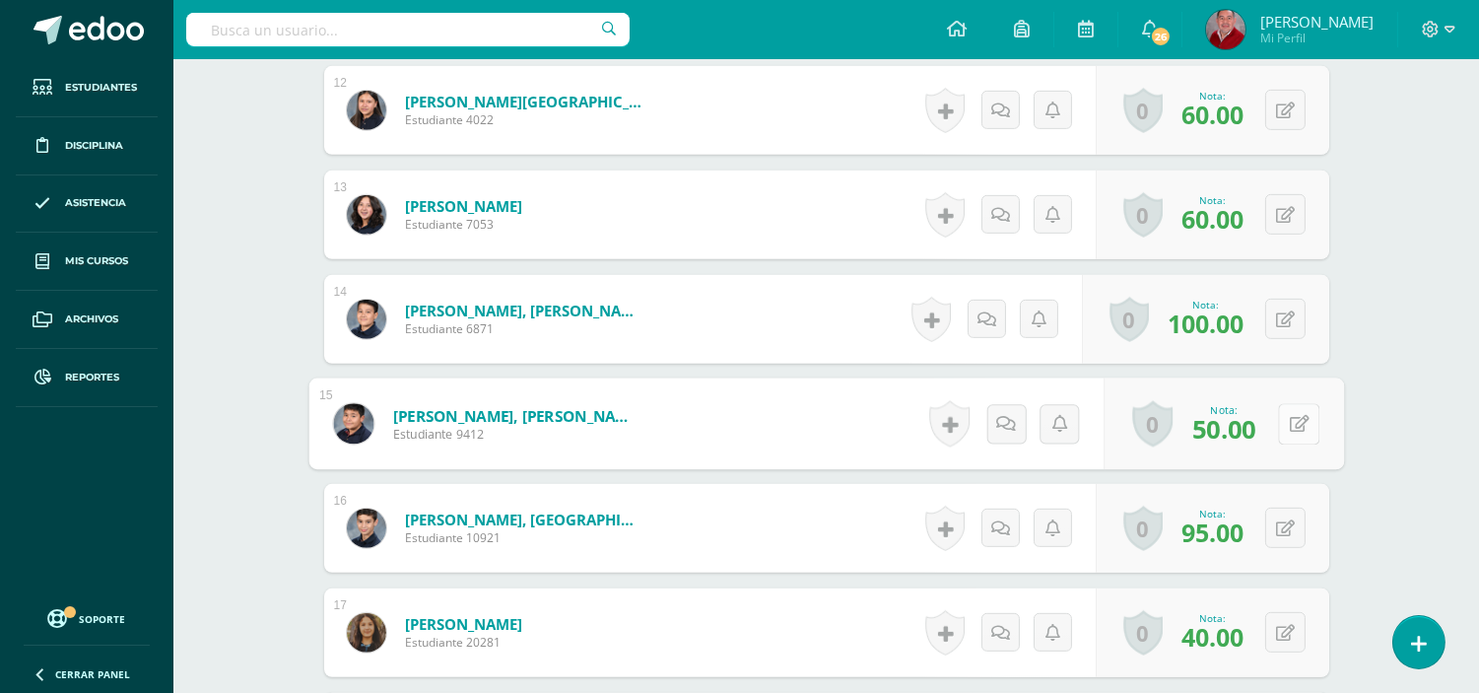
click at [1275, 424] on div "0 Logros Logros obtenidos Aún no hay logros agregados Nota: 50.00" at bounding box center [1224, 424] width 240 height 92
click at [1312, 421] on button at bounding box center [1298, 423] width 41 height 41
type input "60"
click at [1255, 420] on link at bounding box center [1246, 430] width 39 height 39
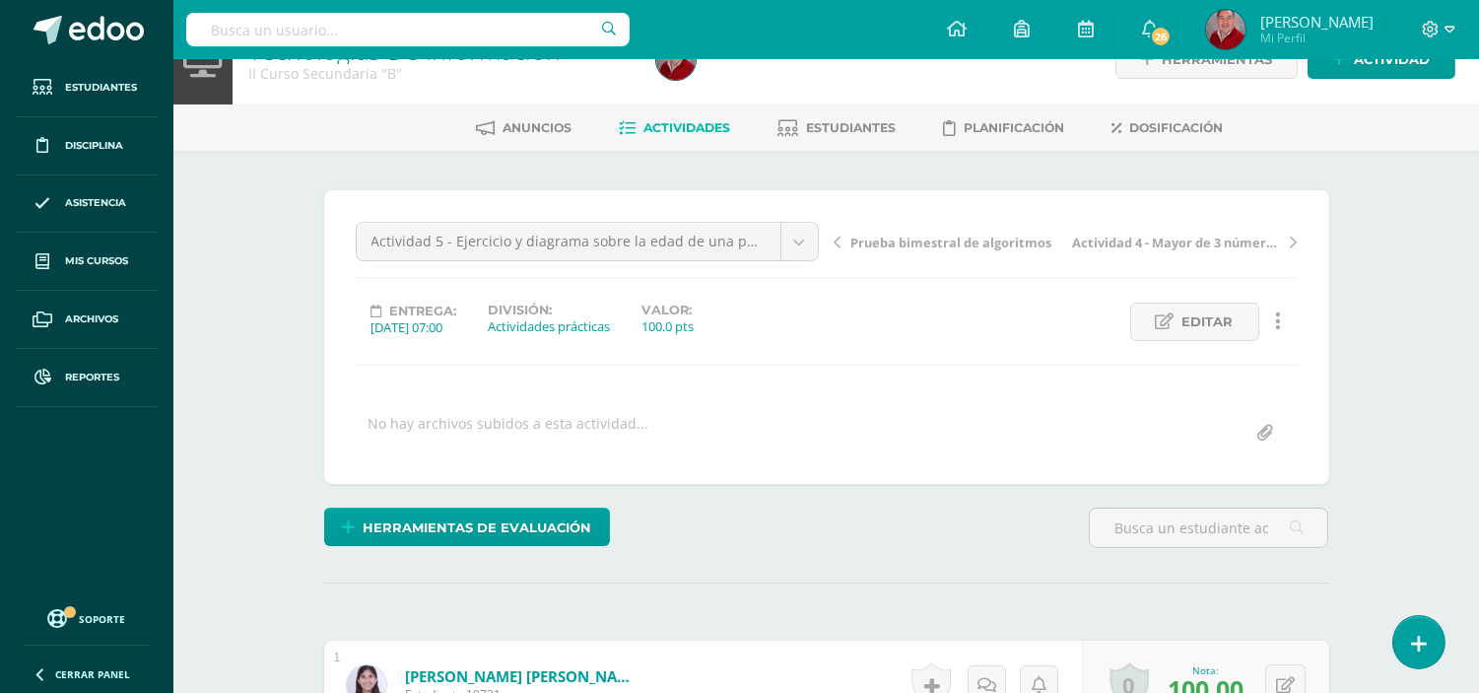
scroll to position [7, 0]
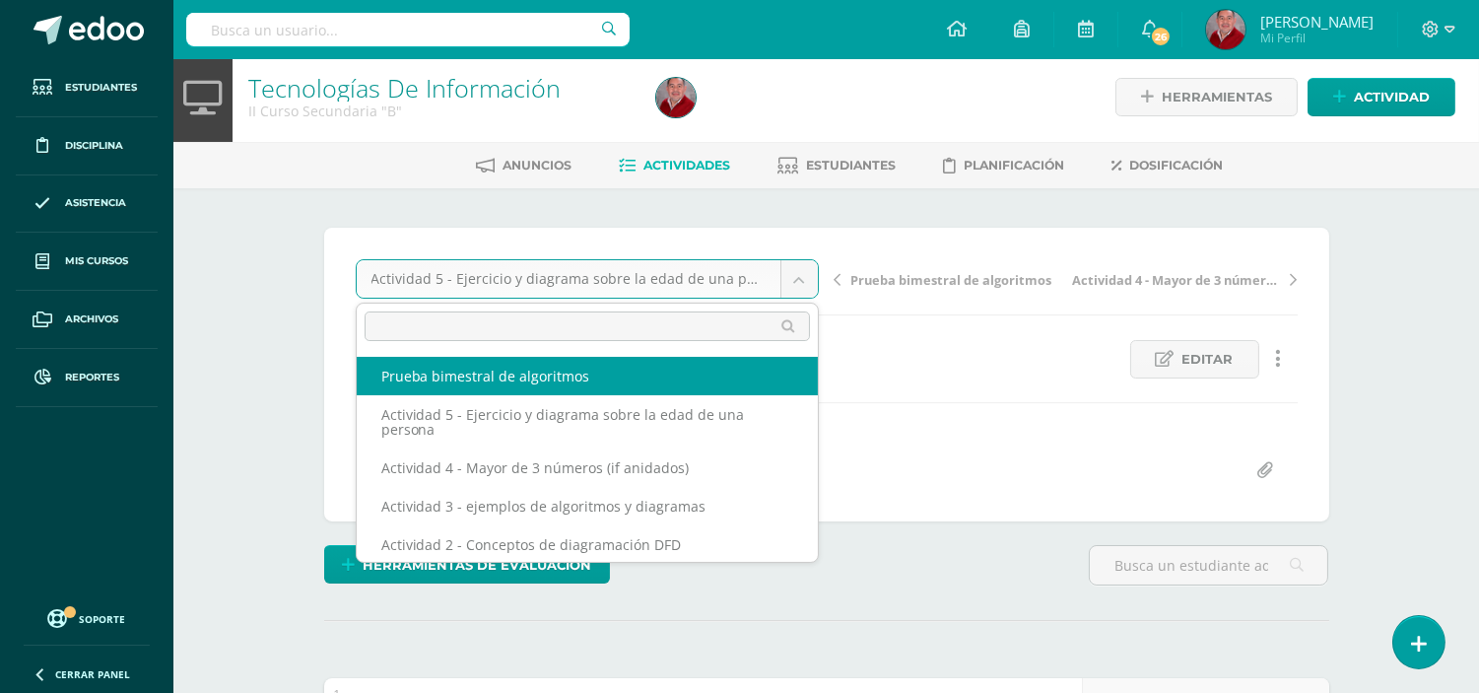
select select "/dashboard/teacher/grade-activity/238500/"
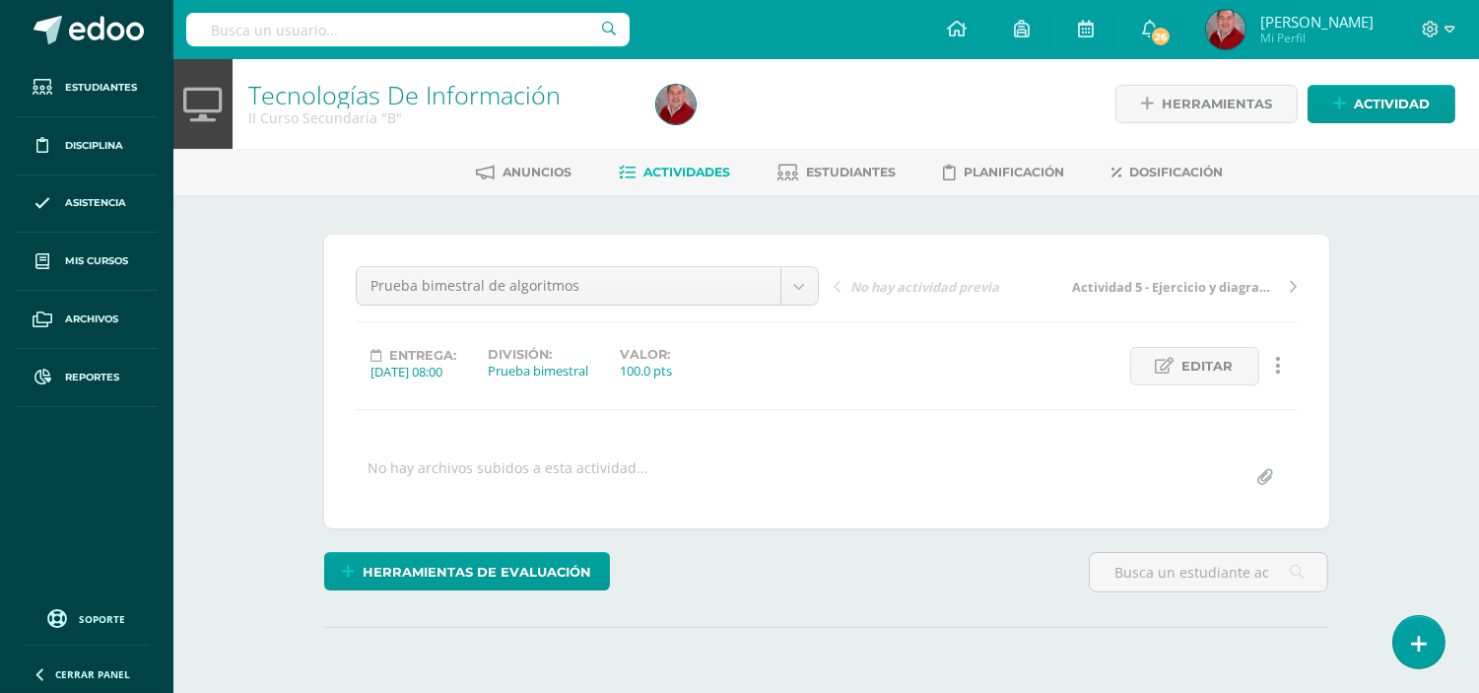
click at [1357, 301] on div "¿Estás seguro que quieres eliminar esta actividad? Esto borrará la actividad y …" at bounding box center [827, 487] width 1084 height 585
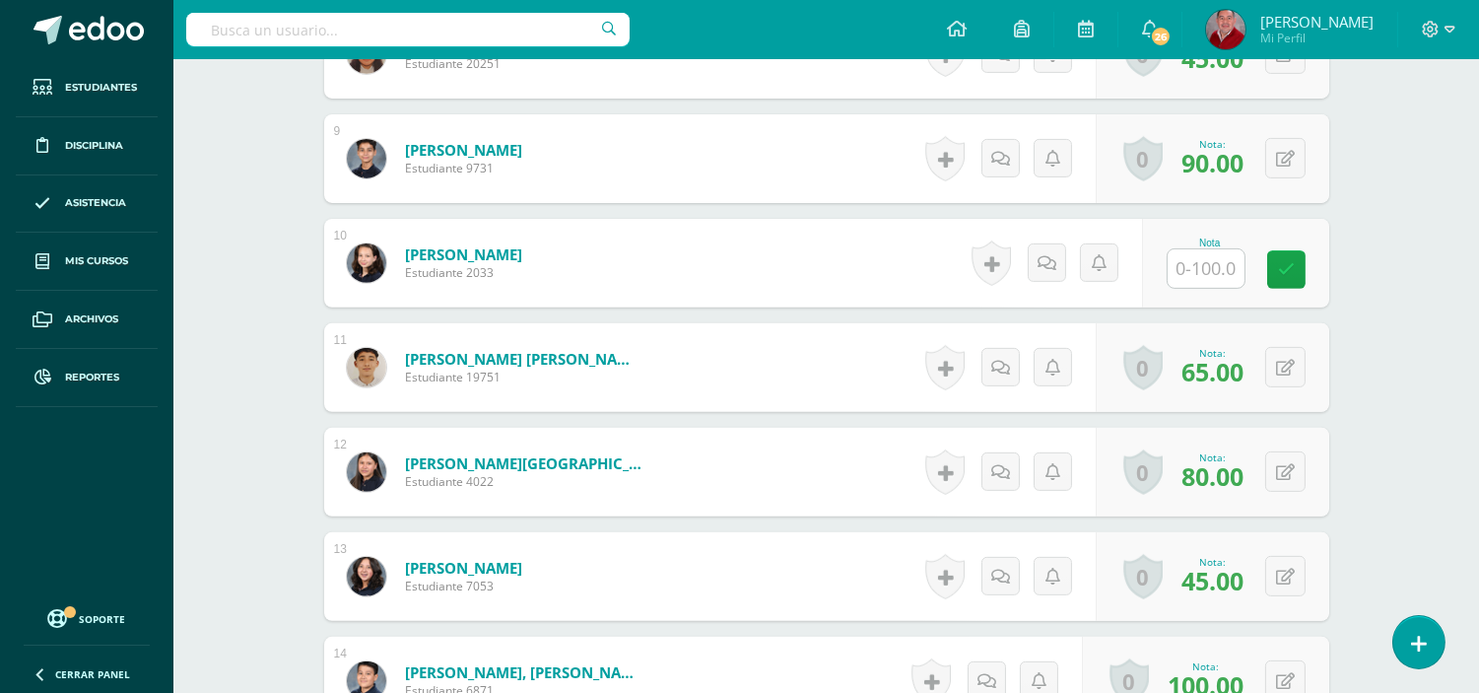
scroll to position [1412, 0]
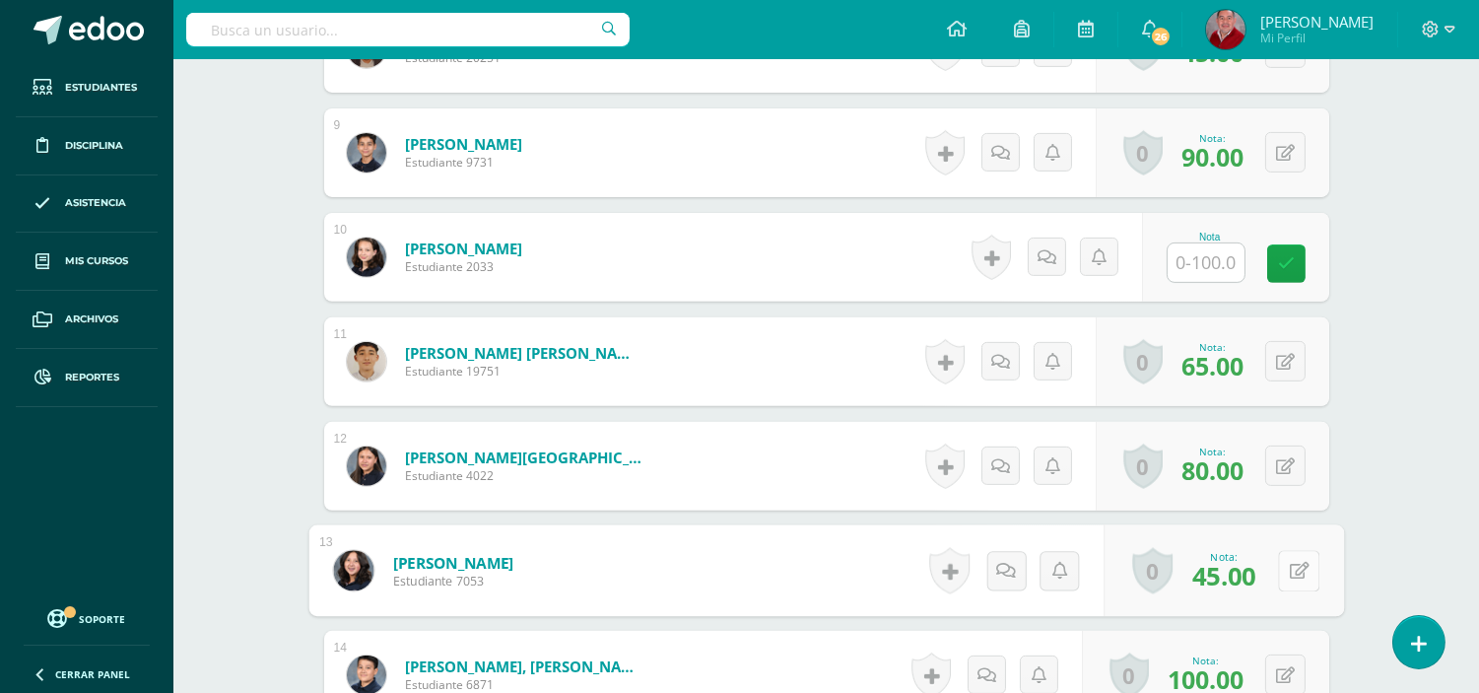
click at [1286, 562] on button at bounding box center [1298, 570] width 41 height 41
type input "52"
click at [1247, 570] on icon at bounding box center [1247, 578] width 18 height 17
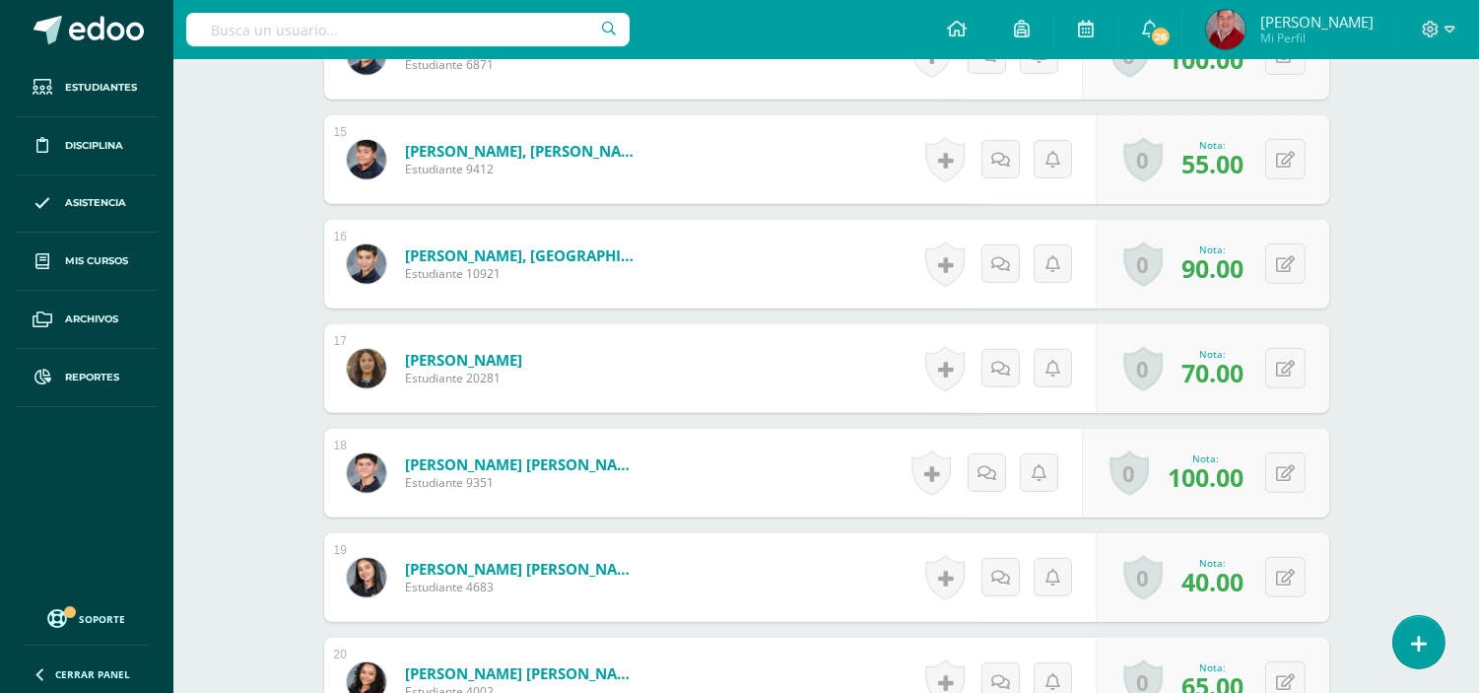
scroll to position [1882, 0]
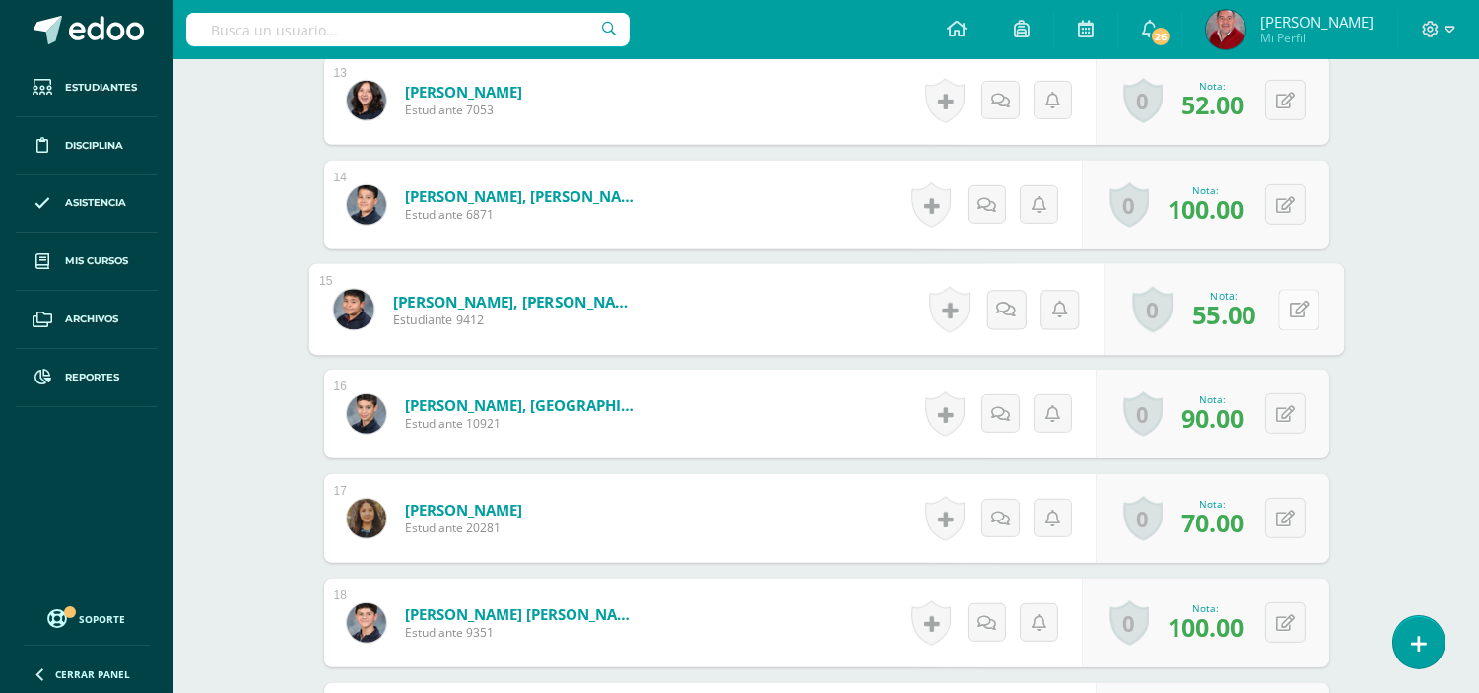
click at [1282, 297] on button at bounding box center [1298, 309] width 41 height 41
type input "60"
click at [1242, 319] on icon at bounding box center [1247, 315] width 18 height 17
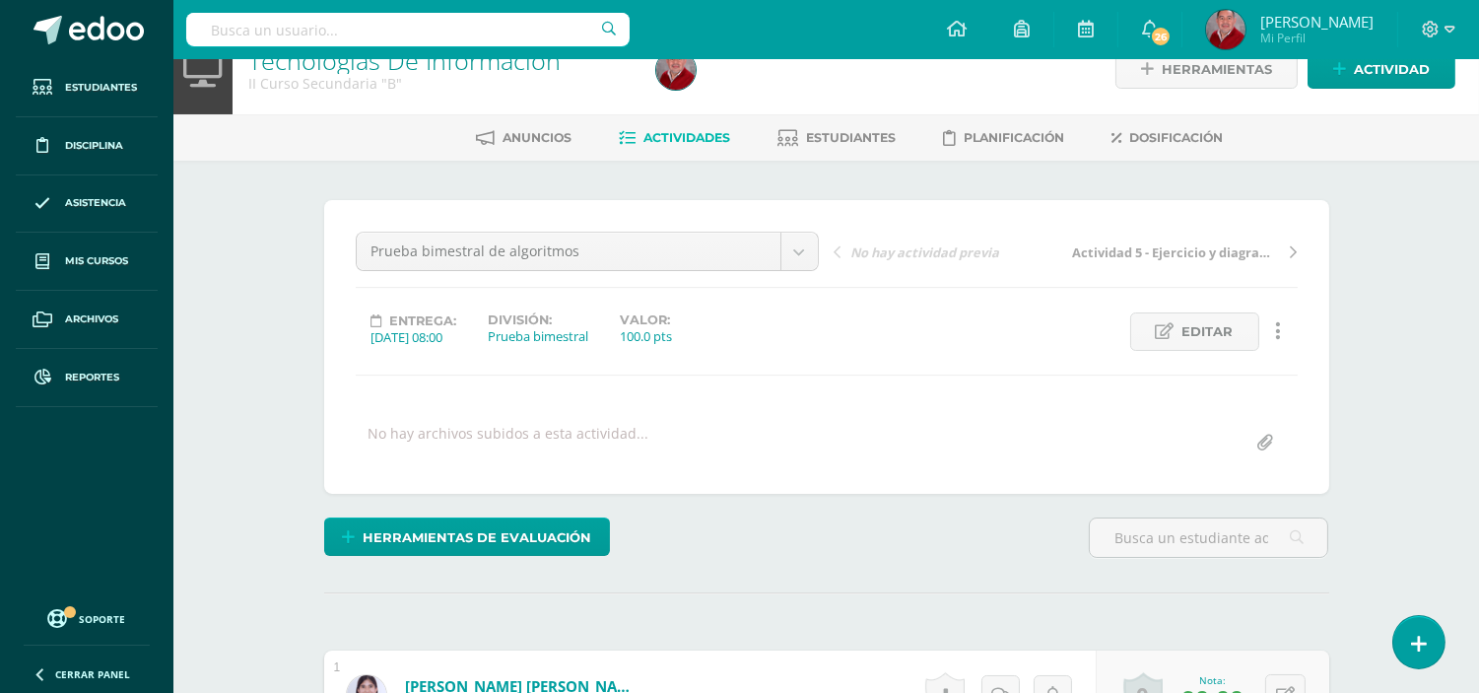
scroll to position [0, 0]
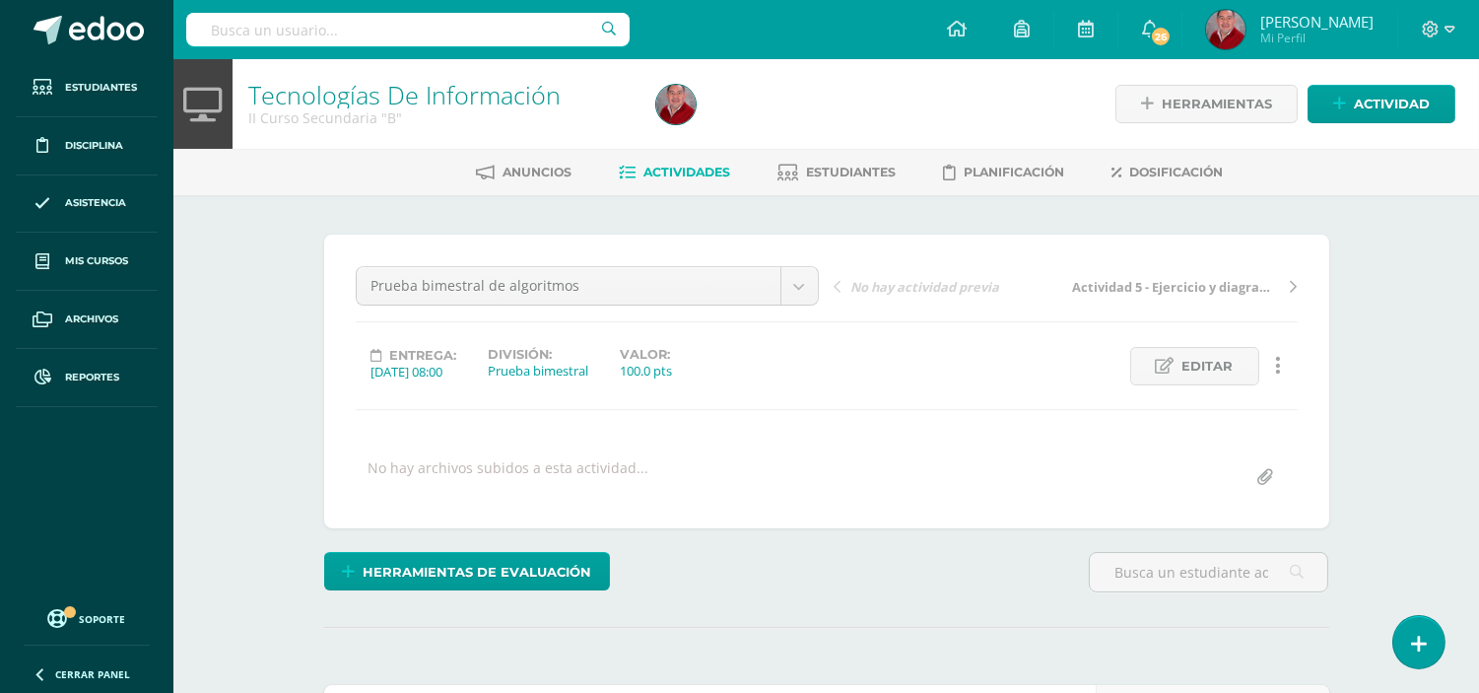
click at [663, 169] on span "Actividades" at bounding box center [688, 172] width 87 height 15
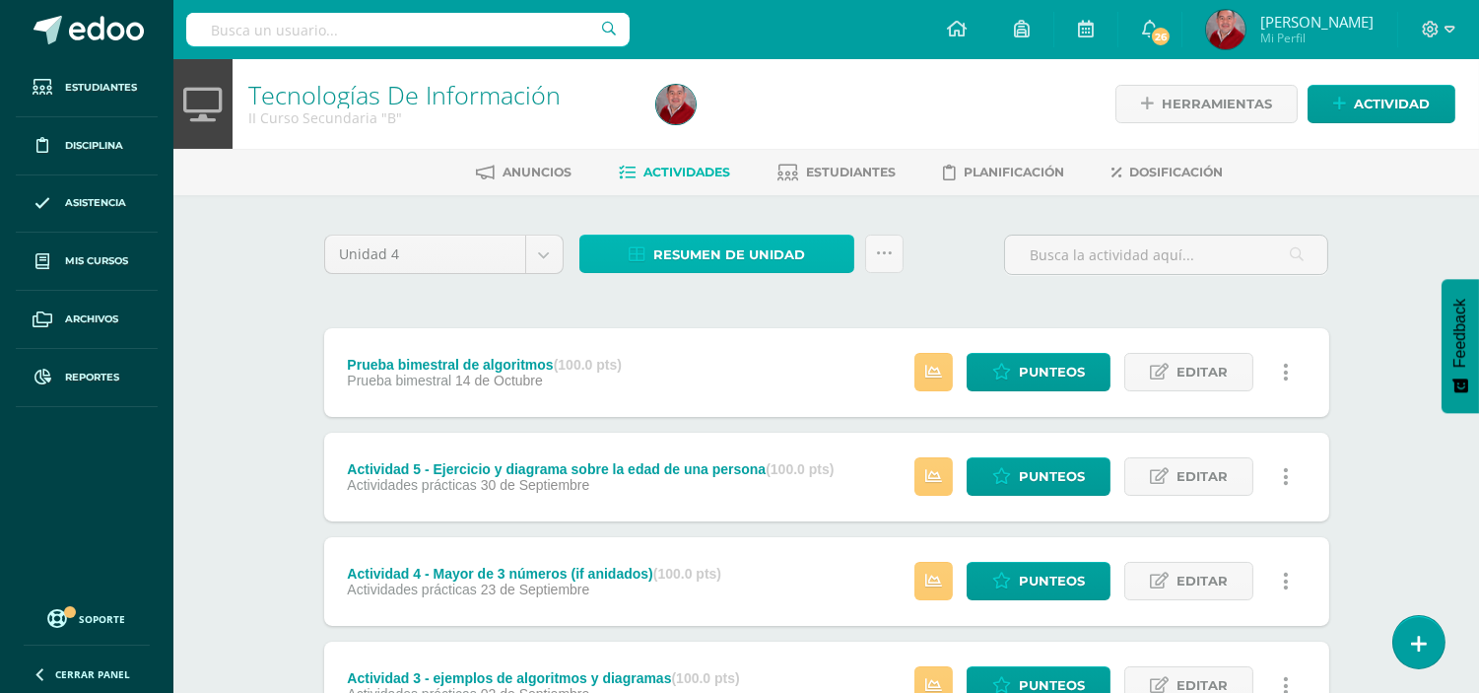
click at [720, 254] on span "Resumen de unidad" at bounding box center [729, 255] width 152 height 36
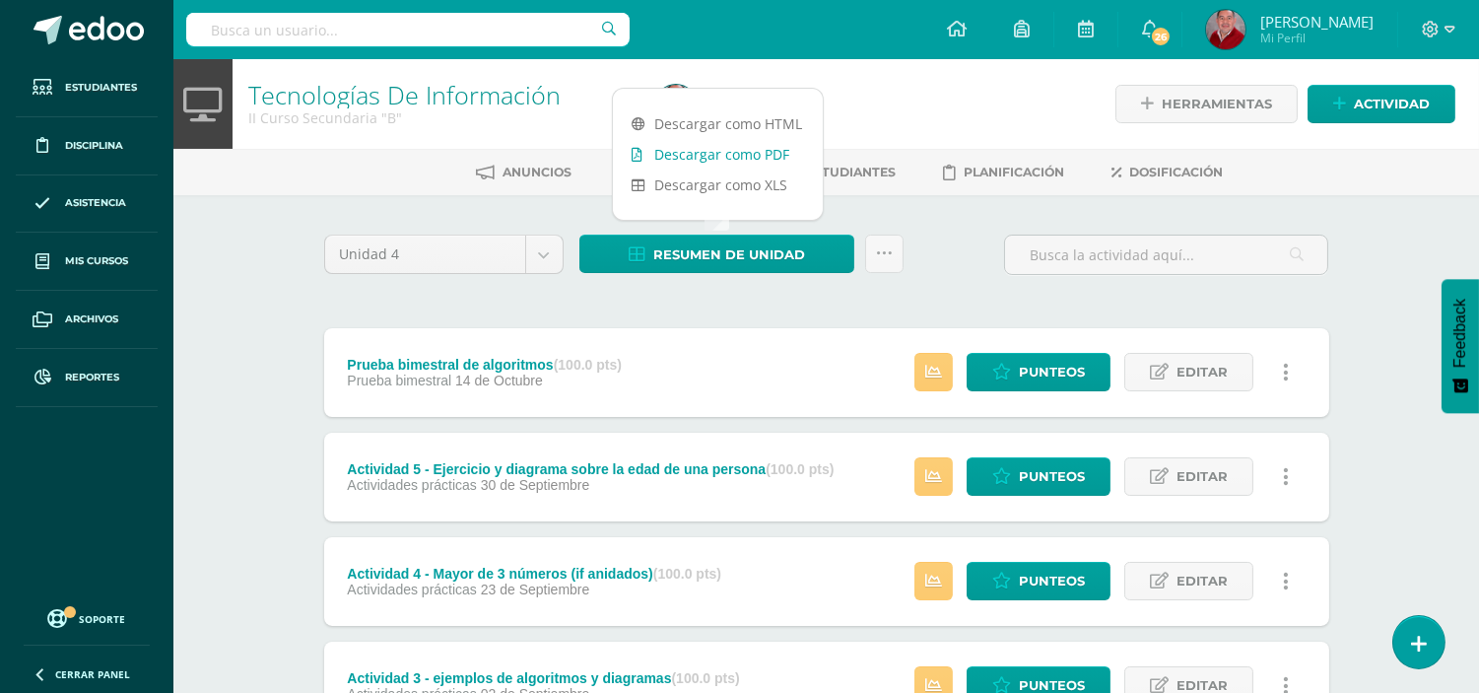
click at [712, 151] on link "Descargar como PDF" at bounding box center [718, 154] width 210 height 31
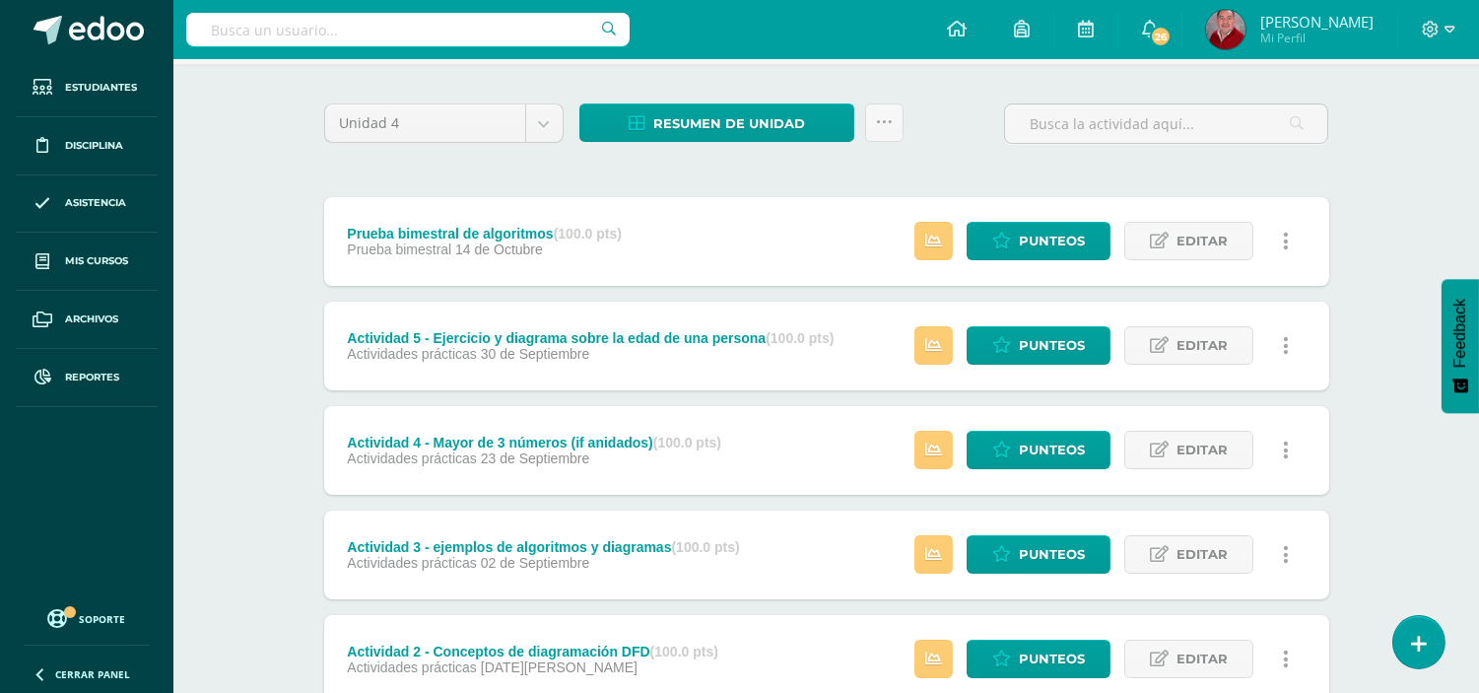
scroll to position [174, 0]
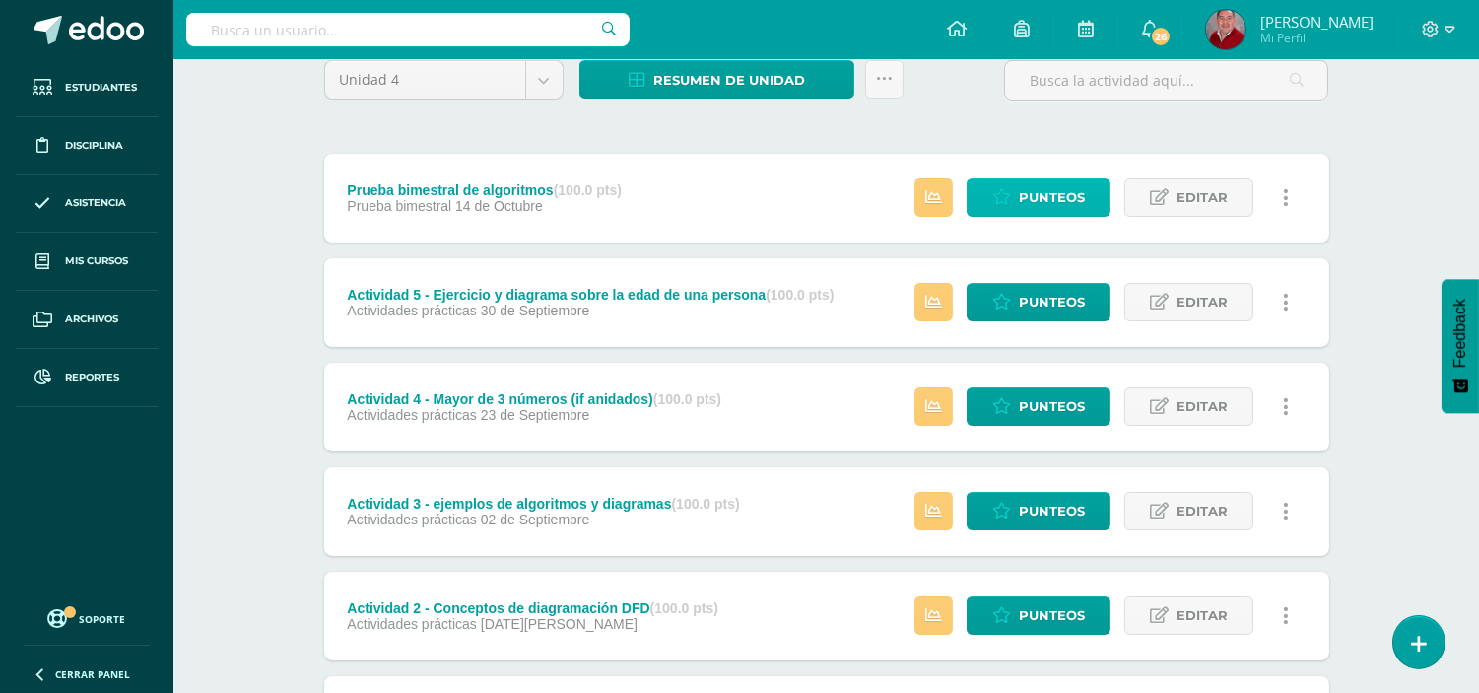
click at [1002, 189] on icon at bounding box center [1001, 197] width 19 height 17
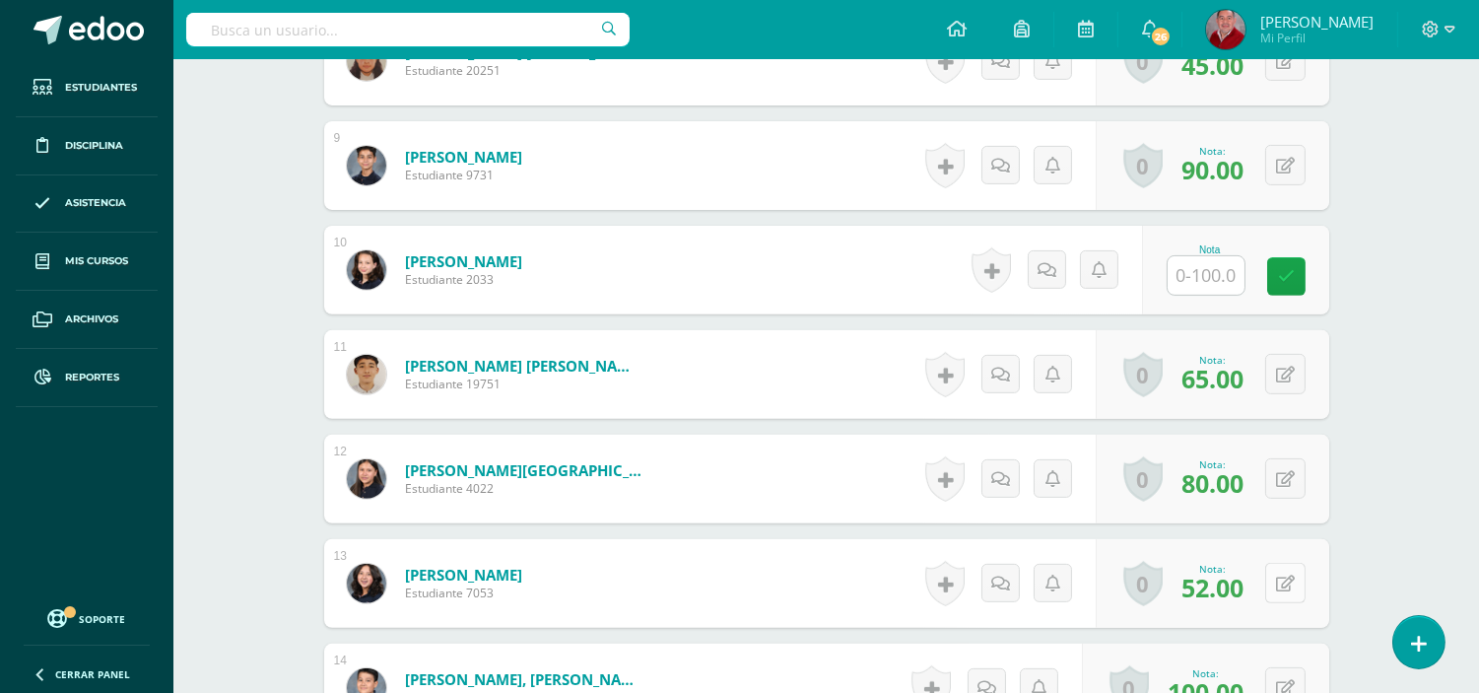
scroll to position [1397, 0]
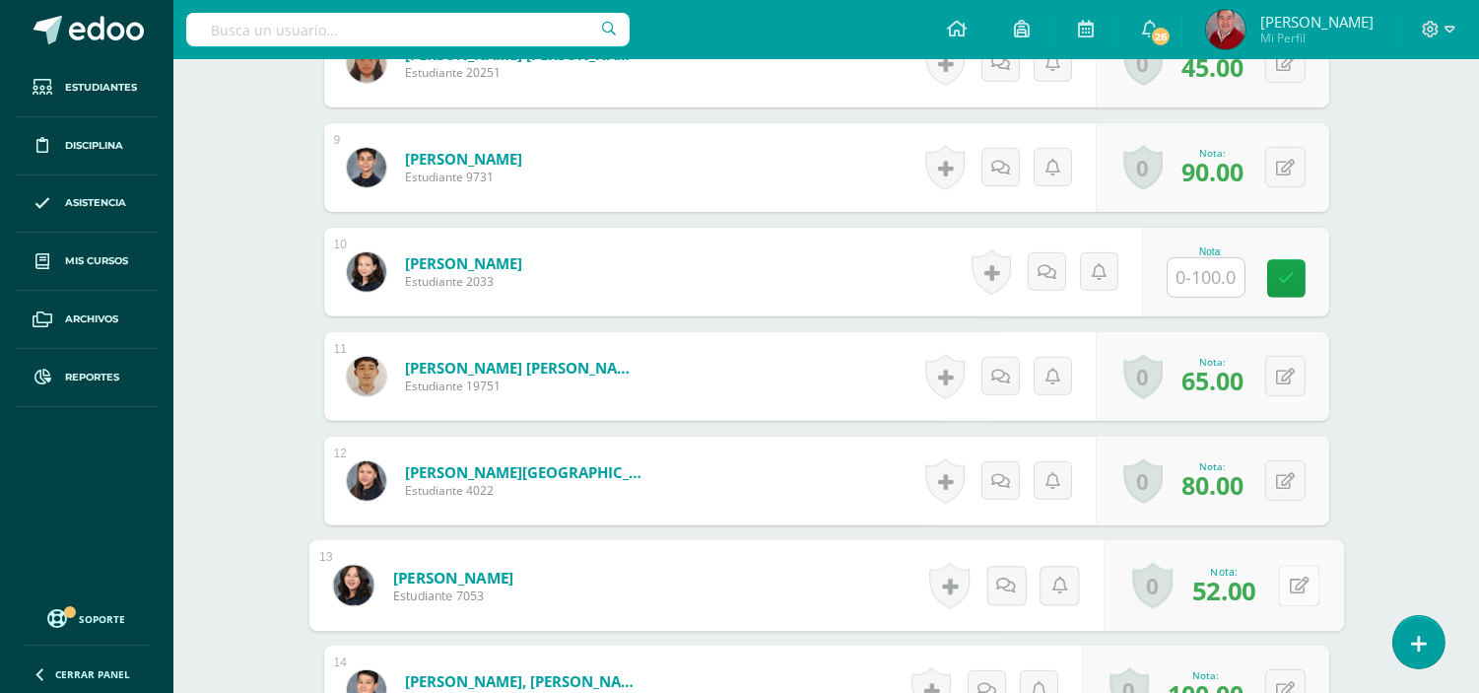
click at [1285, 592] on button at bounding box center [1298, 585] width 41 height 41
type input "5"
type input "45"
click at [1242, 597] on icon at bounding box center [1247, 591] width 18 height 17
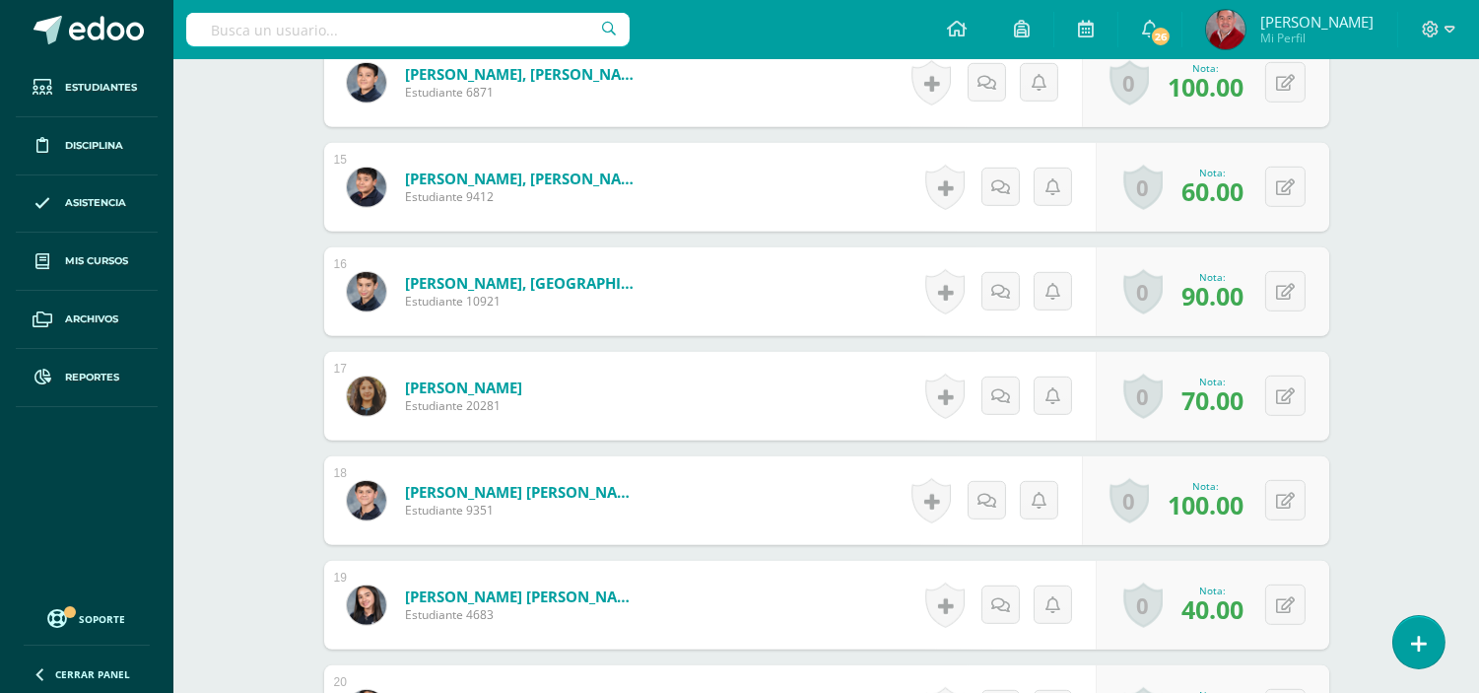
scroll to position [2499, 0]
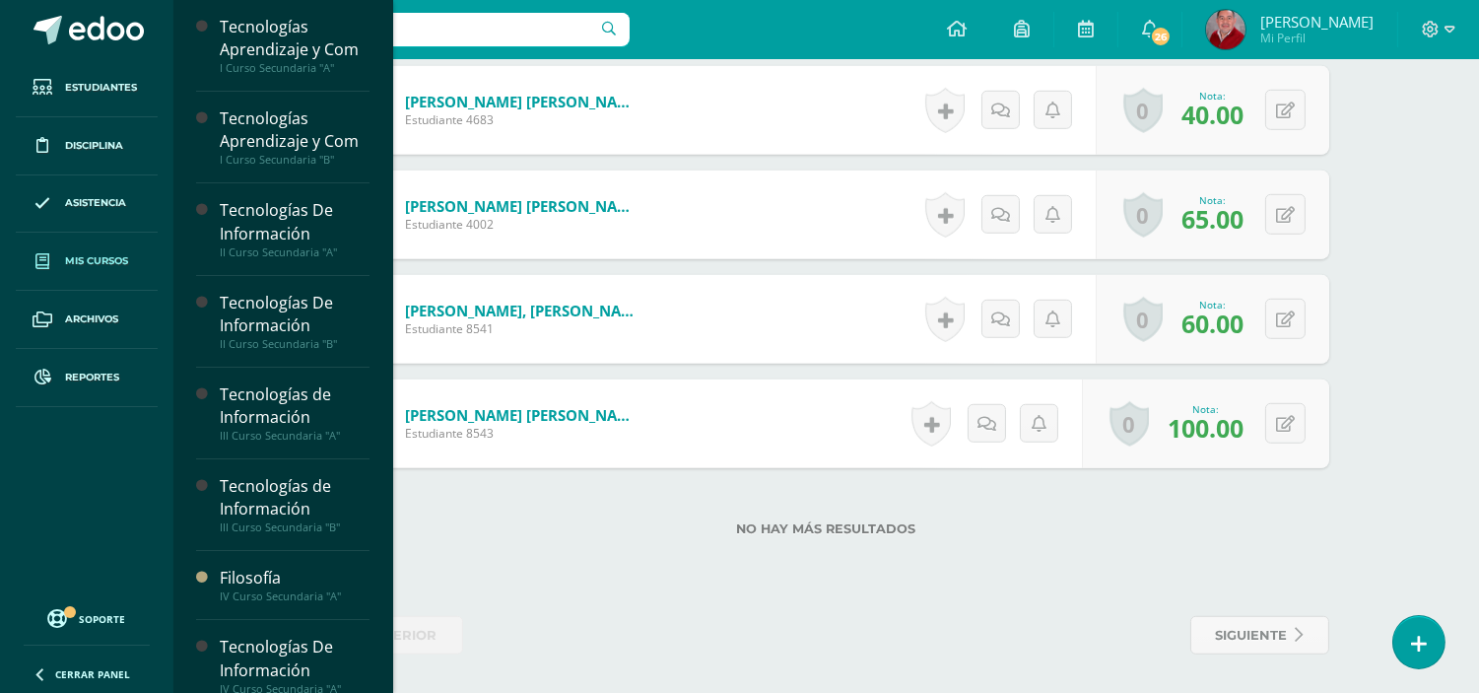
click at [103, 263] on span "Mis cursos" at bounding box center [96, 261] width 63 height 16
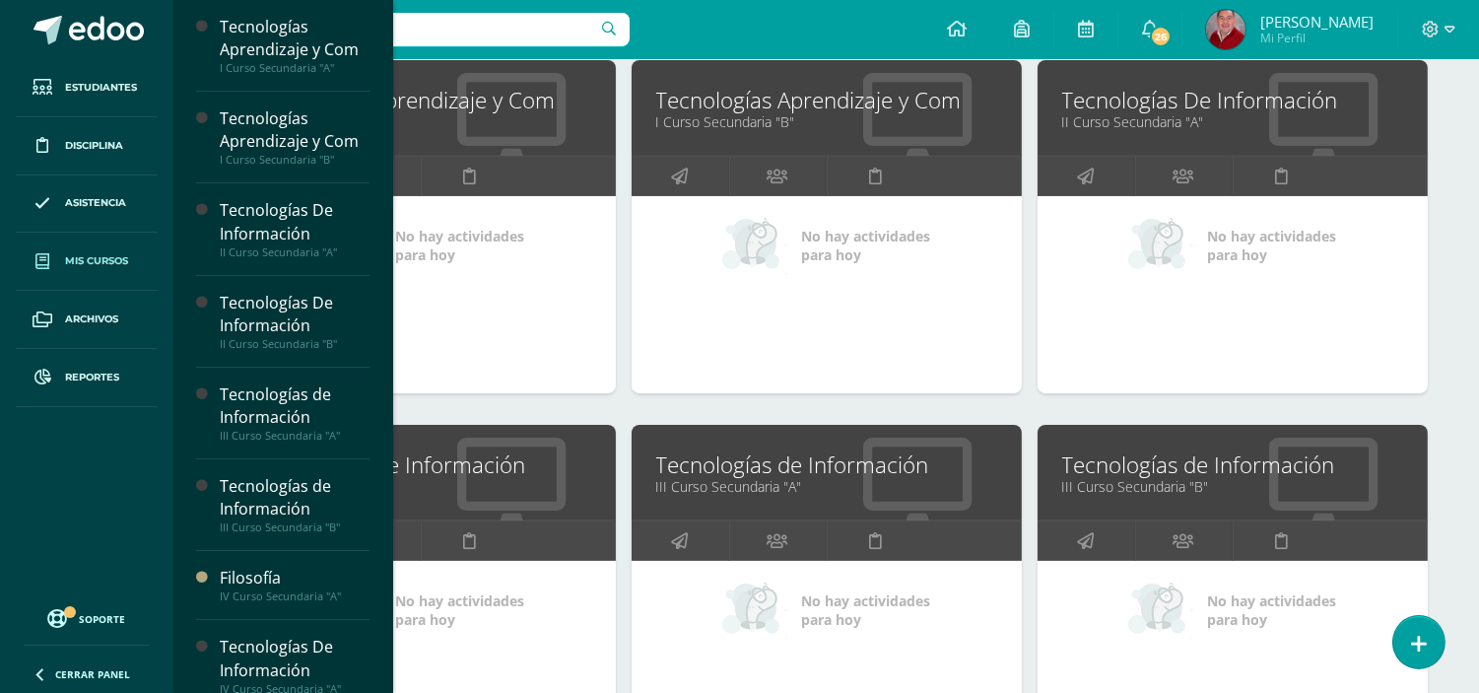
scroll to position [350, 0]
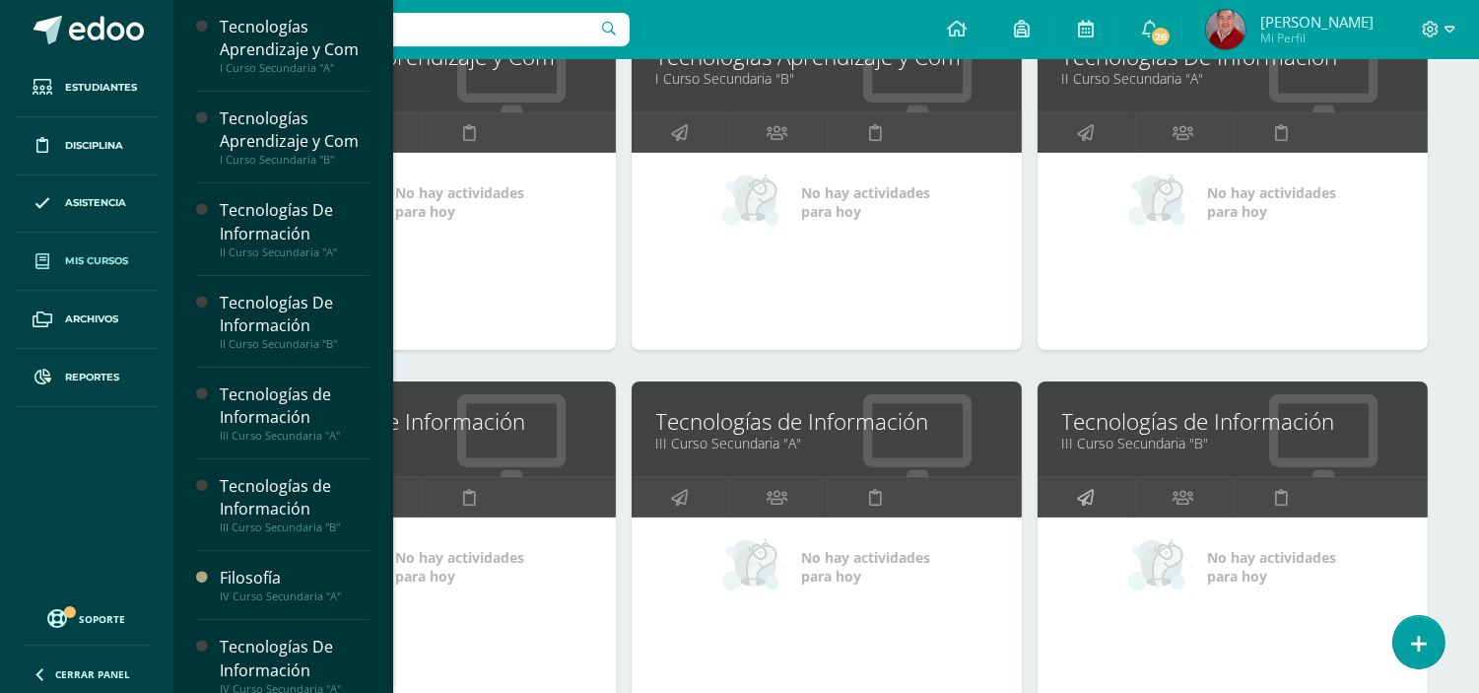
click at [1065, 500] on link at bounding box center [1087, 497] width 98 height 39
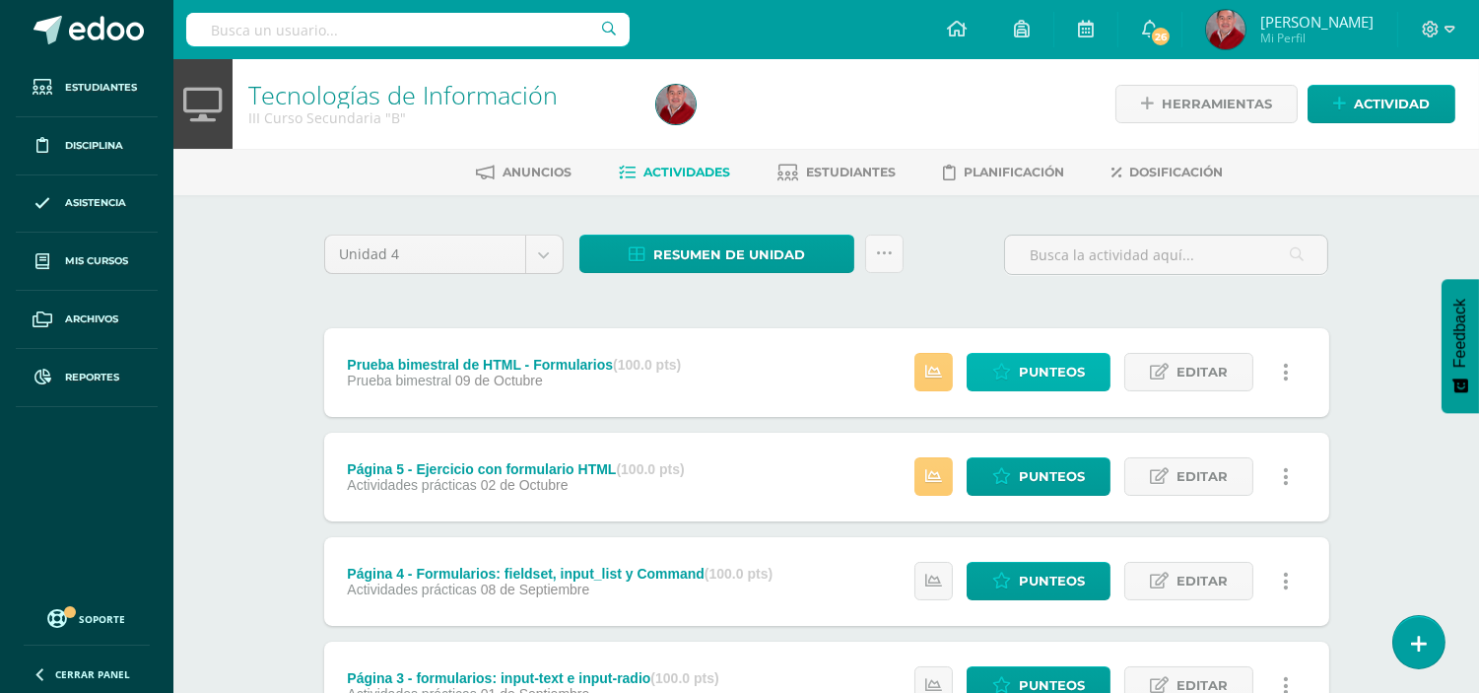
click at [1011, 367] on icon at bounding box center [1001, 372] width 19 height 17
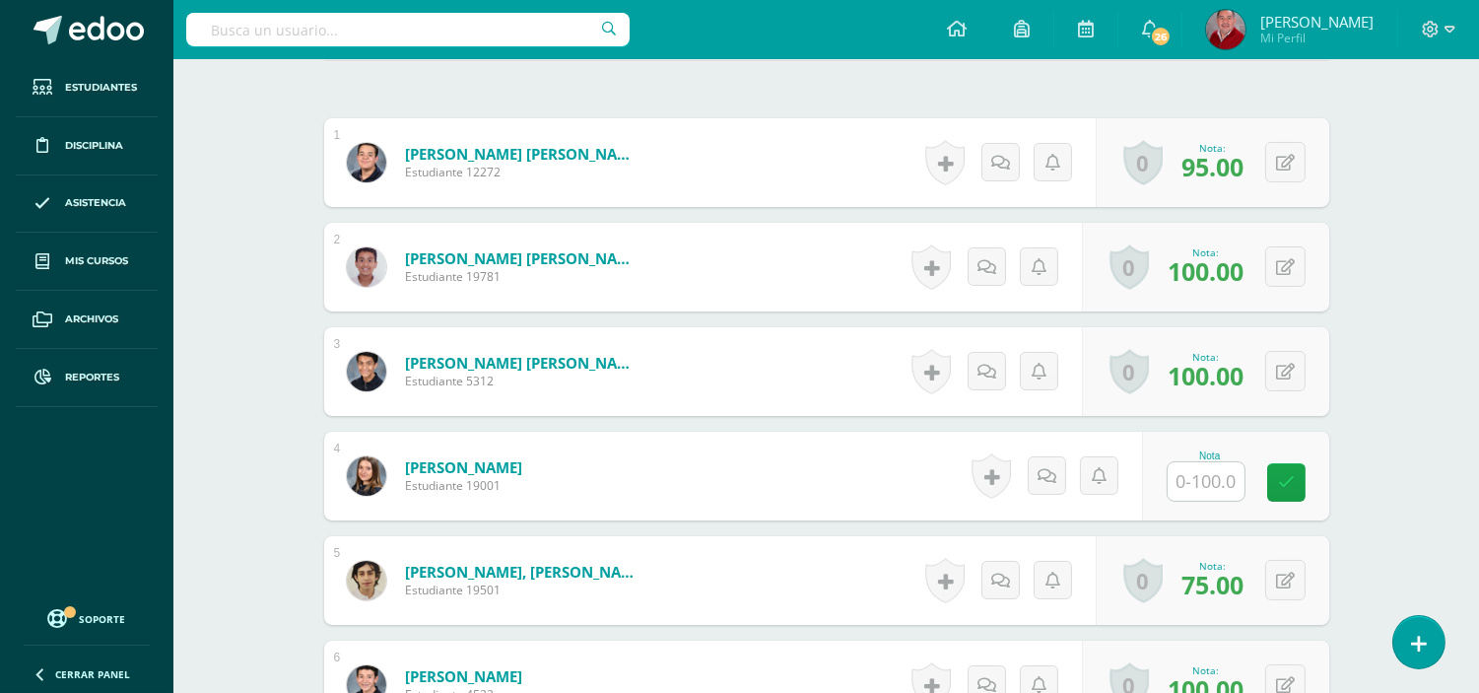
scroll to position [611, 0]
